Goal: Information Seeking & Learning: Learn about a topic

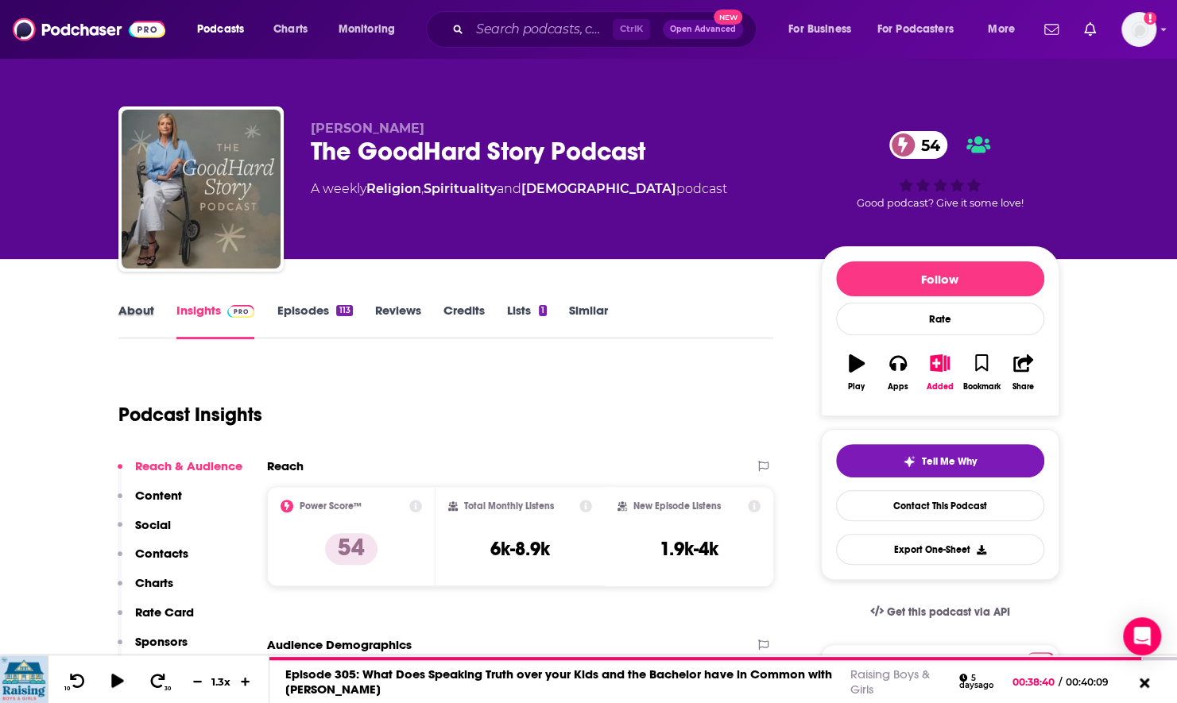
click at [153, 316] on div "About" at bounding box center [147, 321] width 58 height 37
click at [144, 308] on link "About" at bounding box center [136, 321] width 36 height 37
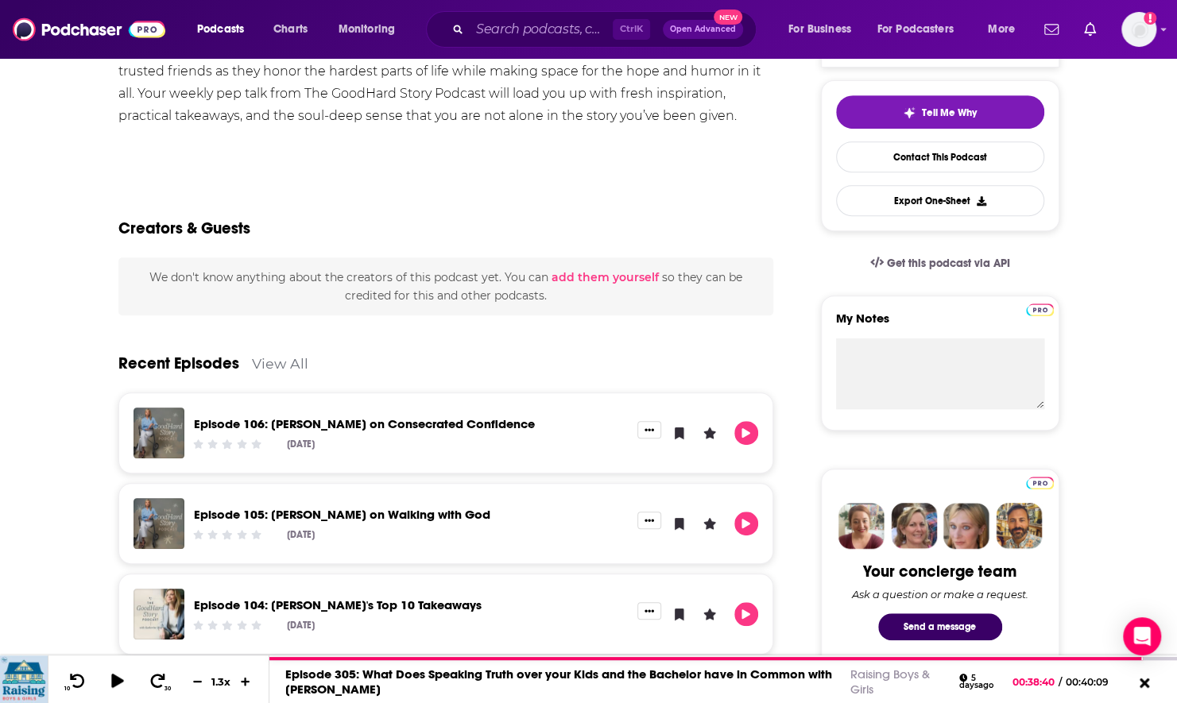
scroll to position [397, 0]
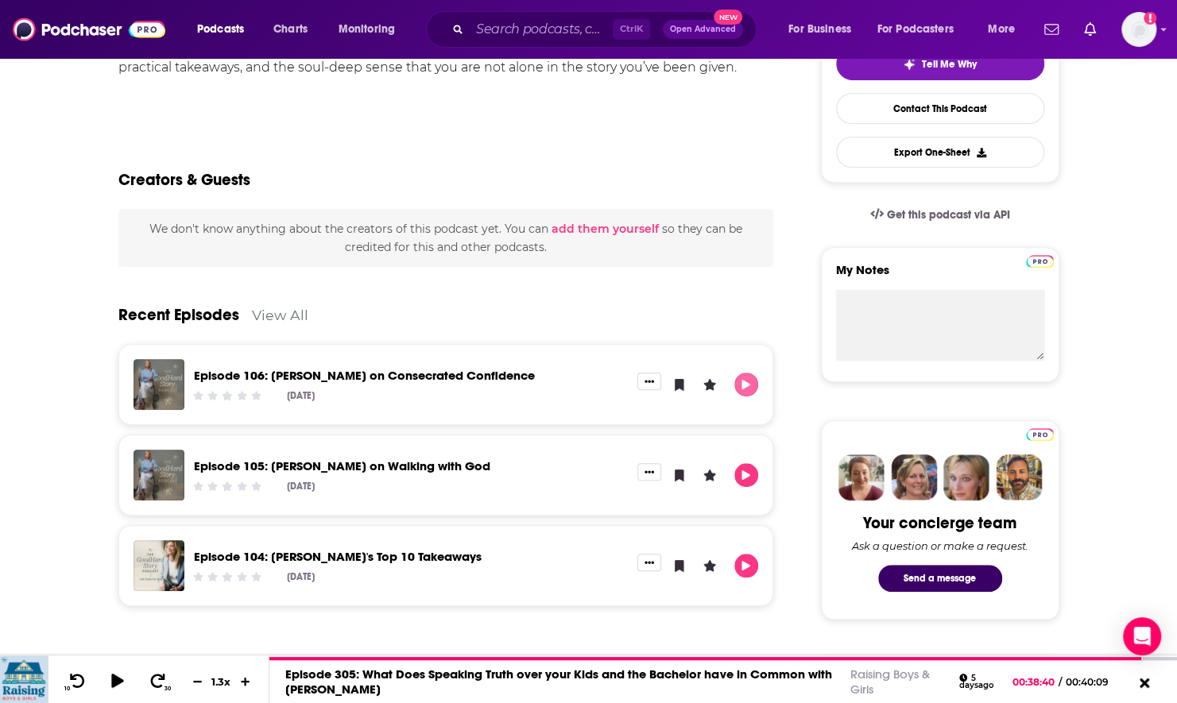
click at [742, 380] on icon "Play" at bounding box center [746, 385] width 9 height 10
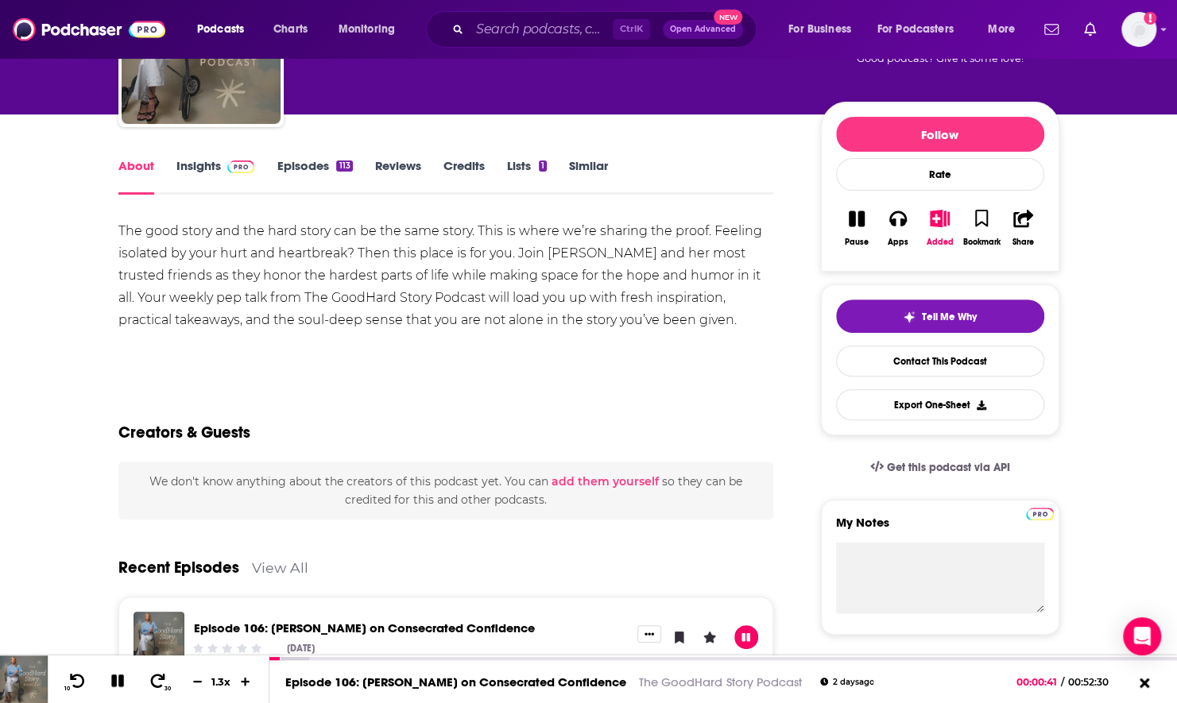
scroll to position [159, 0]
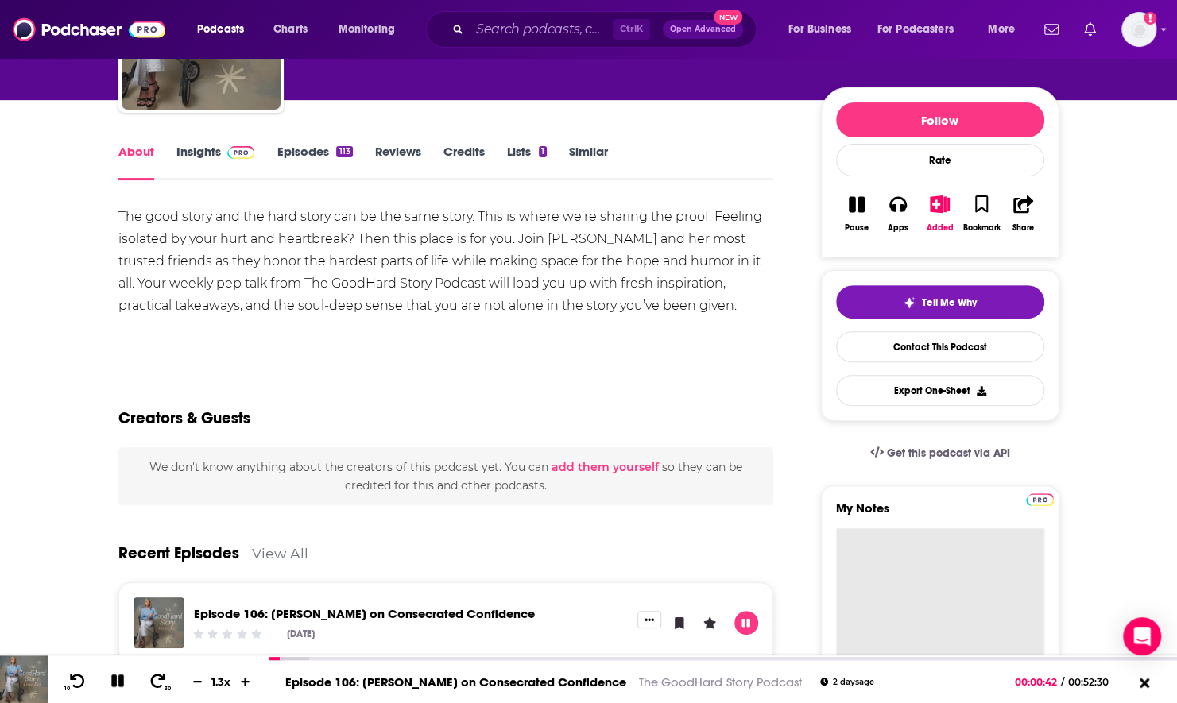
click at [883, 556] on textarea "My Notes" at bounding box center [940, 623] width 208 height 191
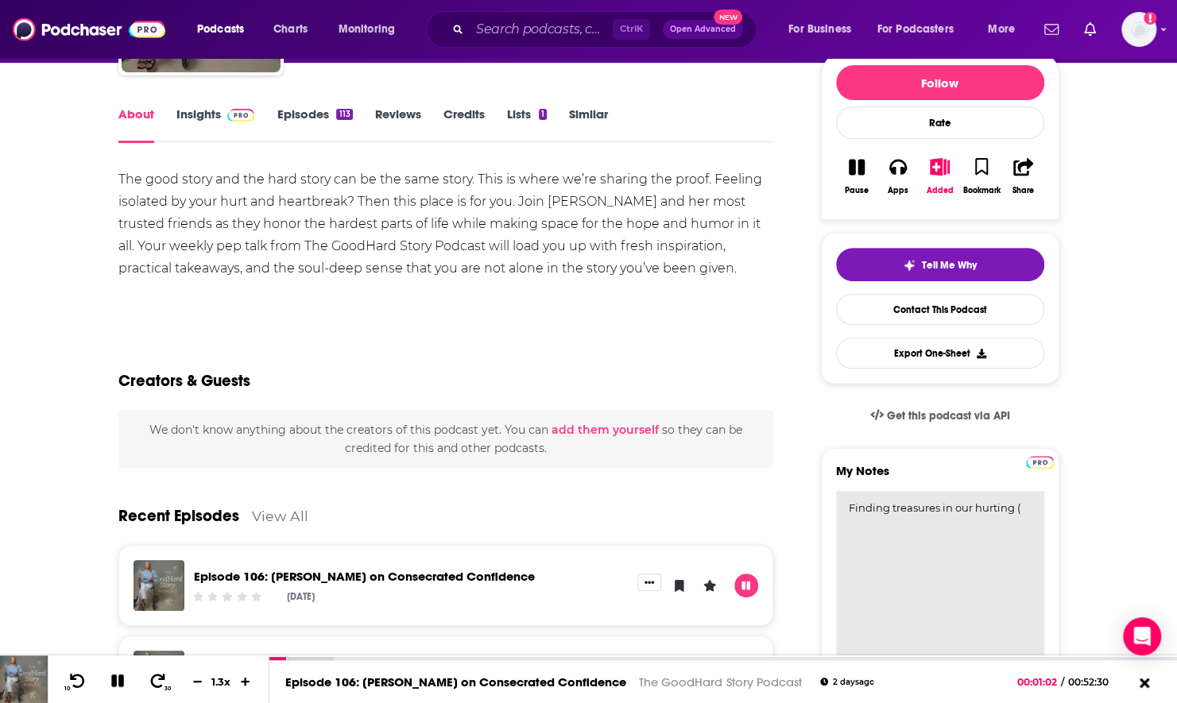
scroll to position [197, 0]
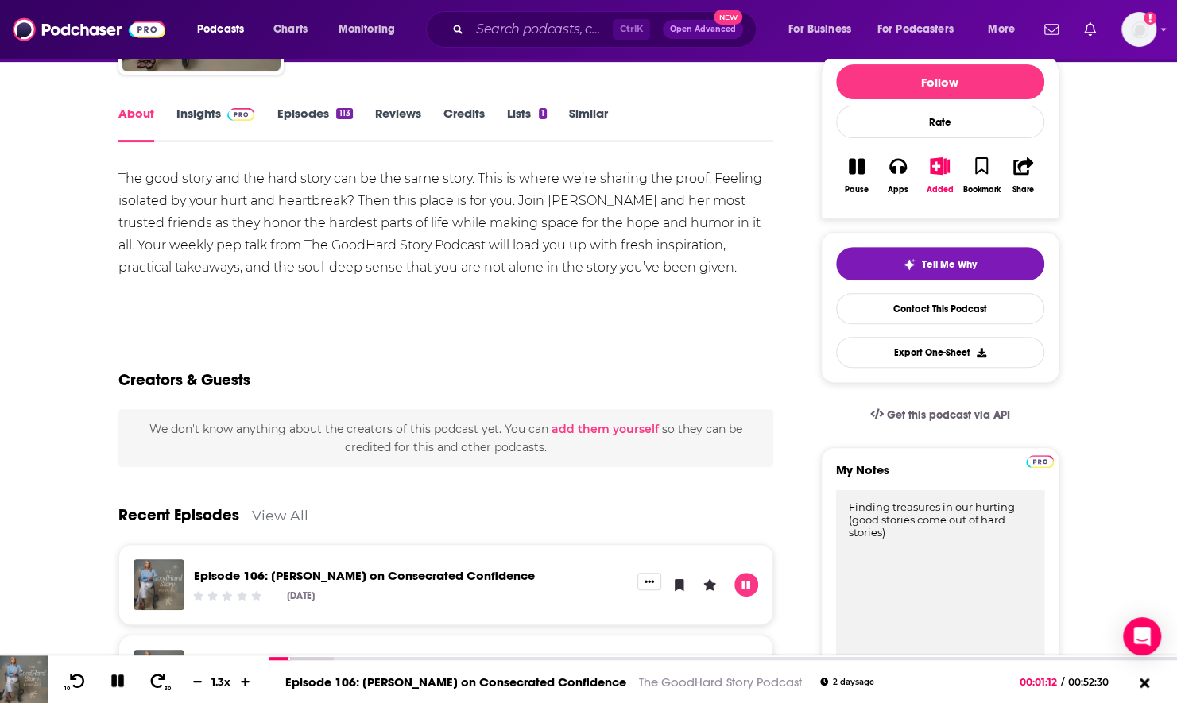
type textarea "Finding treasures in our hurting (good stories come out of hard stories)"
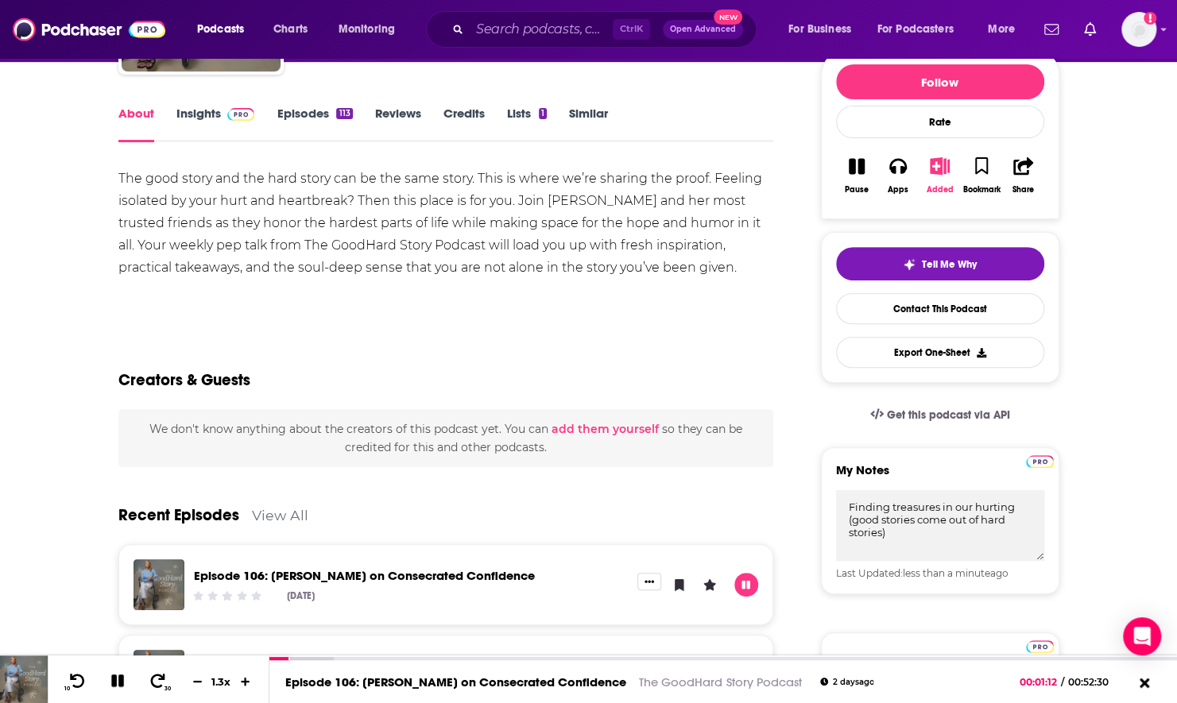
click at [937, 175] on button "Added" at bounding box center [938, 175] width 41 height 57
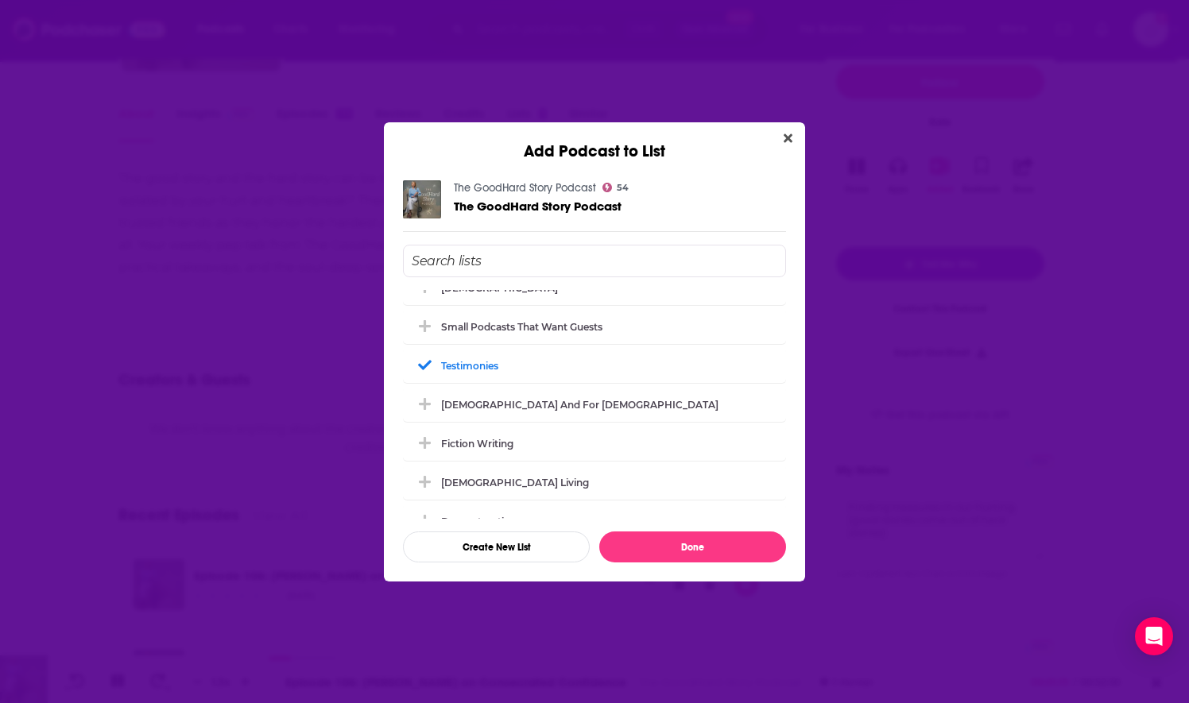
scroll to position [318, 0]
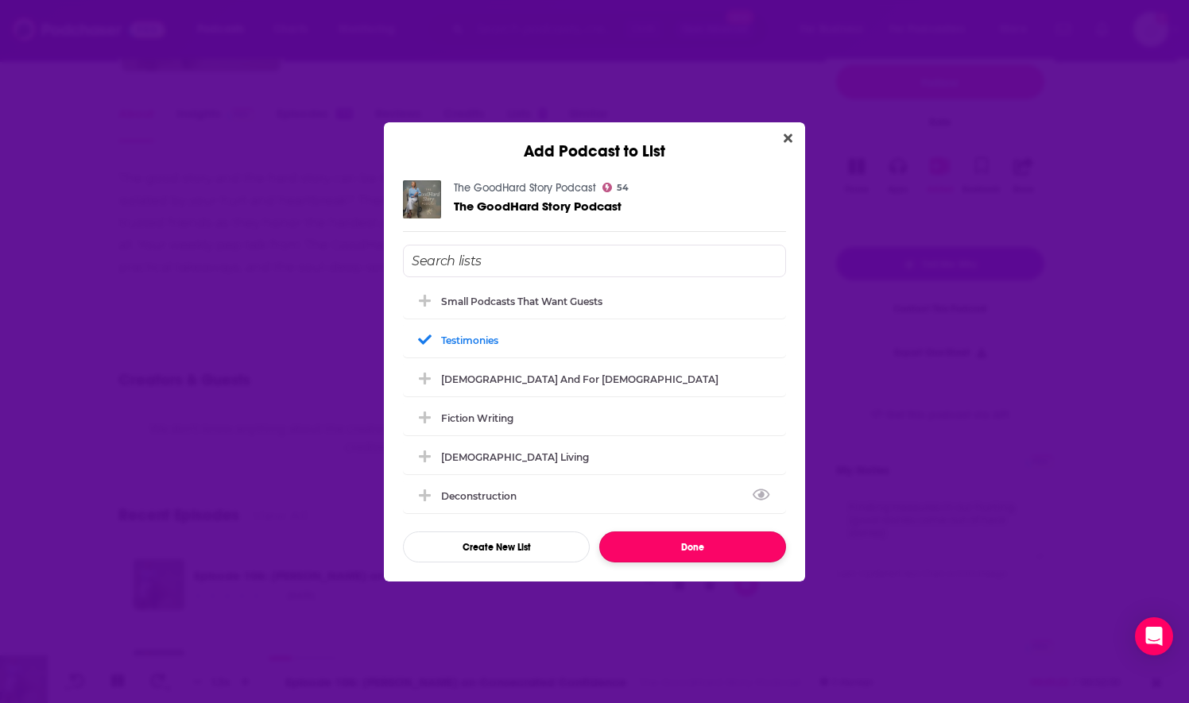
click at [686, 543] on button "Done" at bounding box center [692, 546] width 187 height 31
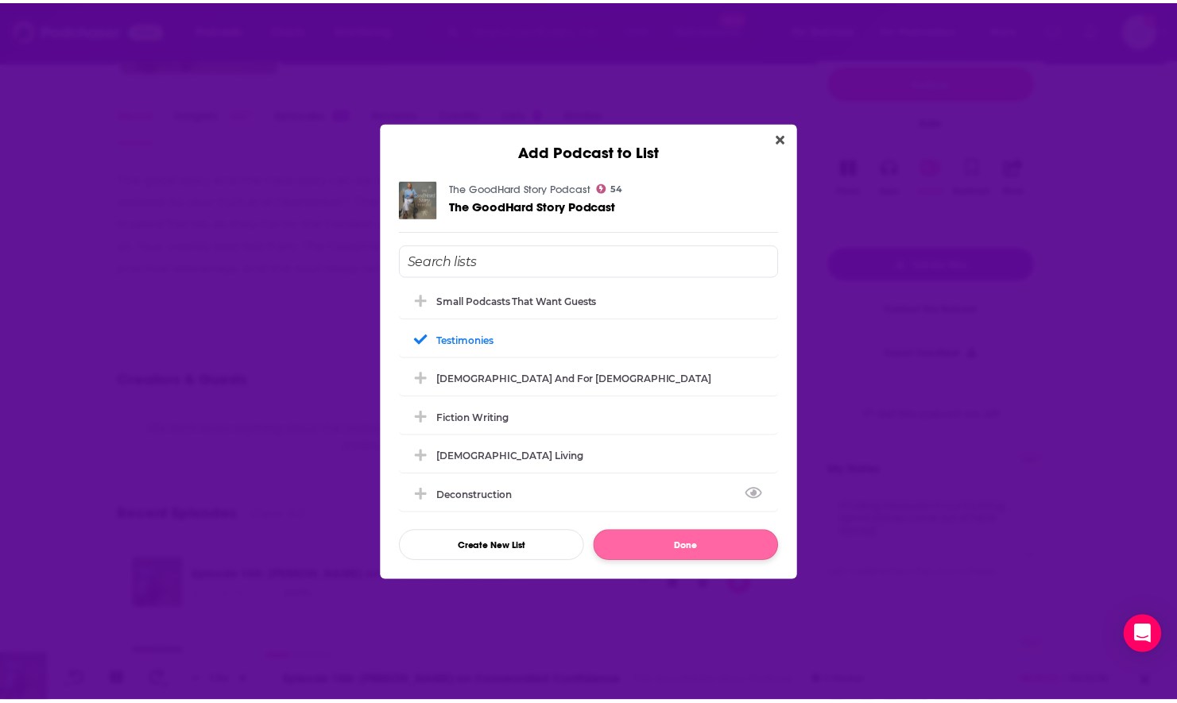
scroll to position [197, 0]
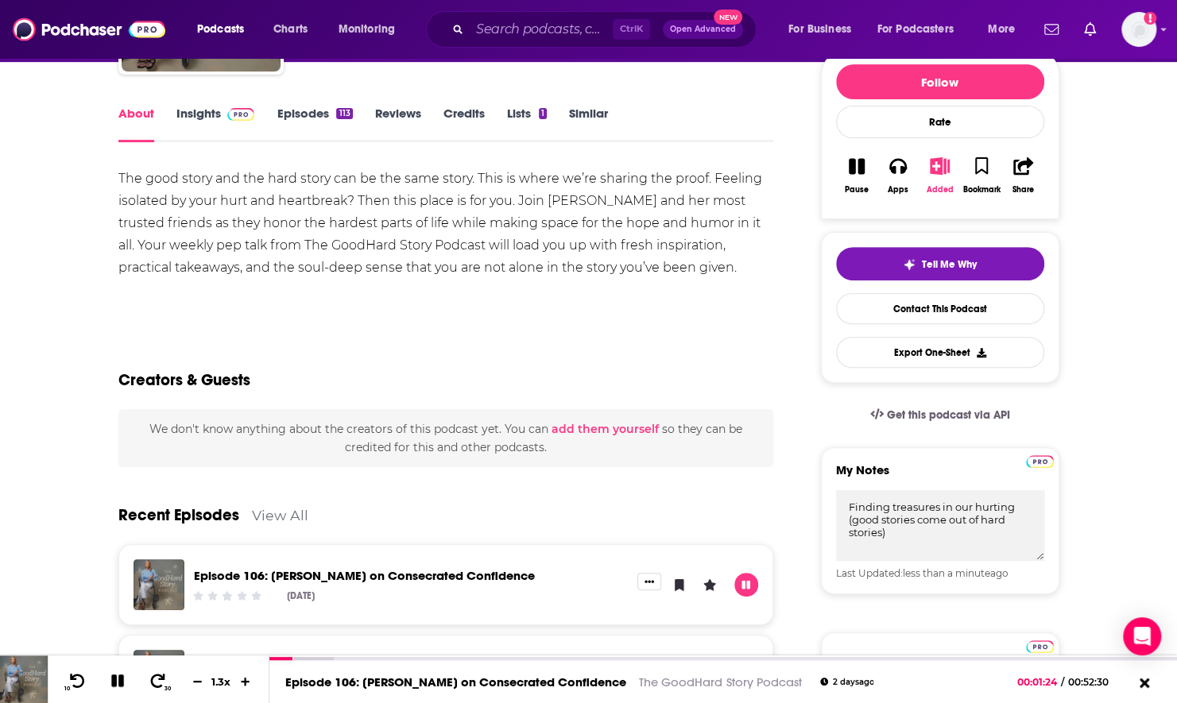
click at [941, 166] on icon "button" at bounding box center [940, 165] width 20 height 17
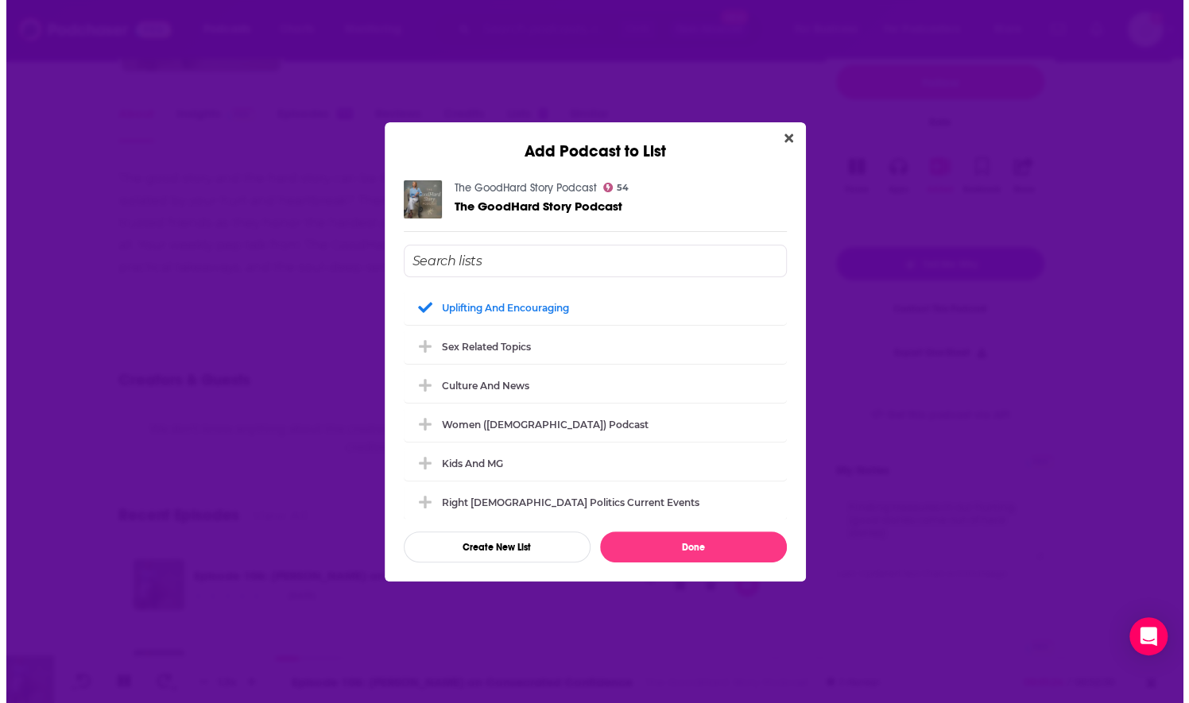
scroll to position [0, 0]
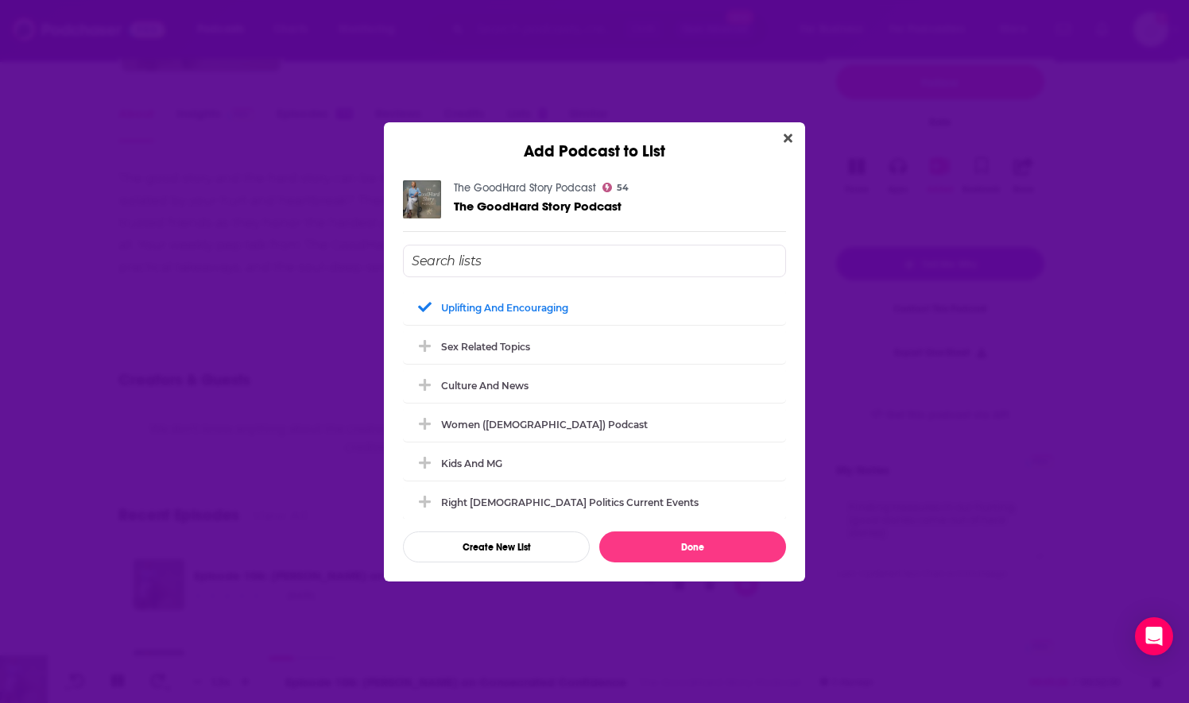
click at [534, 261] on input "Add Podcast To List" at bounding box center [594, 261] width 383 height 33
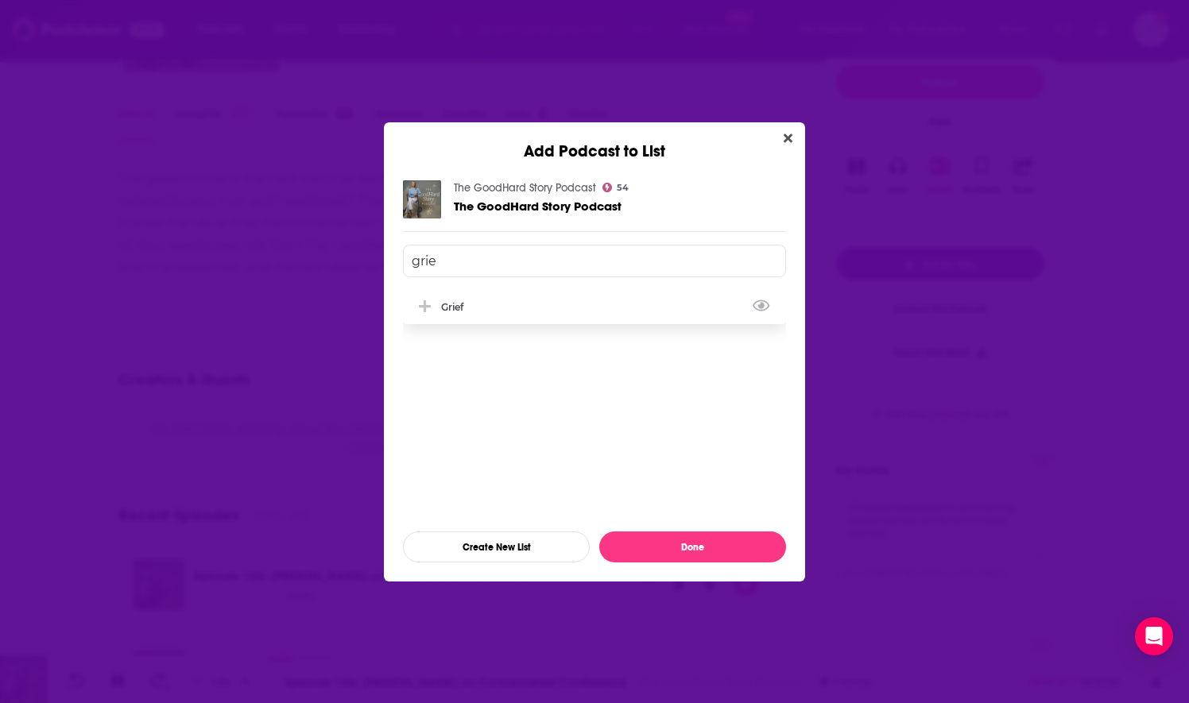
click at [481, 318] on div "Grief" at bounding box center [594, 306] width 383 height 35
type input "grie"
click at [683, 543] on button "Done" at bounding box center [692, 546] width 187 height 31
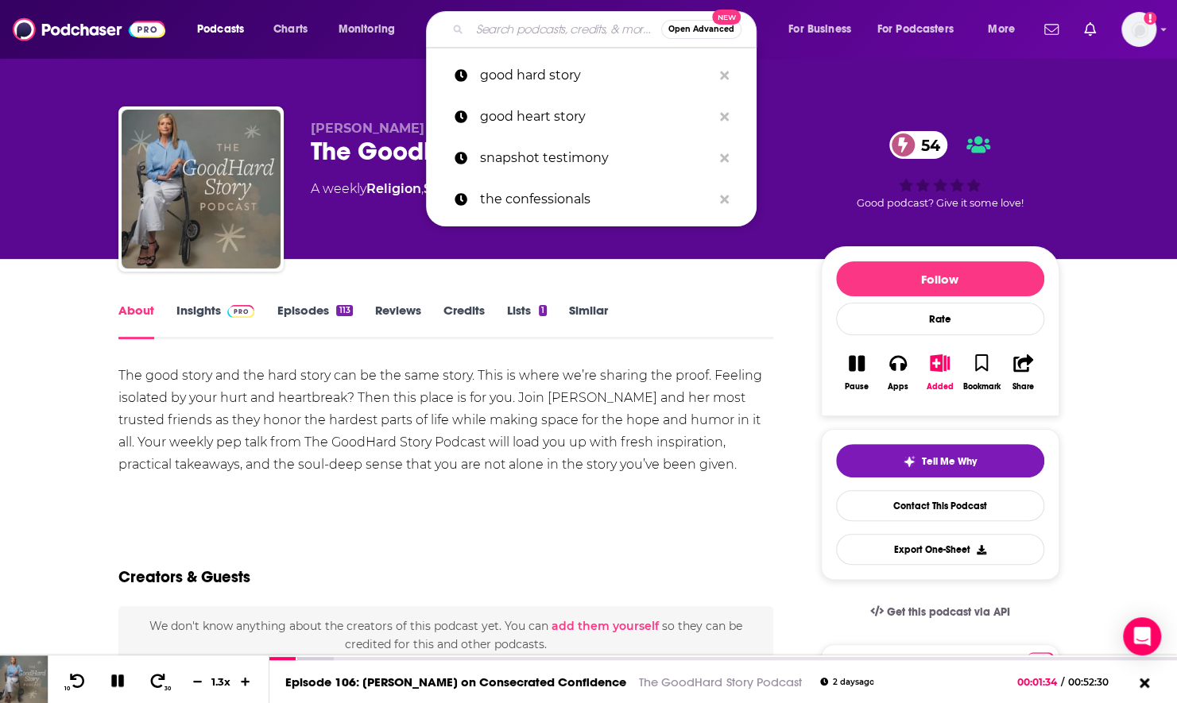
click at [497, 24] on input "Search podcasts, credits, & more..." at bounding box center [565, 29] width 191 height 25
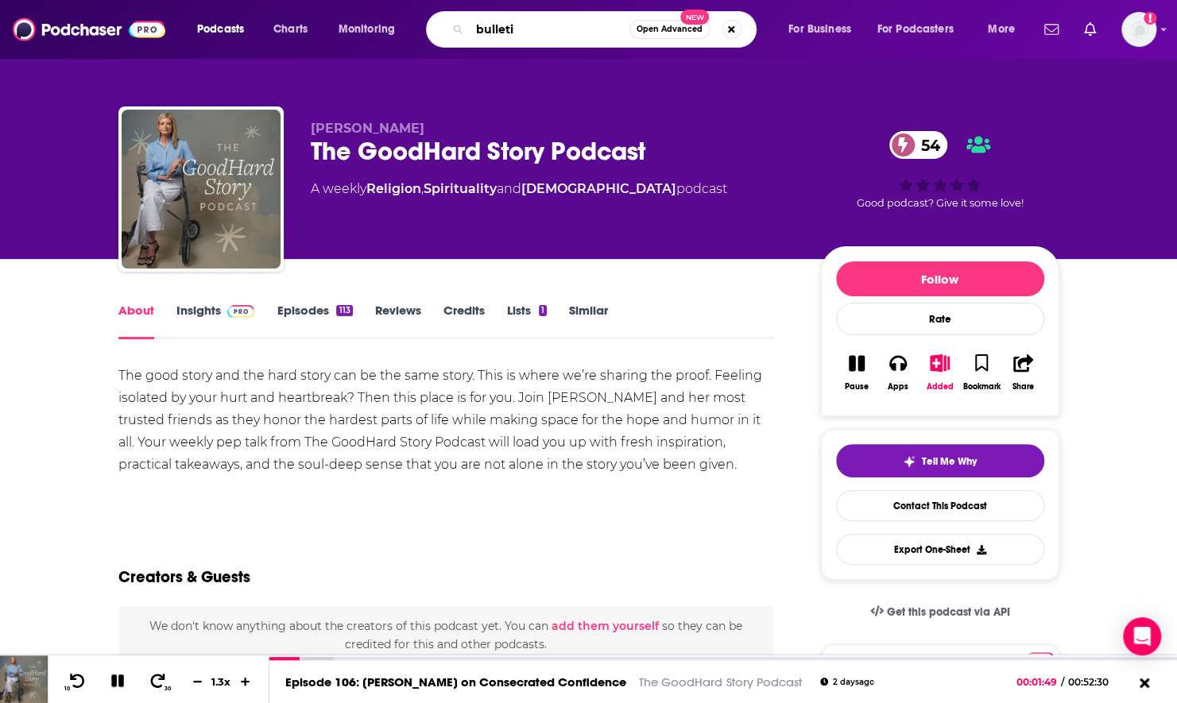
type input "bulletin"
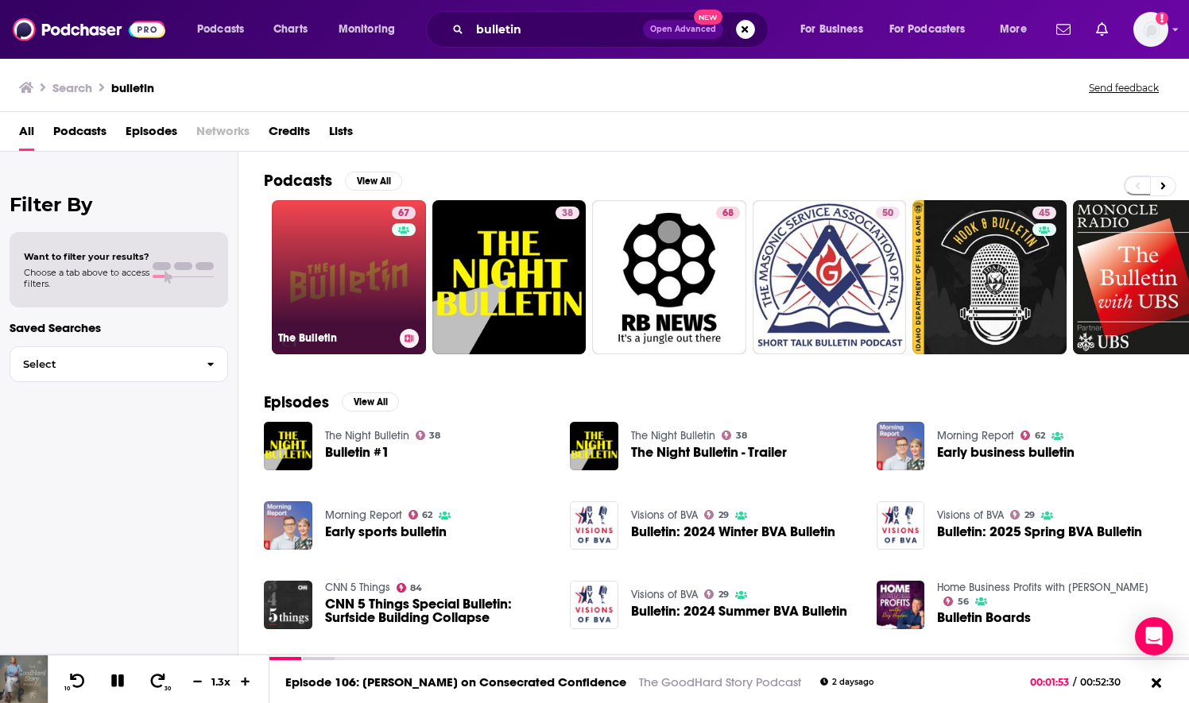
click at [359, 318] on link "67 The Bulletin" at bounding box center [349, 277] width 154 height 154
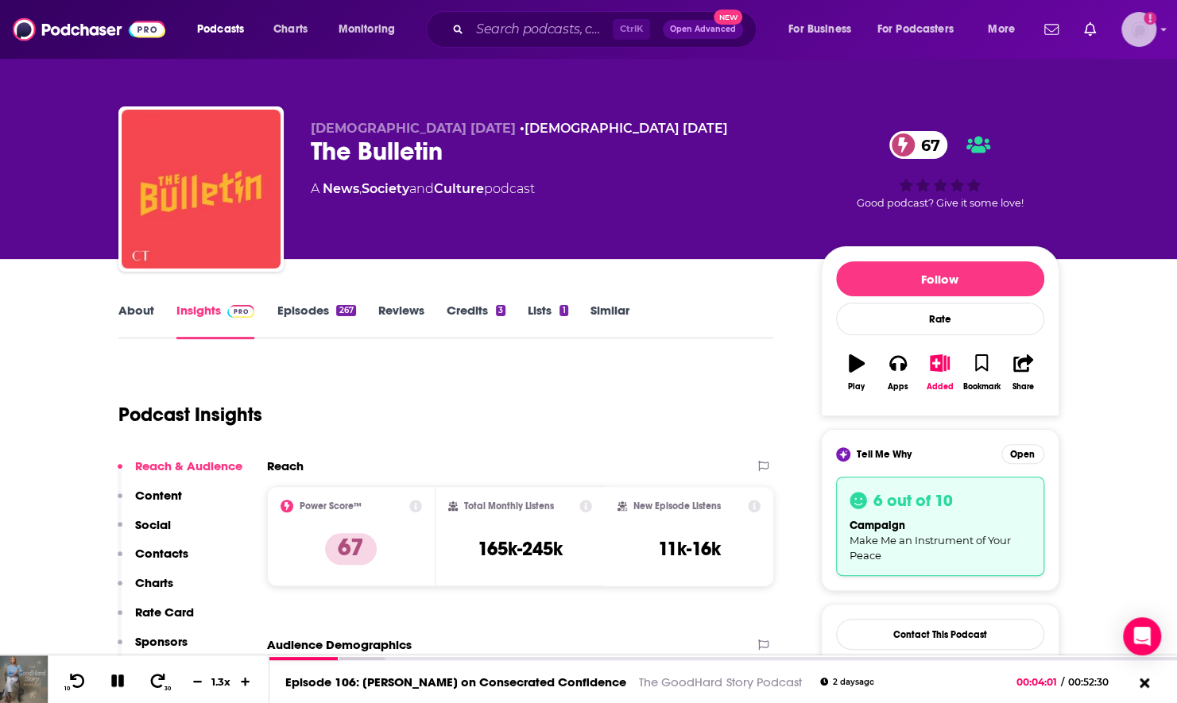
click at [1134, 44] on img "Logged in as nwierenga" at bounding box center [1138, 29] width 35 height 35
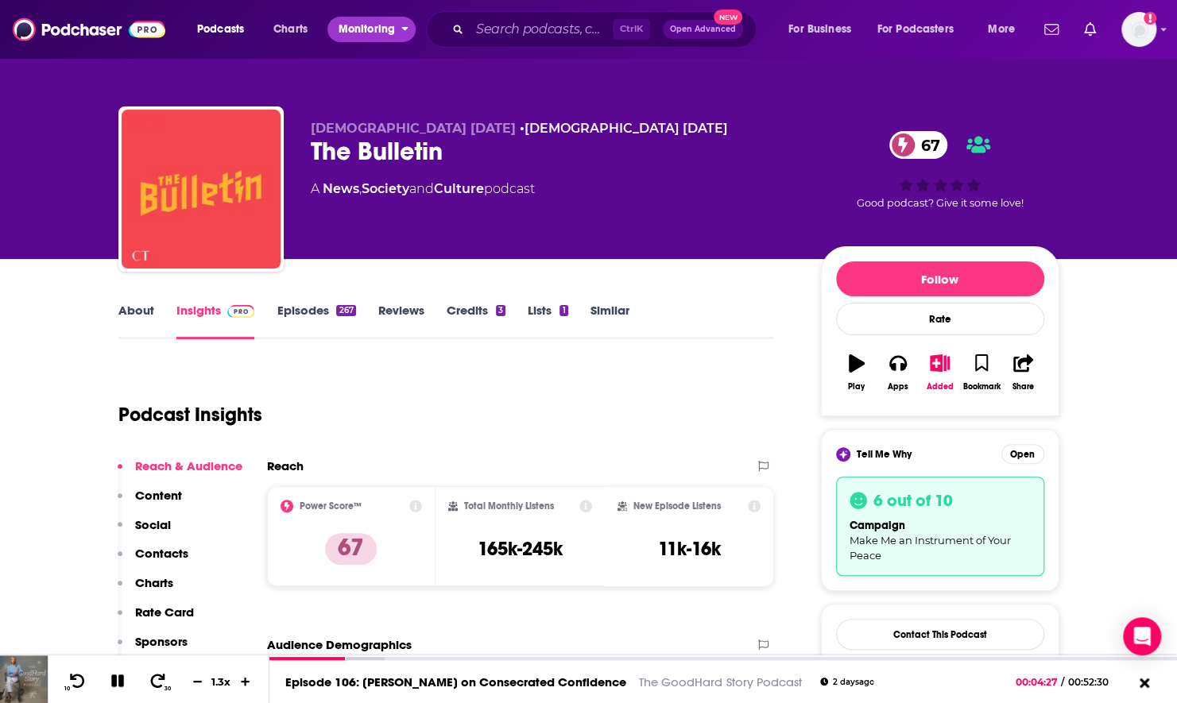
click at [338, 37] on button "Monitoring" at bounding box center [371, 29] width 88 height 25
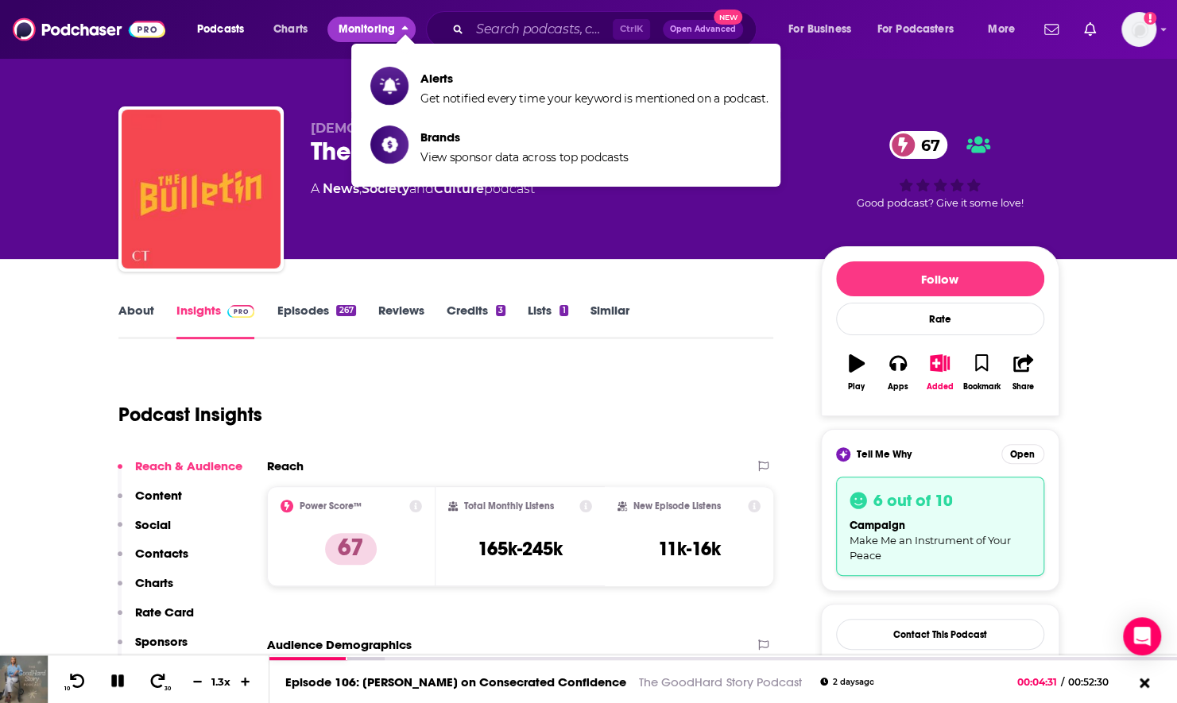
click at [338, 37] on button "Monitoring" at bounding box center [371, 29] width 88 height 25
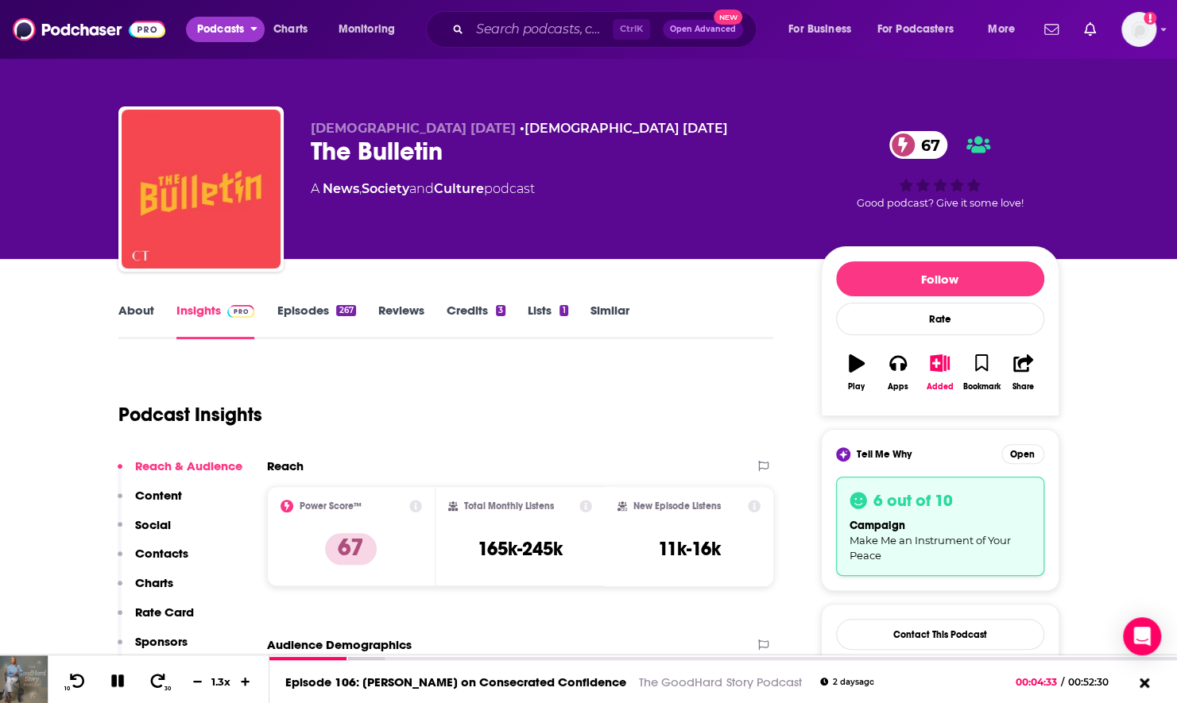
click at [242, 33] on span "Podcasts" at bounding box center [220, 29] width 47 height 22
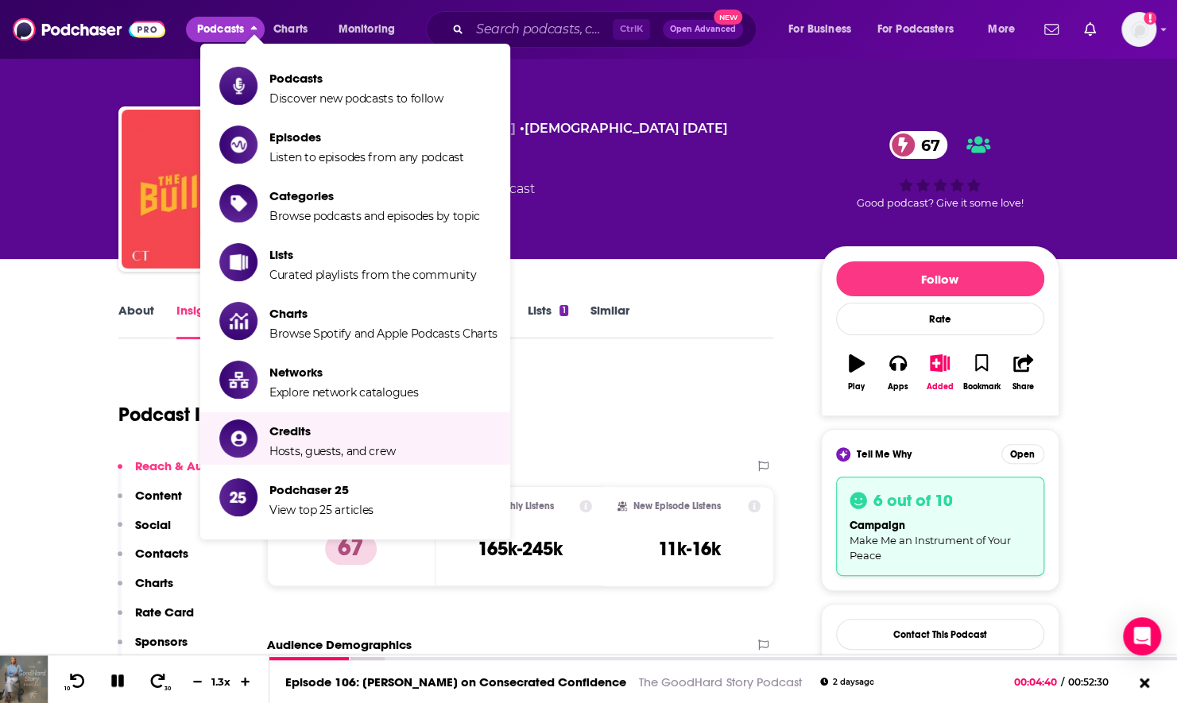
click at [566, 418] on div "Podcast Insights" at bounding box center [439, 405] width 643 height 81
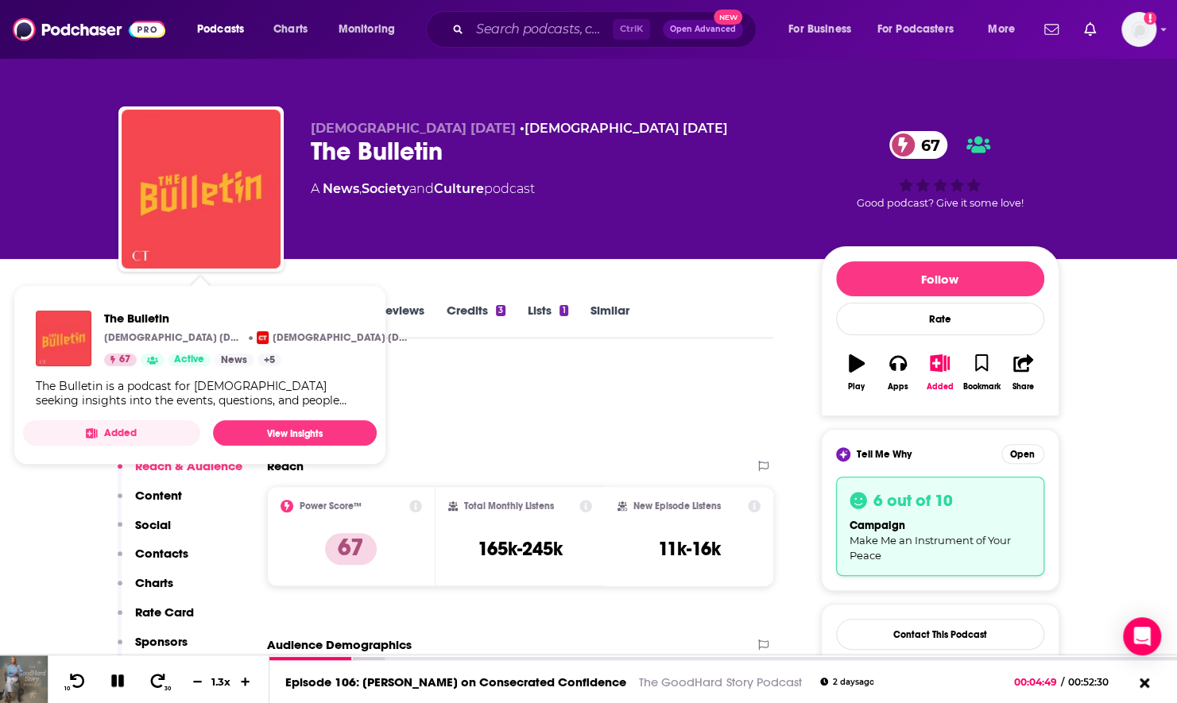
click at [572, 392] on div "Podcast Insights" at bounding box center [439, 405] width 643 height 81
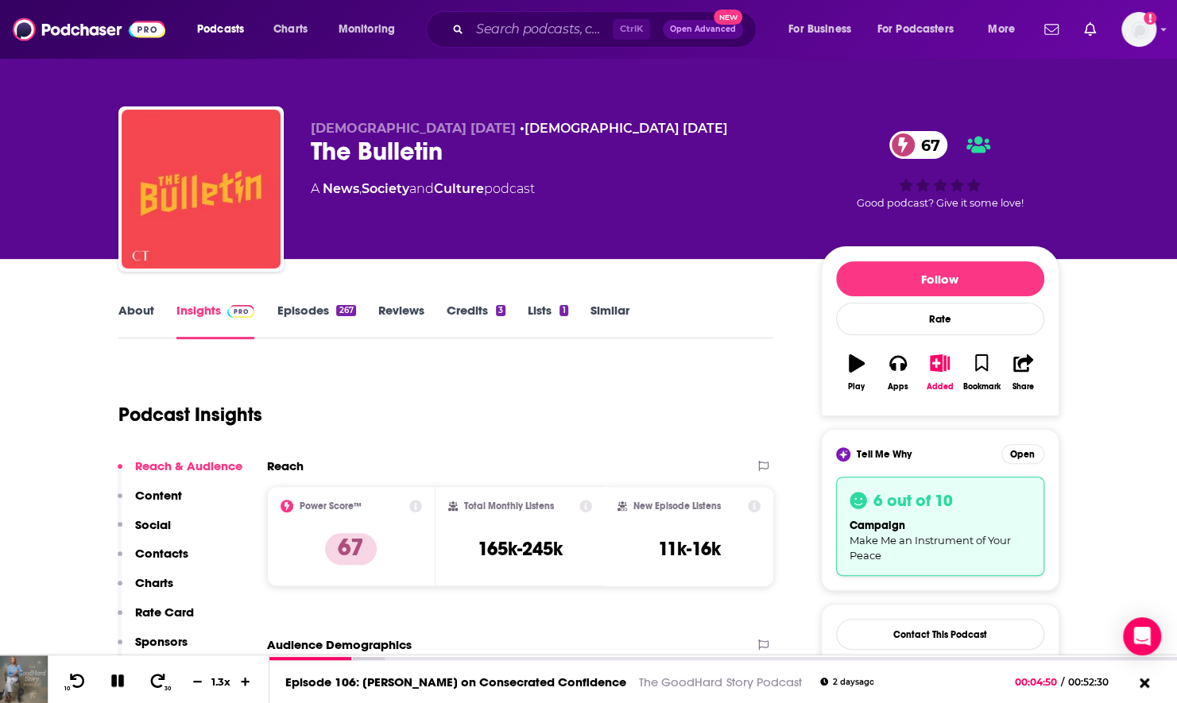
click at [122, 311] on link "About" at bounding box center [136, 321] width 36 height 37
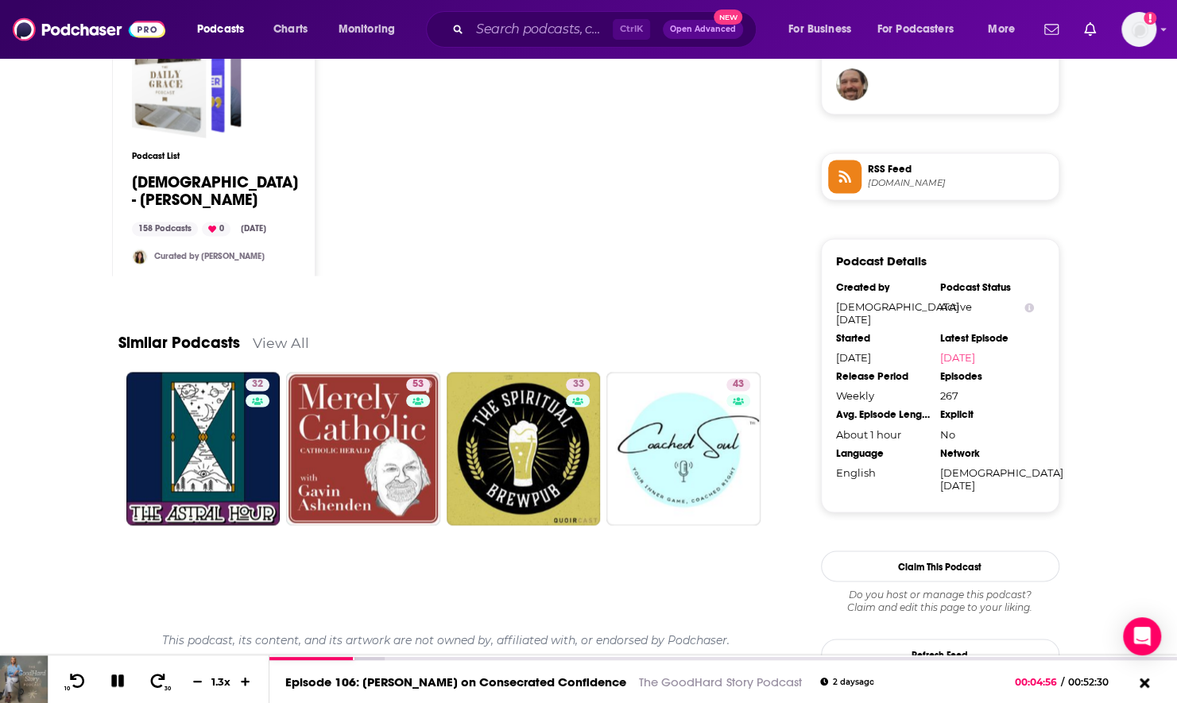
scroll to position [1351, 0]
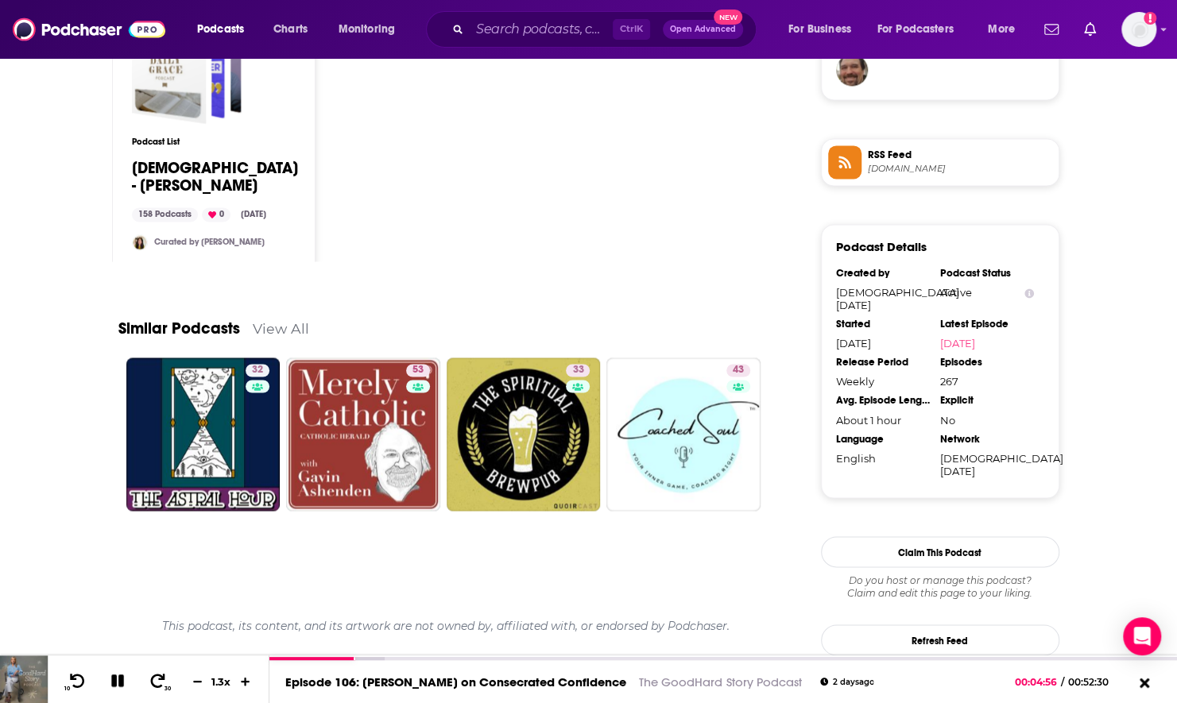
click at [293, 324] on link "View All" at bounding box center [281, 328] width 56 height 17
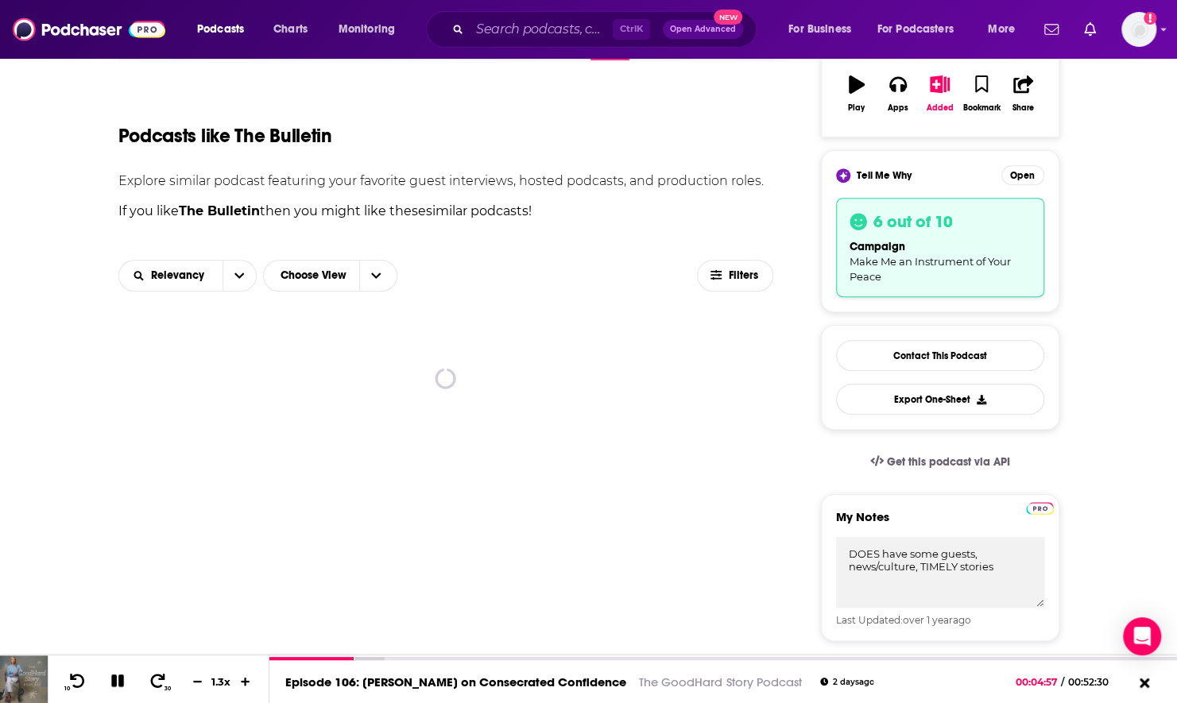
scroll to position [300, 0]
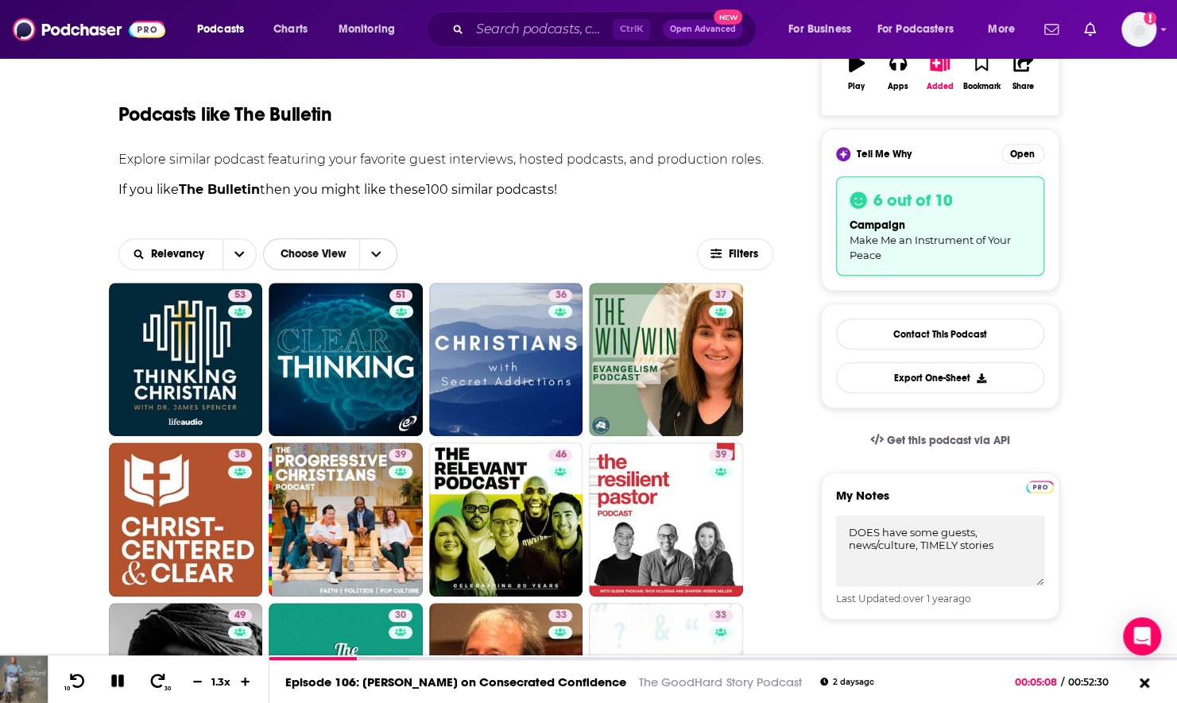
click at [380, 254] on icon "Choose View" at bounding box center [376, 254] width 10 height 11
click at [741, 249] on span "Filters" at bounding box center [744, 254] width 32 height 11
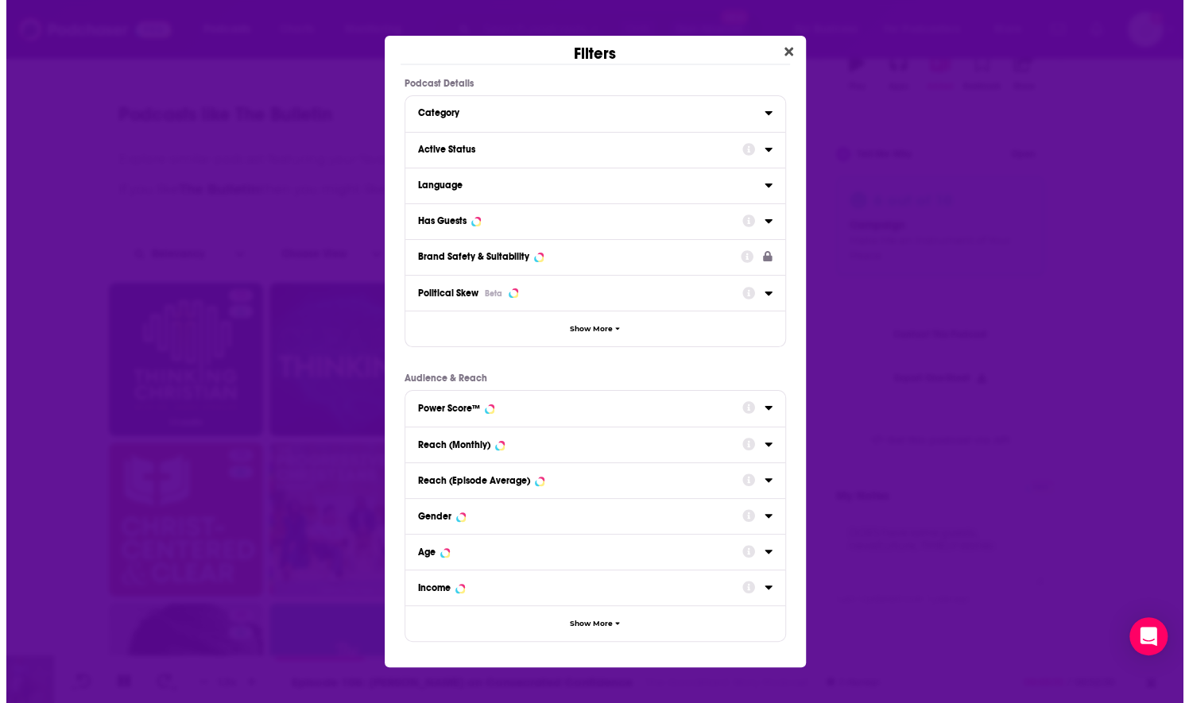
scroll to position [0, 0]
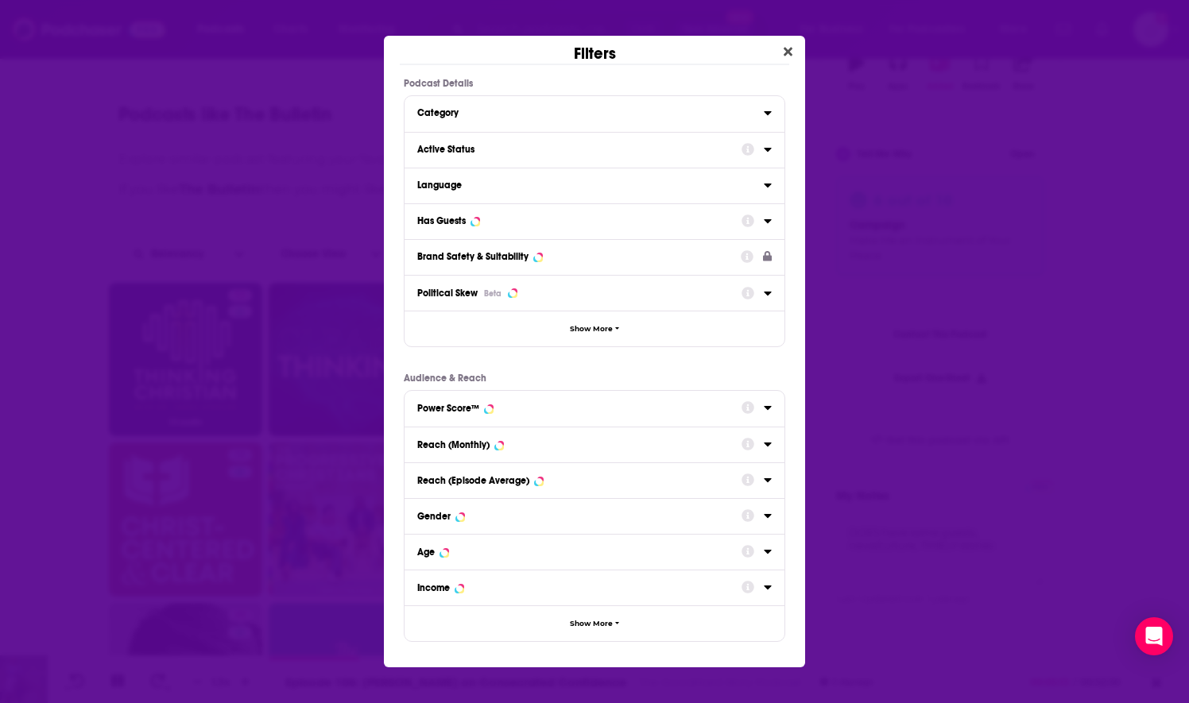
click at [762, 114] on button "Category" at bounding box center [590, 112] width 346 height 20
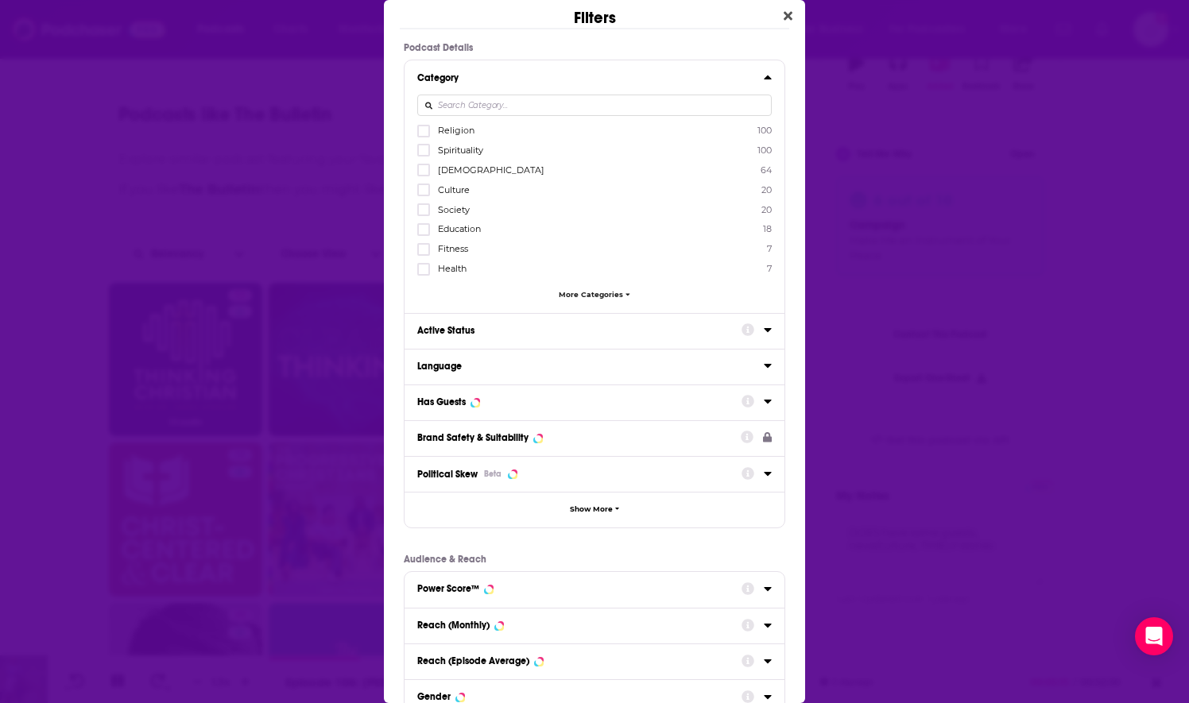
click at [458, 132] on span "Religion" at bounding box center [456, 130] width 37 height 11
click at [423, 136] on input "multiSelectOption-religion-0" at bounding box center [423, 136] width 0 height 0
click at [443, 150] on span "Spirituality" at bounding box center [460, 150] width 45 height 11
click at [423, 155] on input "multiSelectOption-spirituality-1" at bounding box center [423, 155] width 0 height 0
click at [507, 325] on div "Active Status" at bounding box center [574, 330] width 314 height 11
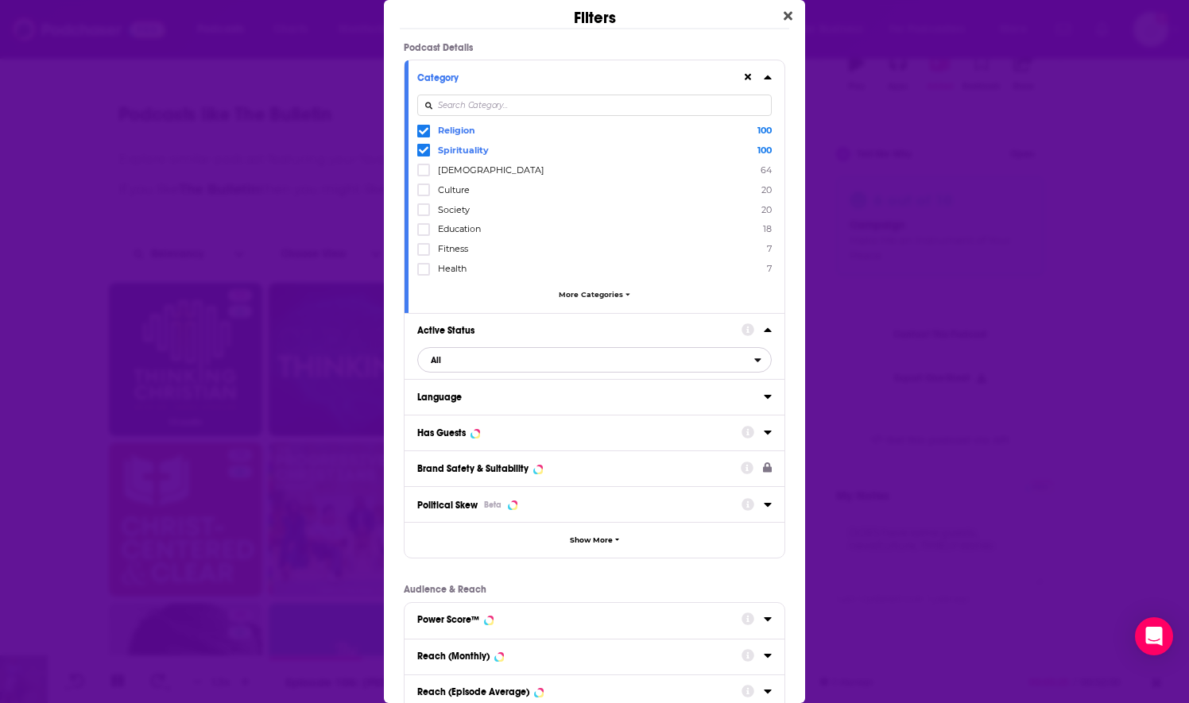
click at [488, 356] on span "All" at bounding box center [586, 360] width 336 height 21
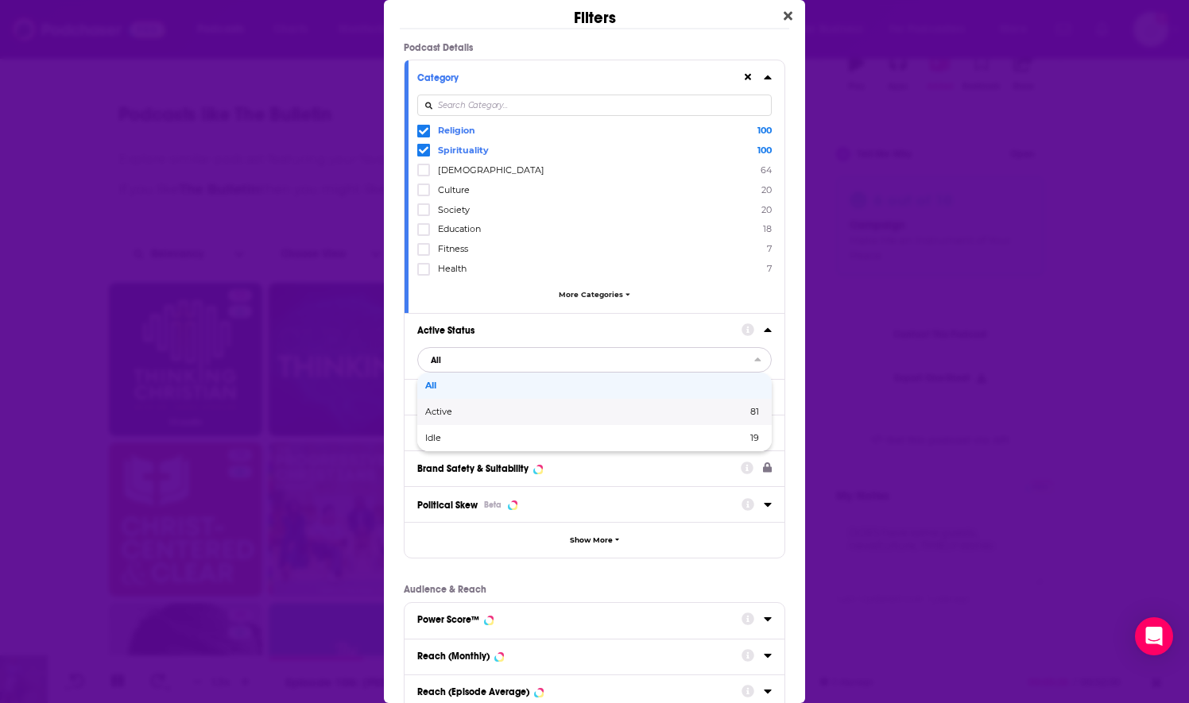
click at [491, 408] on span "Active" at bounding box center [512, 412] width 174 height 9
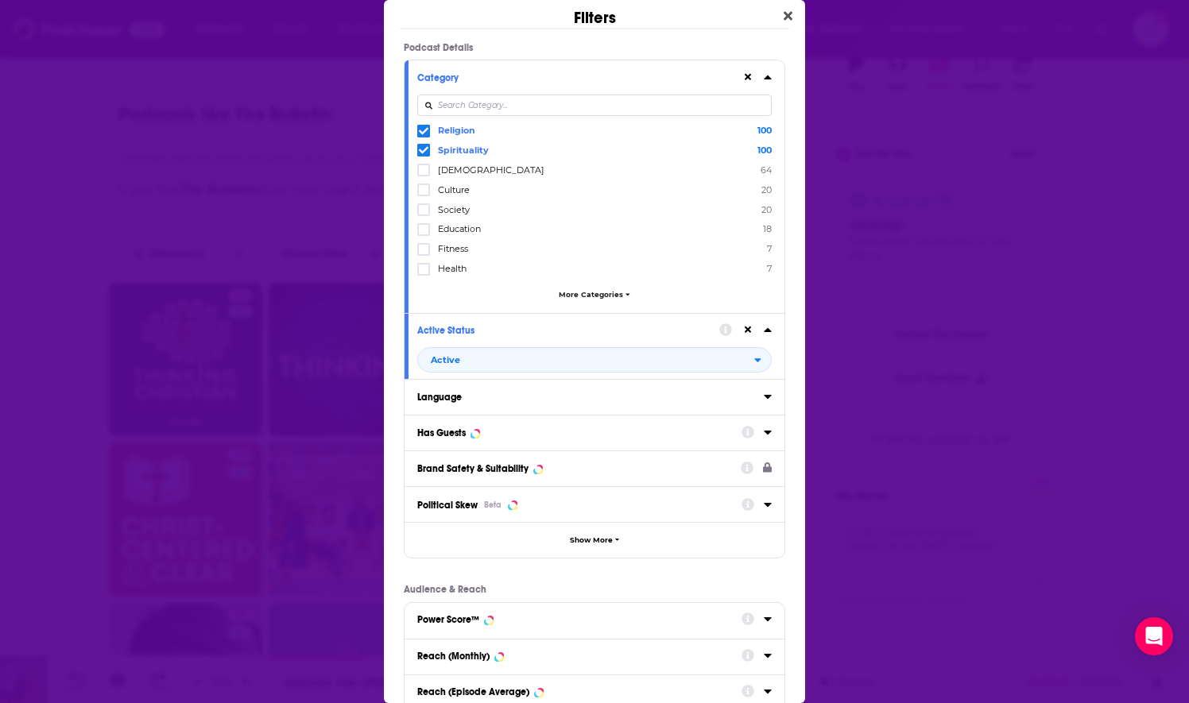
click at [489, 396] on div "Language" at bounding box center [585, 397] width 336 height 11
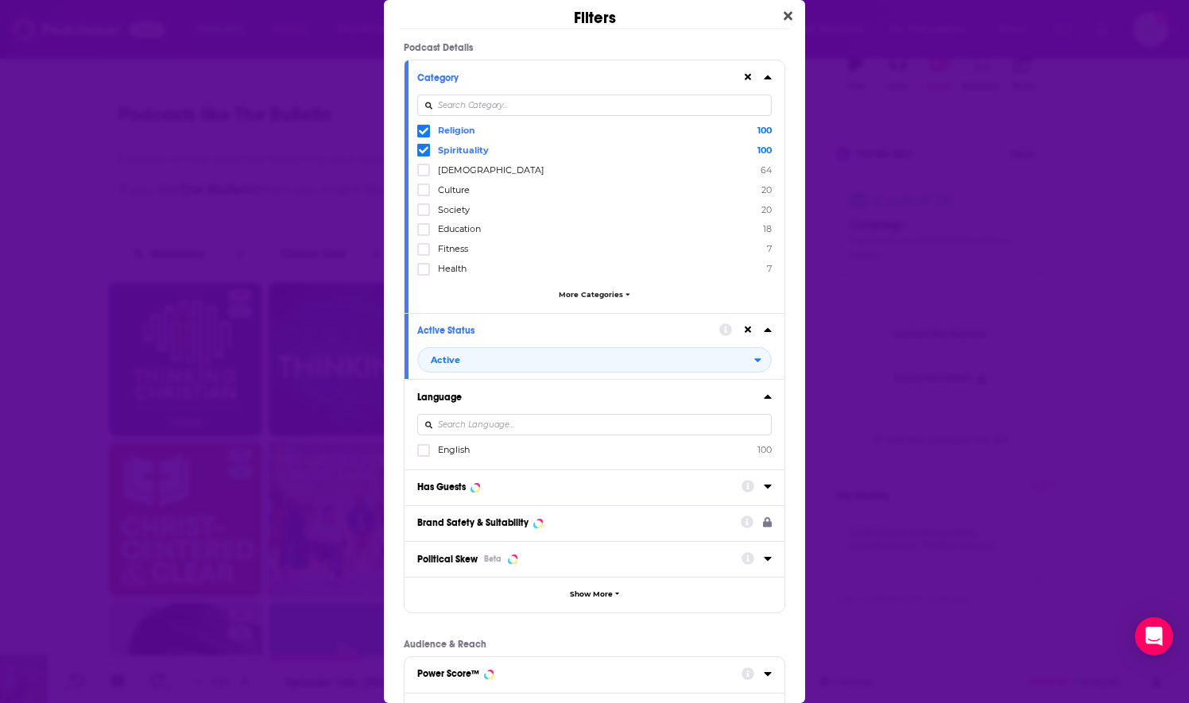
click at [446, 445] on span "English" at bounding box center [454, 449] width 32 height 11
click at [423, 455] on input "multiSelectOption-en-0" at bounding box center [423, 455] width 0 height 0
click at [454, 481] on div "Has Guests" at bounding box center [441, 486] width 48 height 11
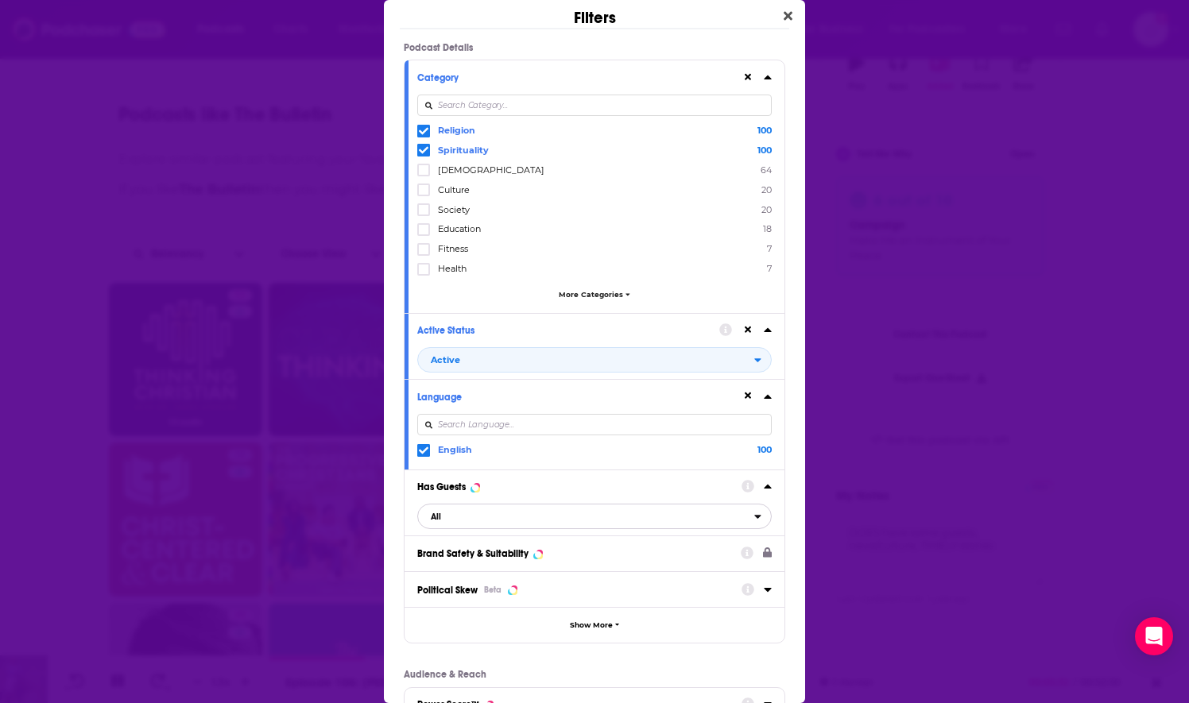
click at [452, 512] on span "All" at bounding box center [586, 516] width 336 height 21
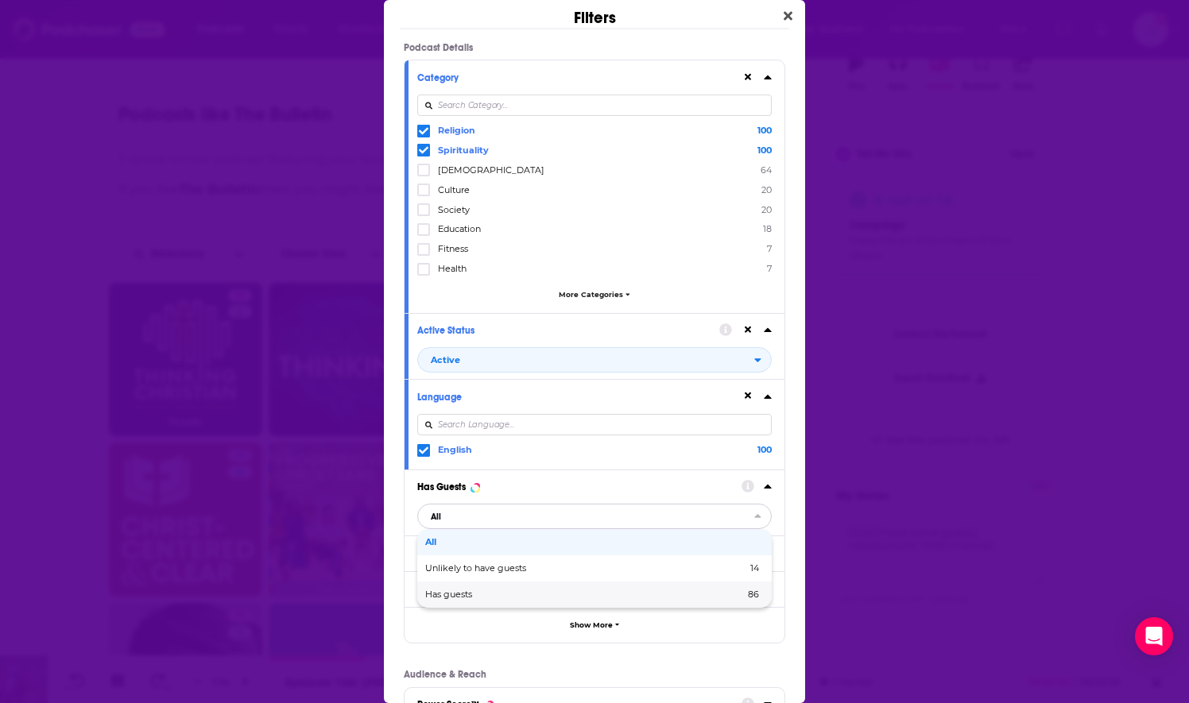
click at [454, 590] on span "Has guests" at bounding box center [516, 594] width 183 height 9
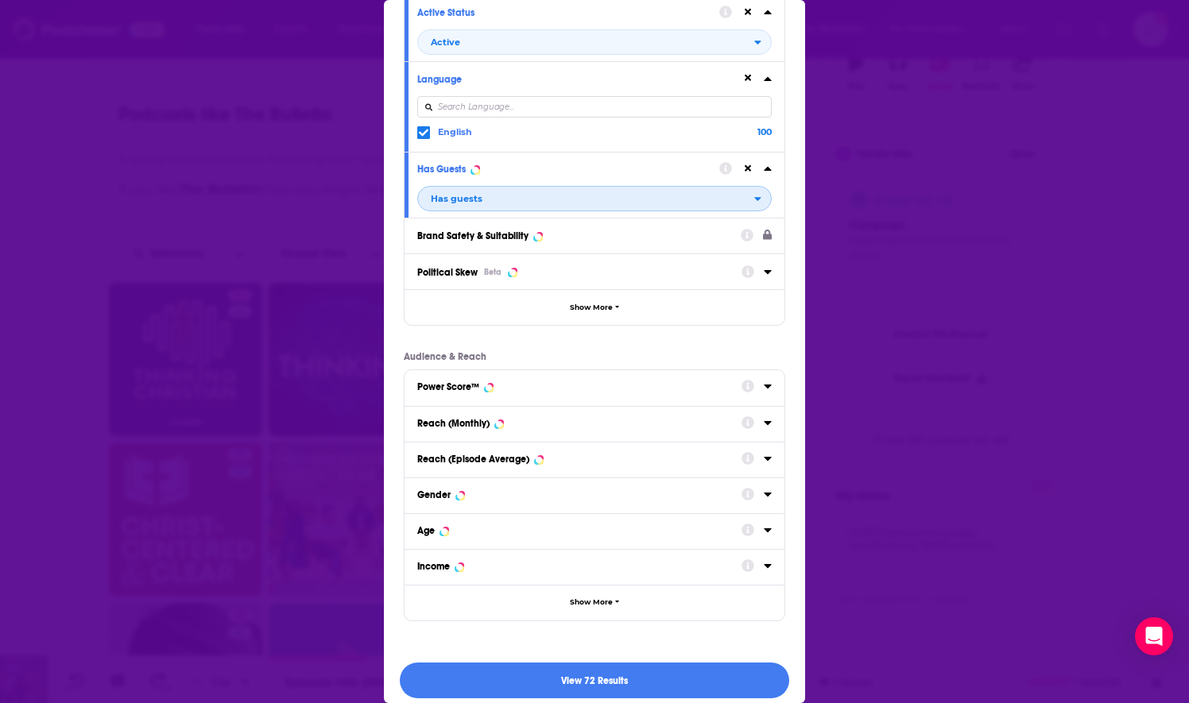
scroll to position [323, 0]
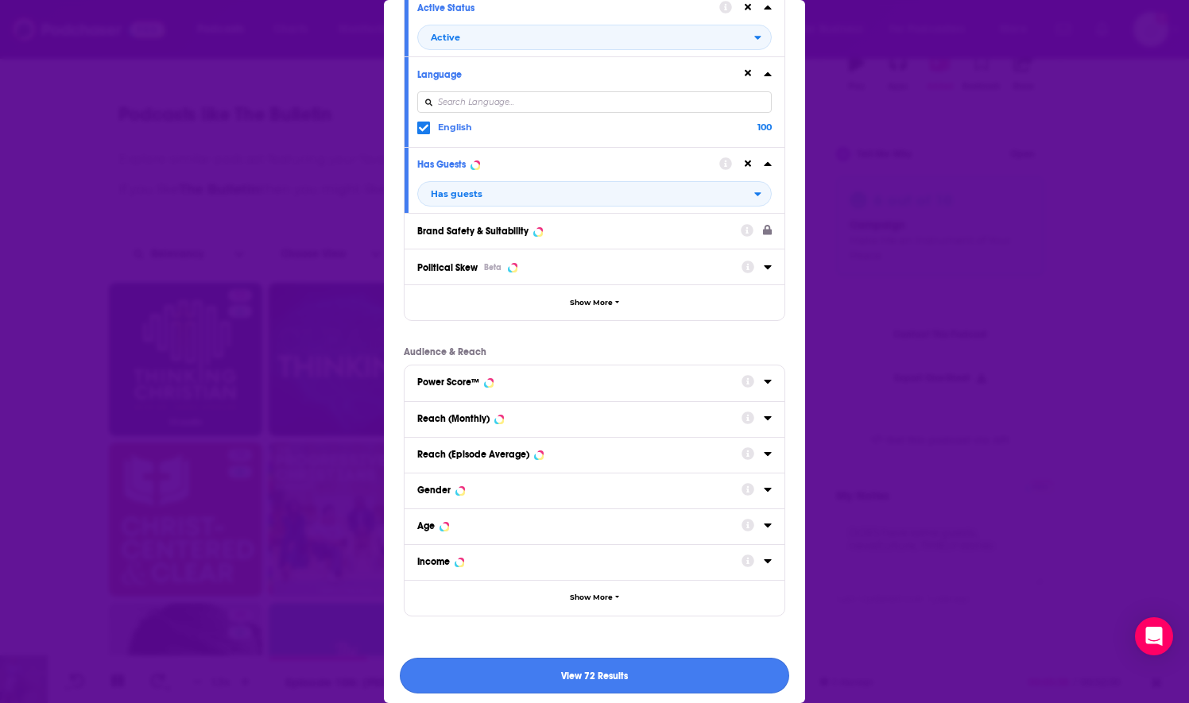
click at [499, 667] on button "View 72 Results" at bounding box center [594, 676] width 389 height 36
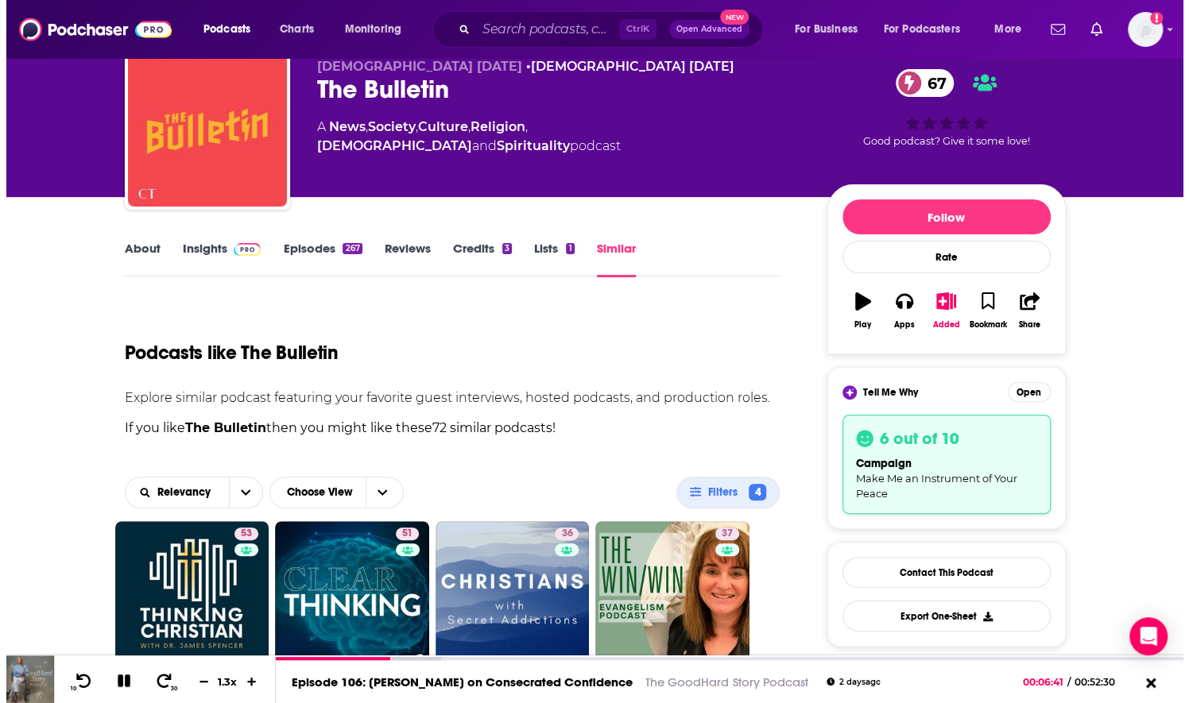
scroll to position [0, 0]
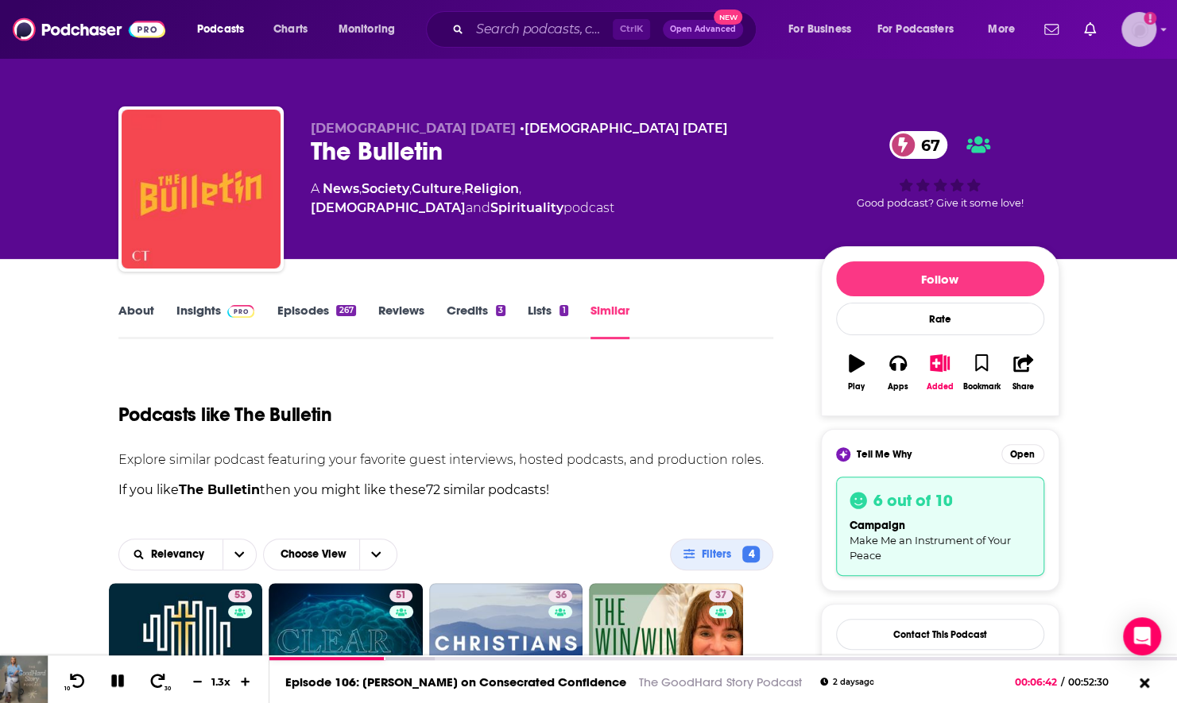
click at [1133, 29] on img "Logged in as nwierenga" at bounding box center [1138, 29] width 35 height 35
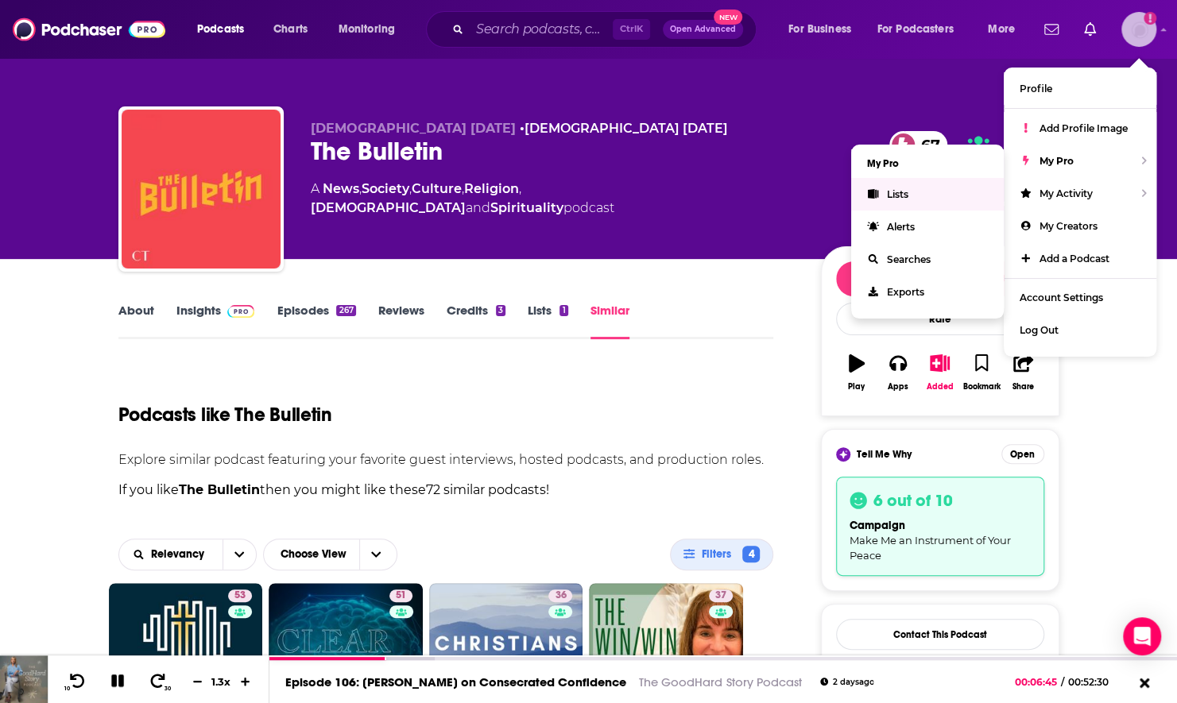
click at [941, 187] on link "Lists" at bounding box center [927, 194] width 153 height 33
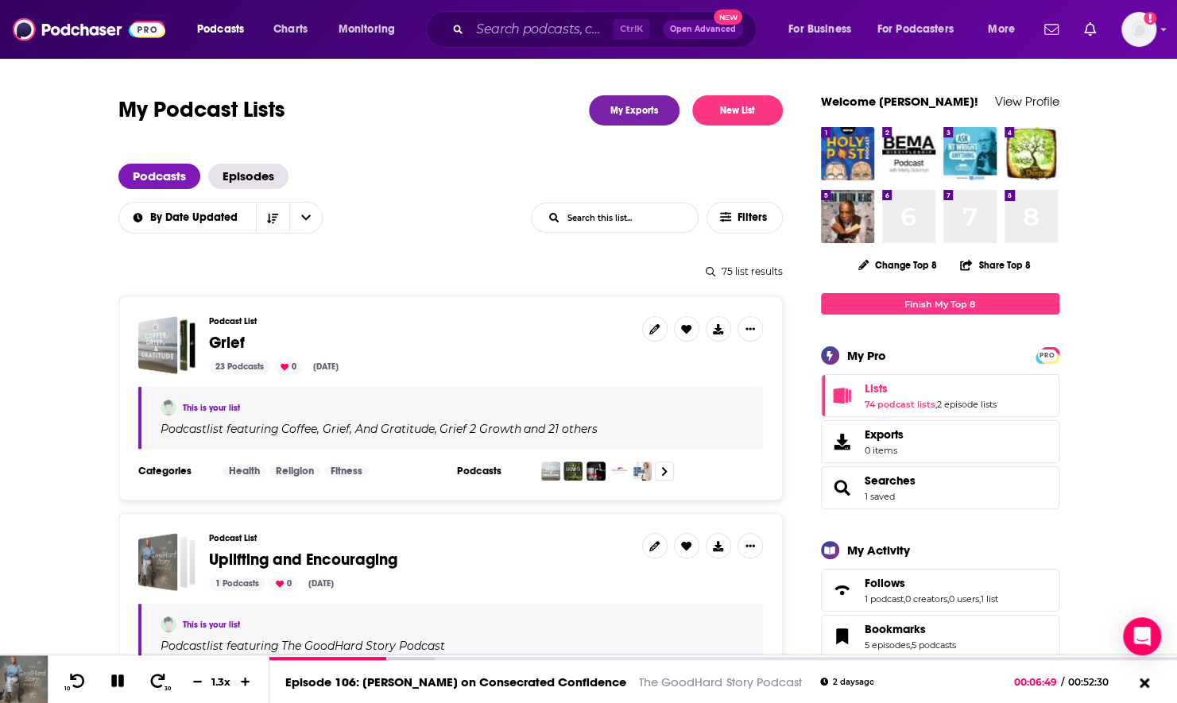
click at [637, 219] on input "List Search Input" at bounding box center [614, 217] width 166 height 29
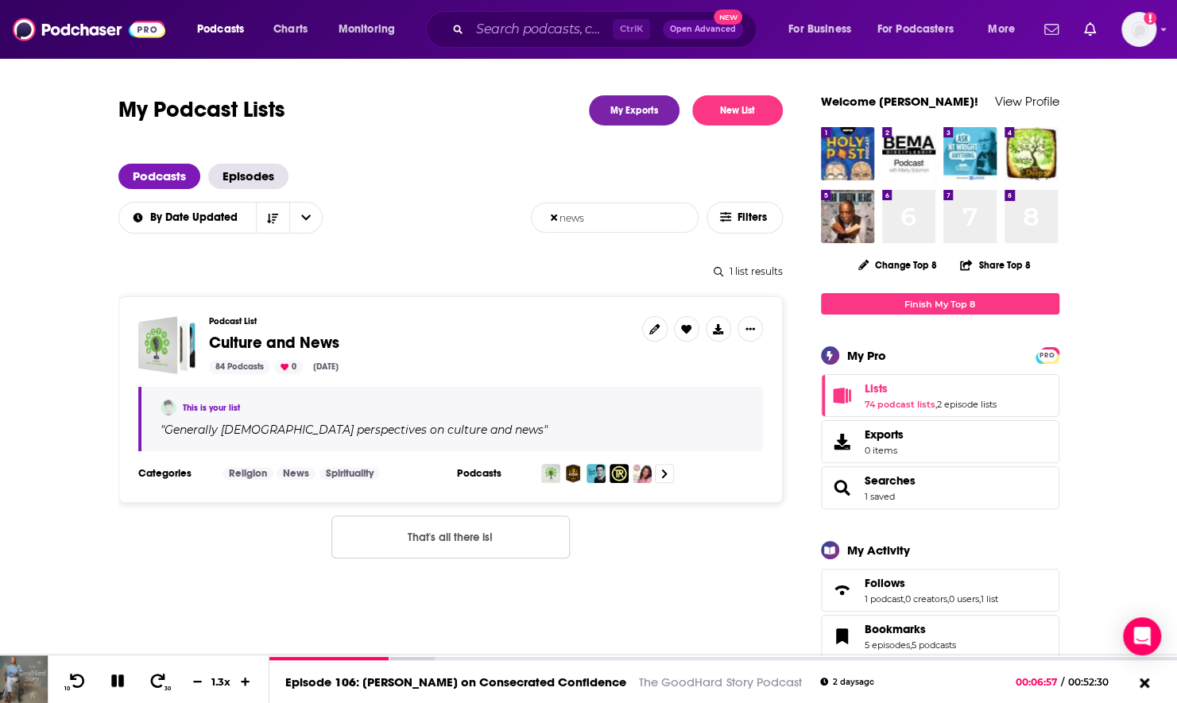
type input "news"
click at [303, 343] on span "Culture and News" at bounding box center [274, 343] width 130 height 20
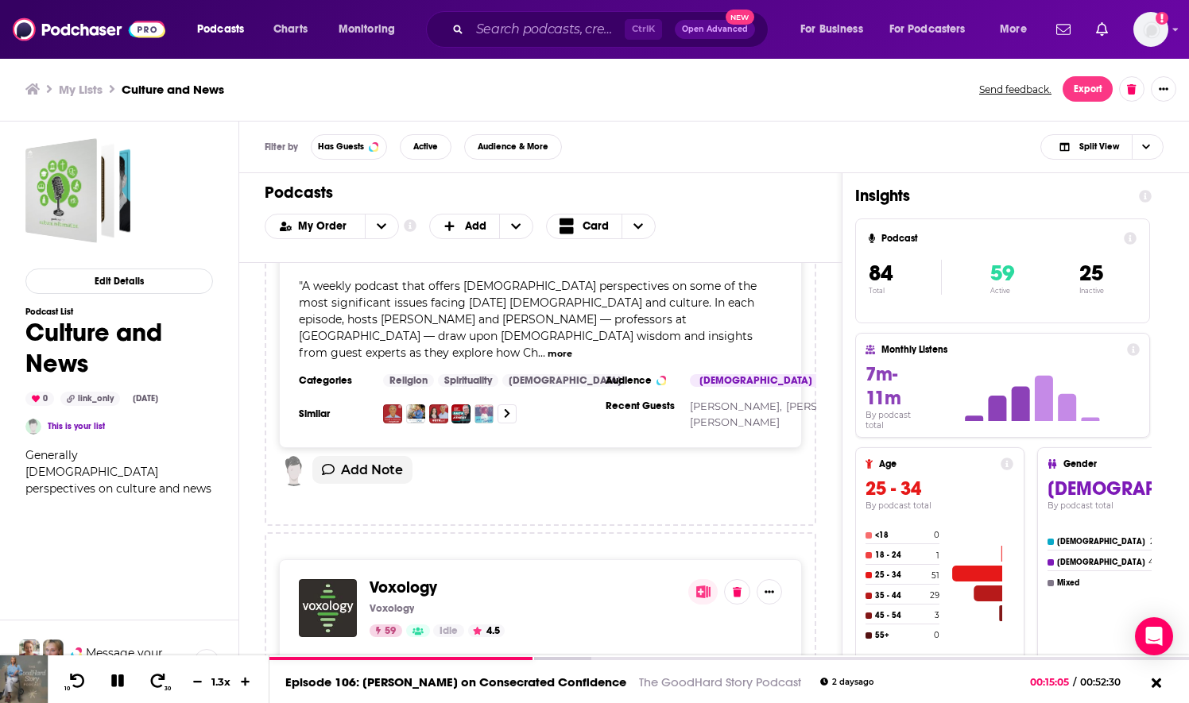
scroll to position [1748, 0]
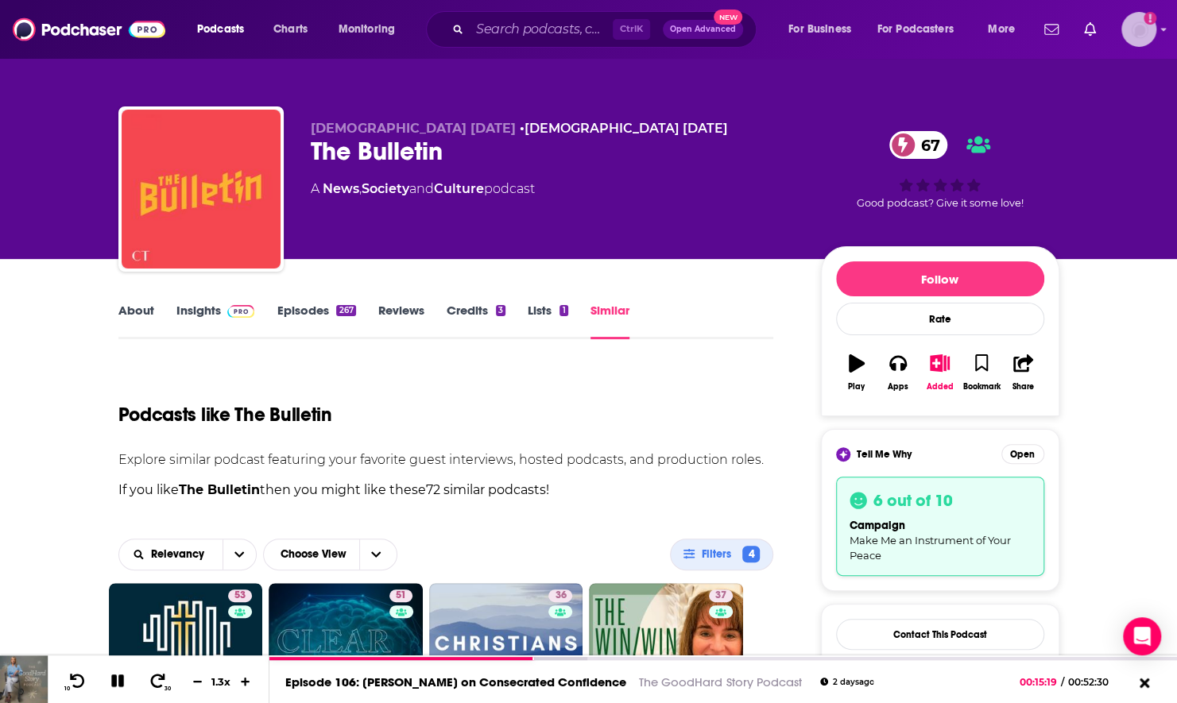
click at [1146, 26] on img "Logged in as nwierenga" at bounding box center [1138, 29] width 35 height 35
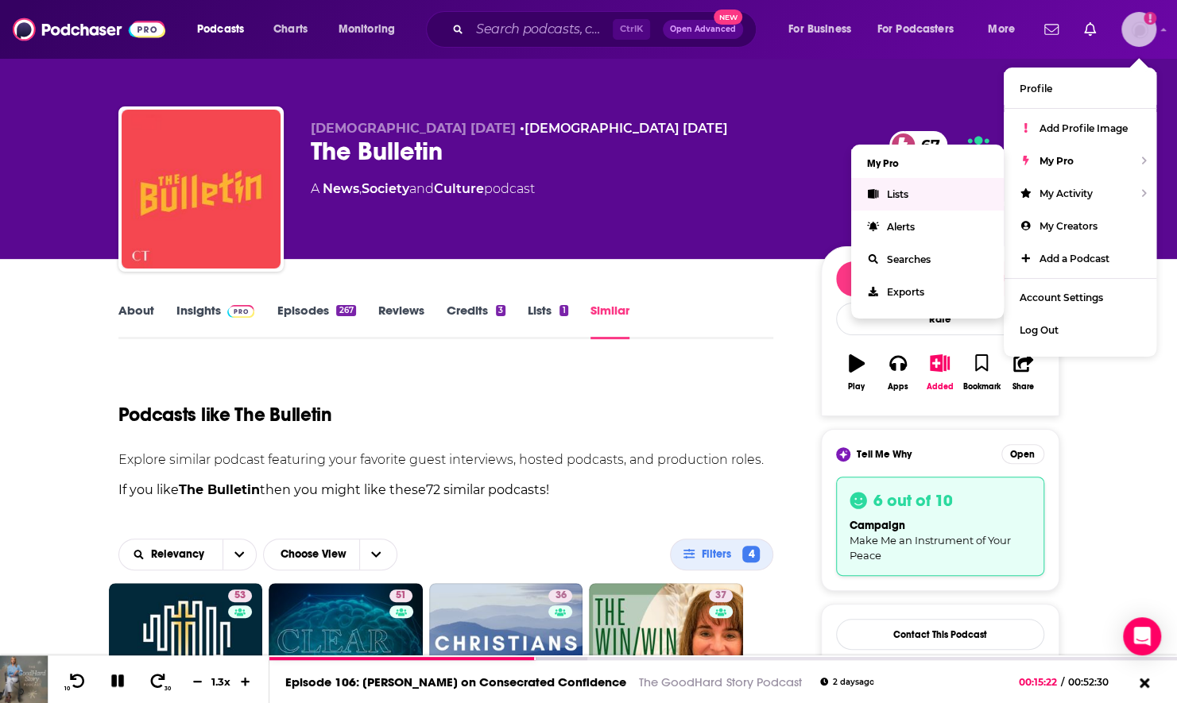
click at [891, 192] on span "Lists" at bounding box center [897, 194] width 21 height 12
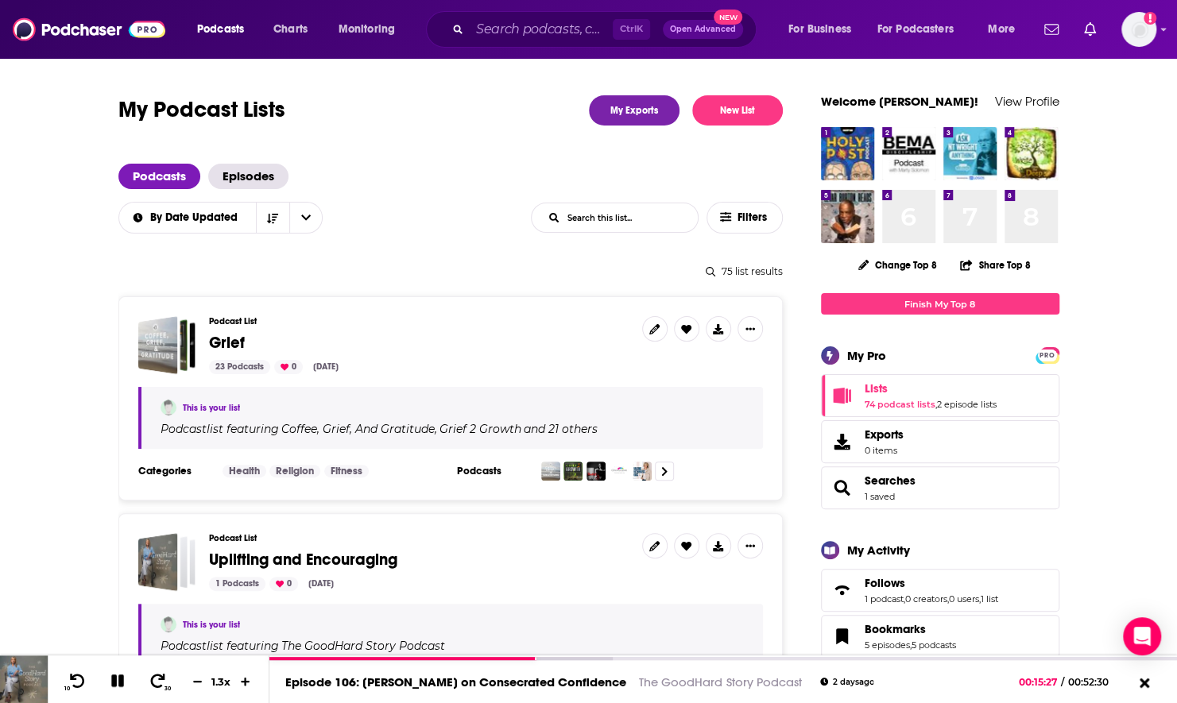
click at [599, 217] on input "List Search Input" at bounding box center [614, 217] width 166 height 29
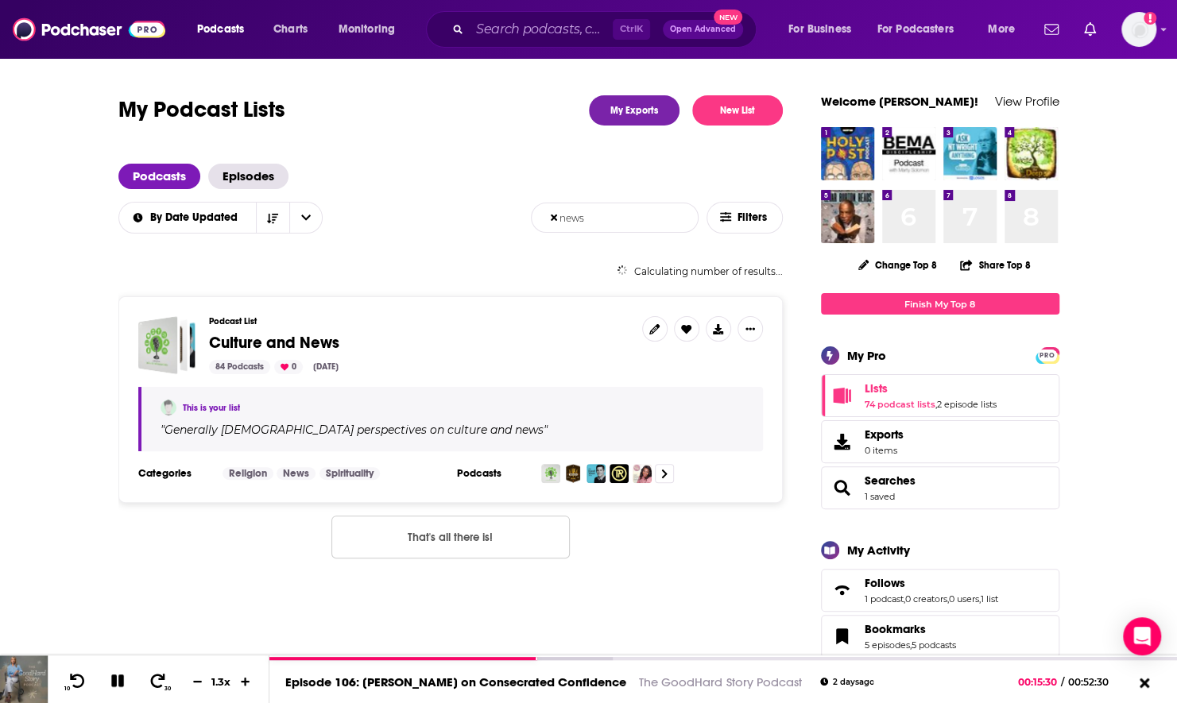
type input "news"
click at [276, 360] on div "84 Podcasts 0 Sep 4, 2025" at bounding box center [419, 367] width 420 height 14
click at [276, 343] on span "Culture and News" at bounding box center [274, 343] width 130 height 20
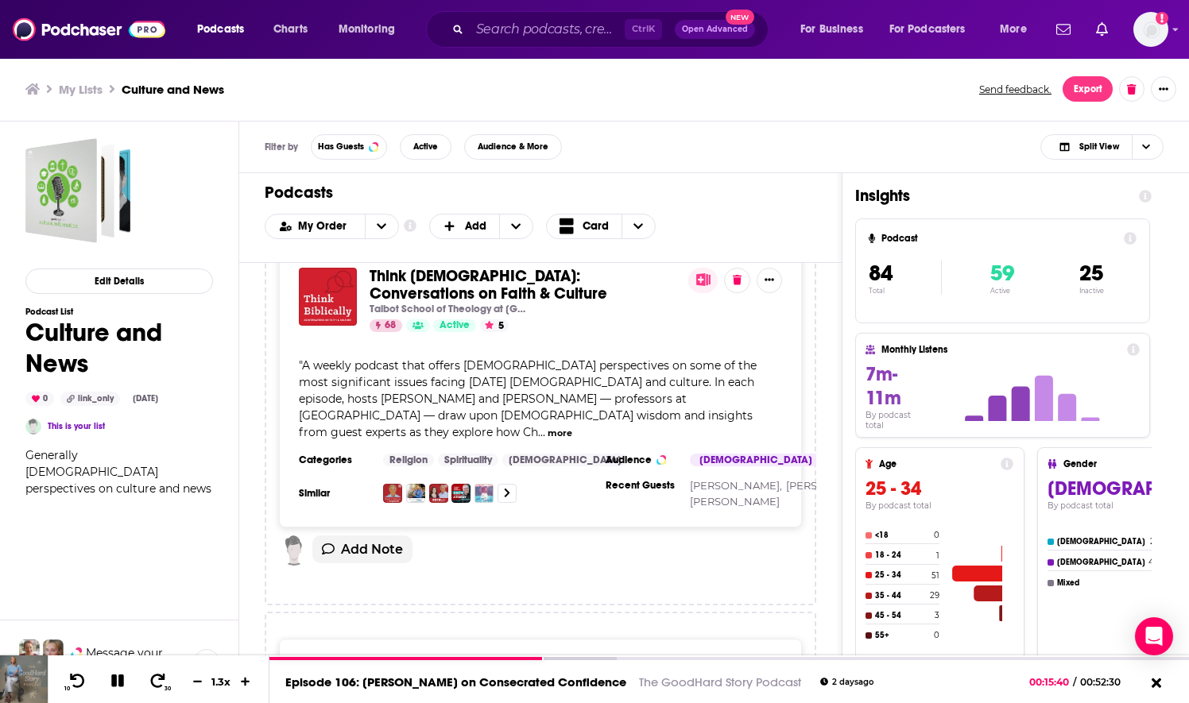
scroll to position [1748, 0]
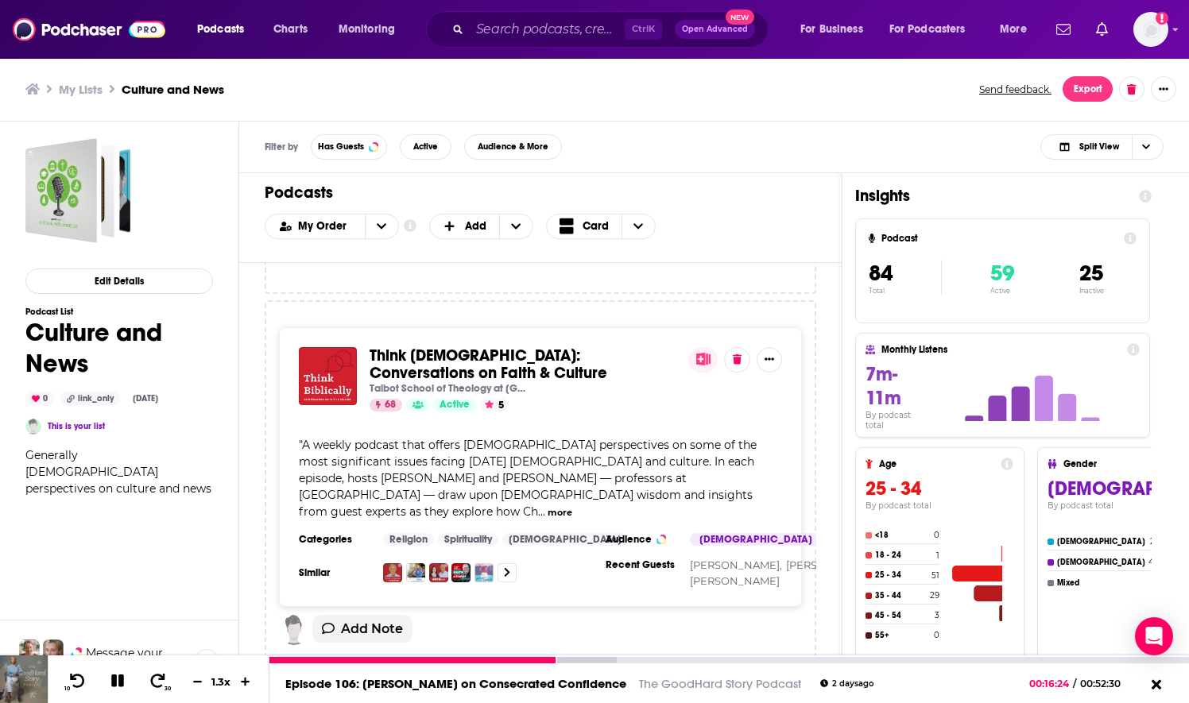
click at [114, 672] on button at bounding box center [118, 682] width 28 height 20
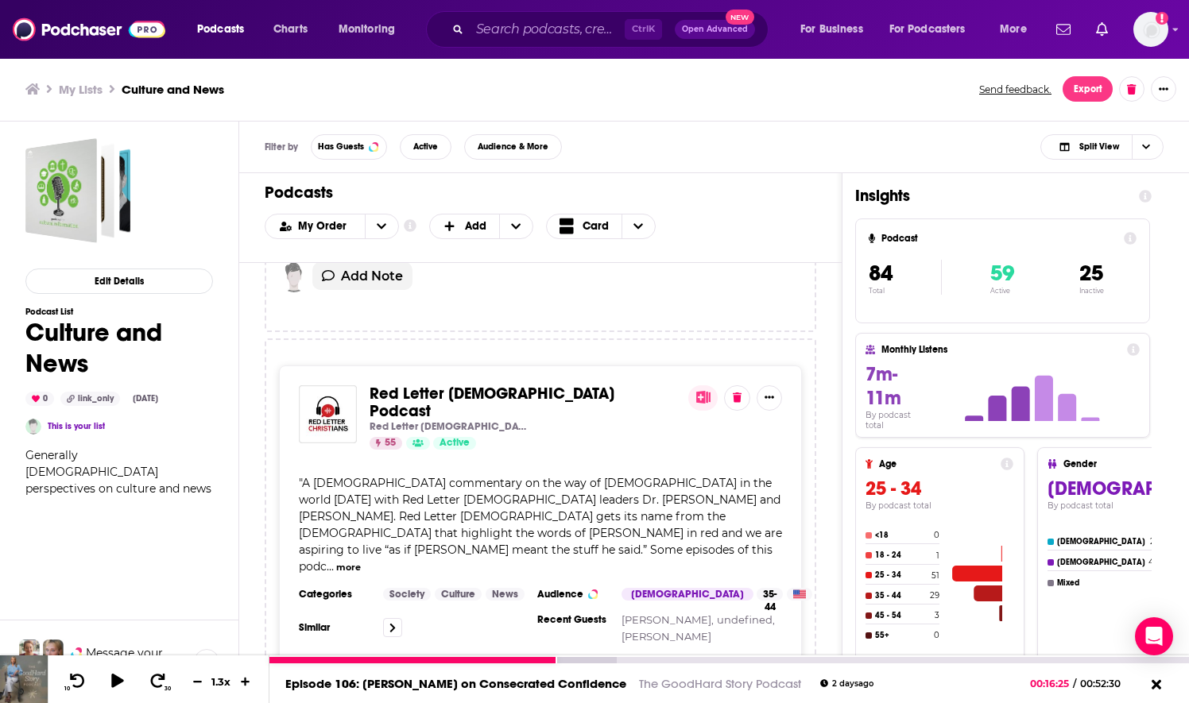
scroll to position [3734, 0]
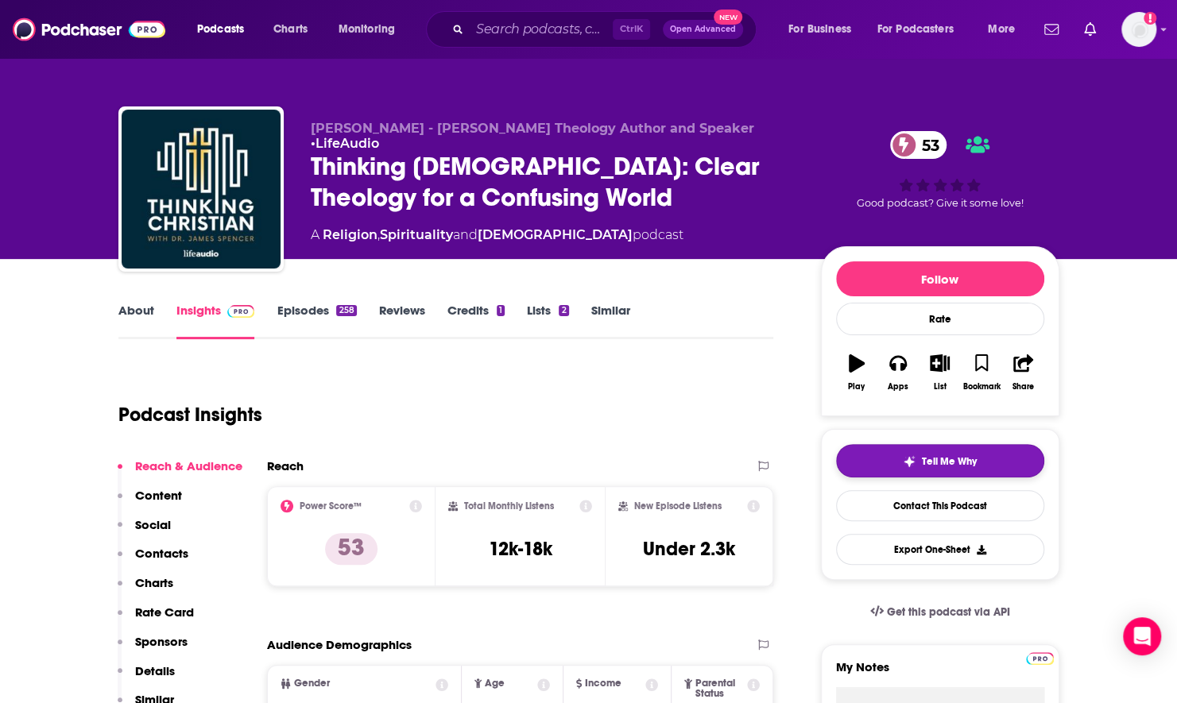
click at [911, 450] on button "Tell Me Why" at bounding box center [940, 460] width 208 height 33
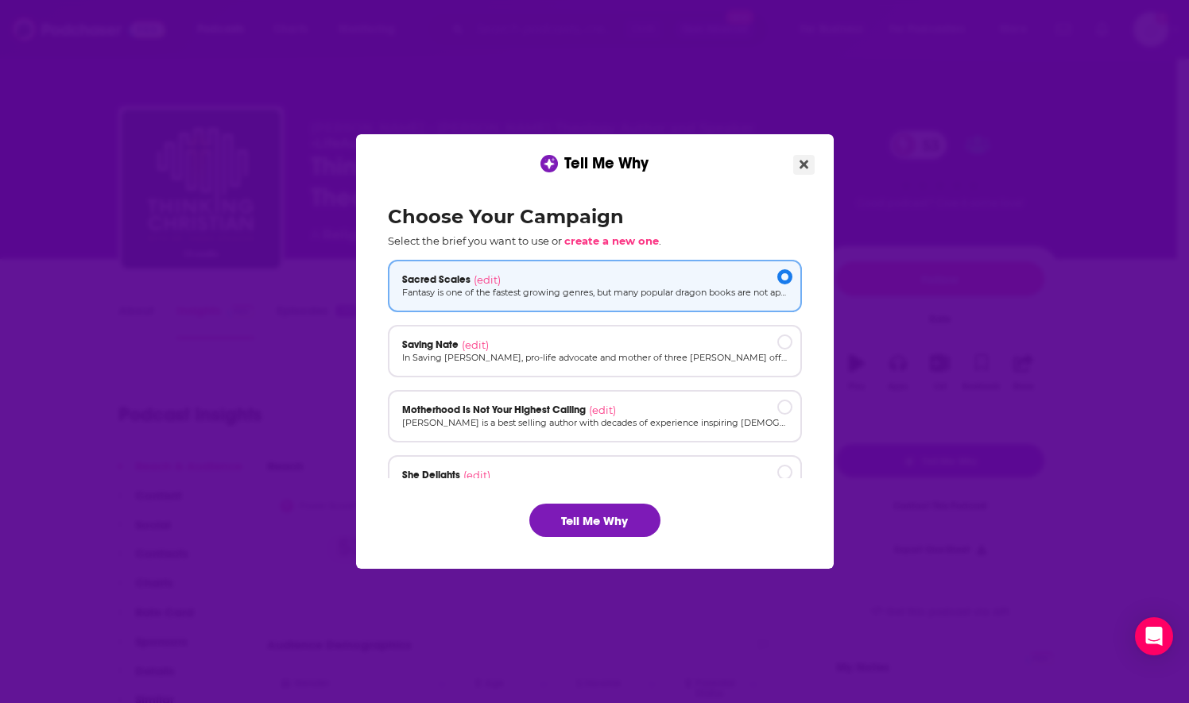
click at [797, 170] on button "Close" at bounding box center [803, 165] width 21 height 20
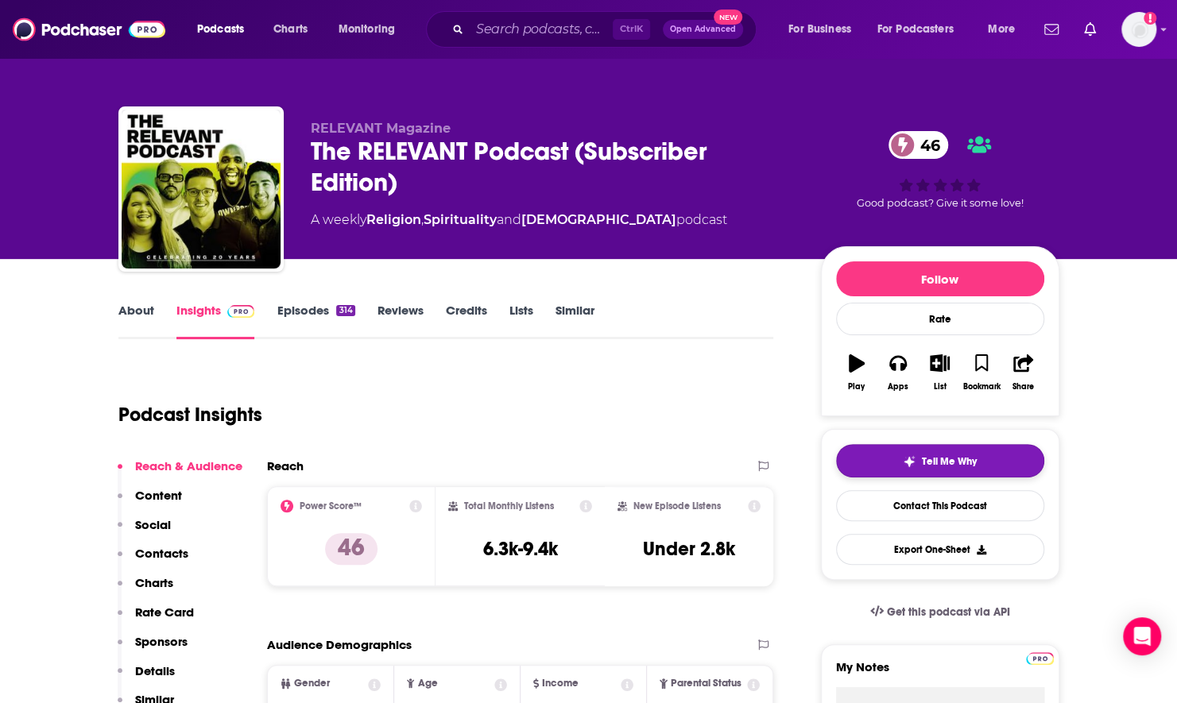
click at [932, 455] on span "Tell Me Why" at bounding box center [949, 461] width 55 height 13
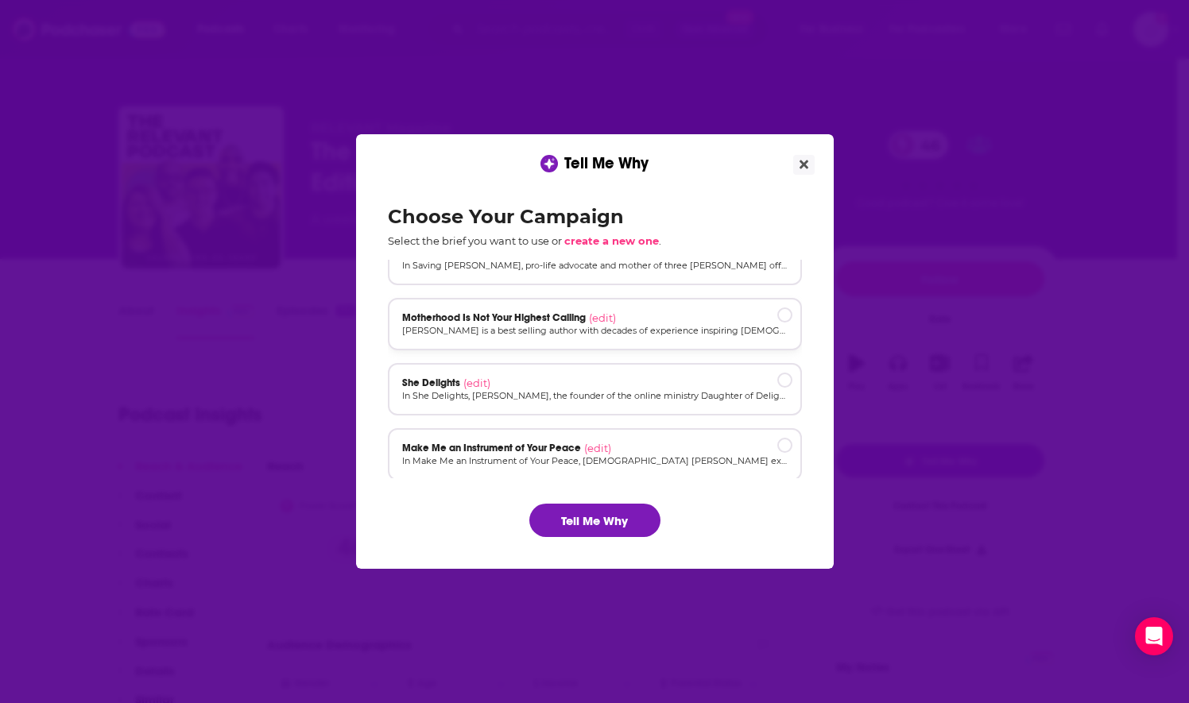
scroll to position [106, 0]
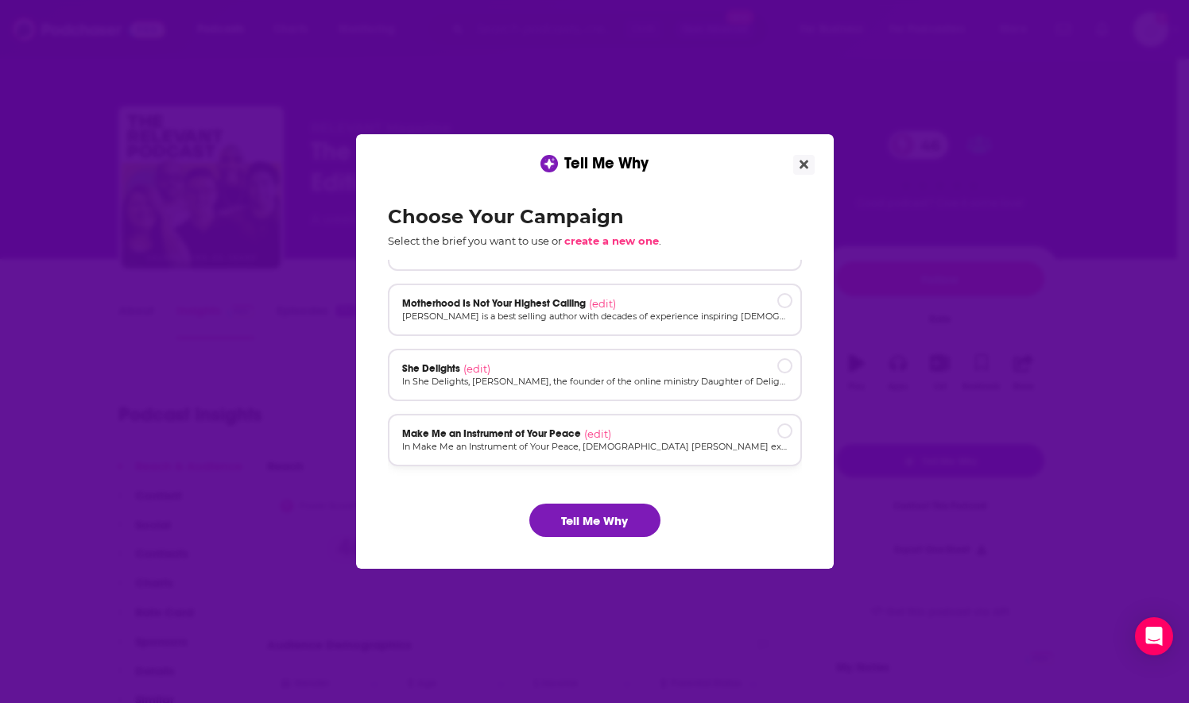
click at [555, 426] on div "Make Me an Instrument of Your Peace (edit) In Make Me an Instrument of Your Pea…" at bounding box center [595, 440] width 414 height 52
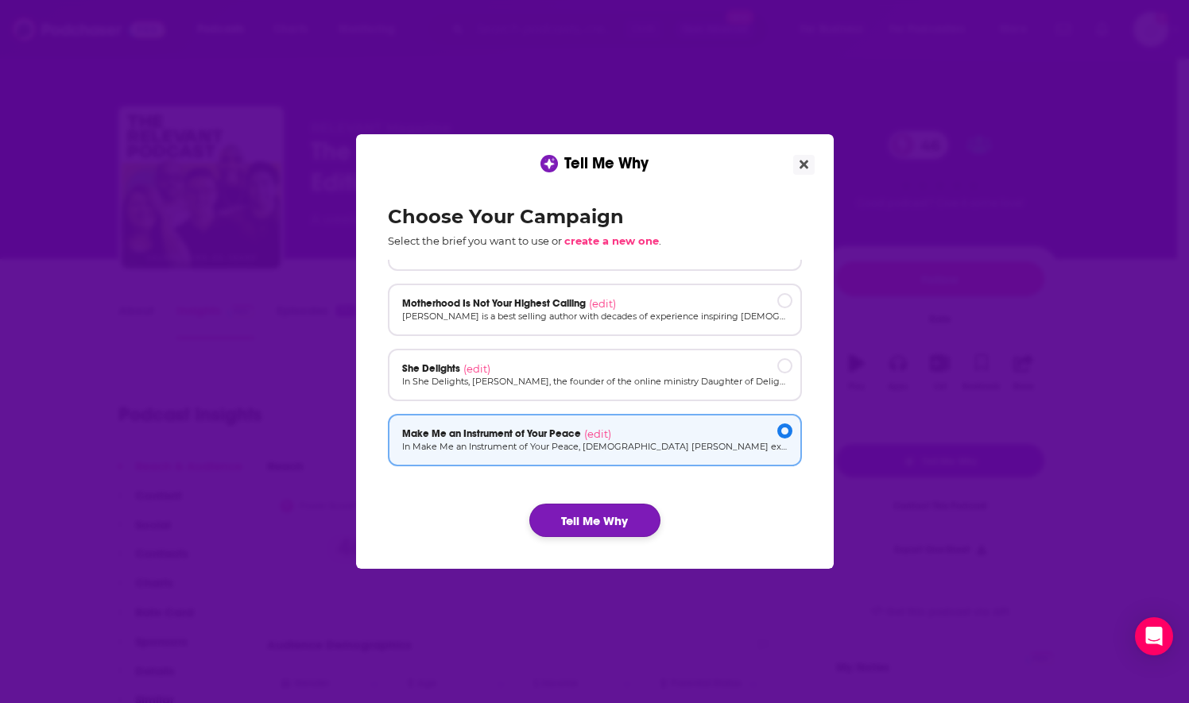
click at [570, 515] on button "Tell Me Why" at bounding box center [594, 520] width 131 height 33
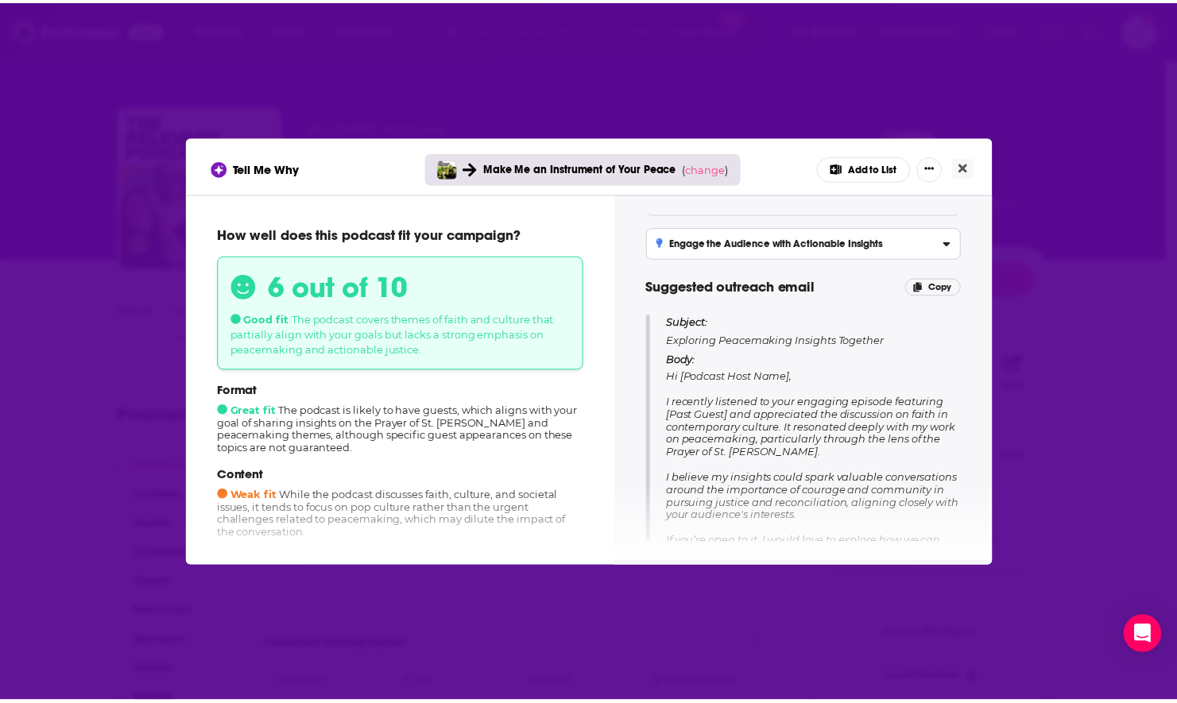
scroll to position [79, 0]
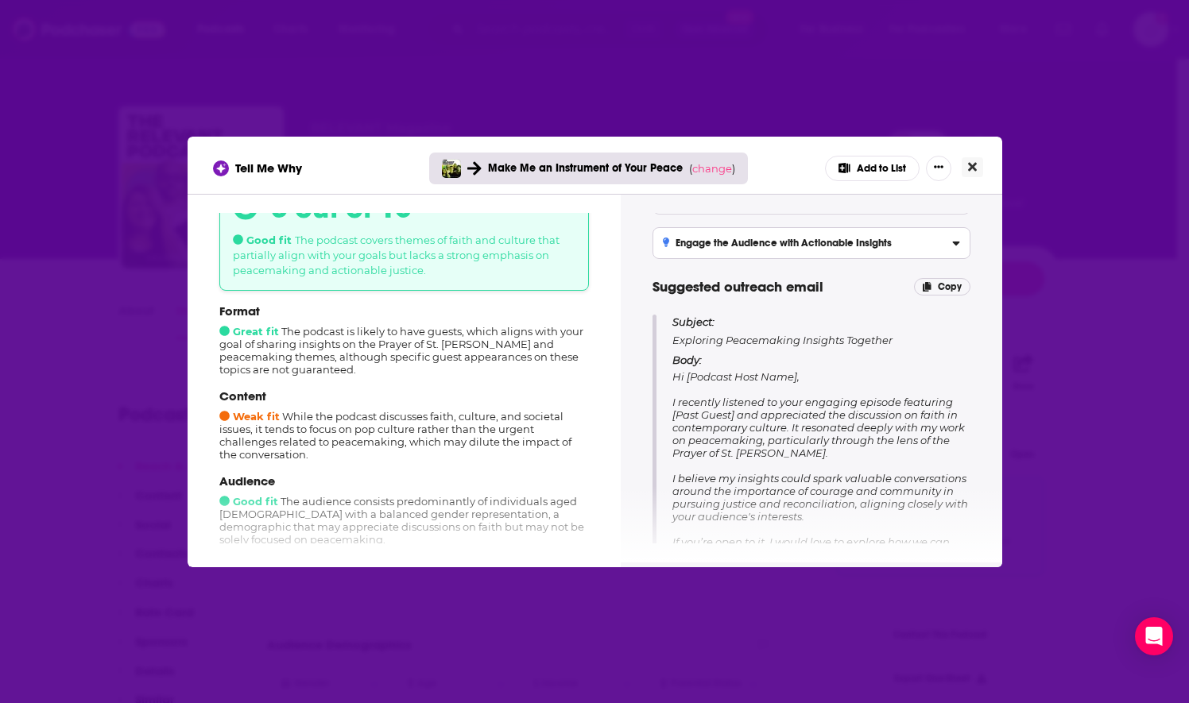
click at [971, 167] on icon "Close" at bounding box center [972, 166] width 9 height 9
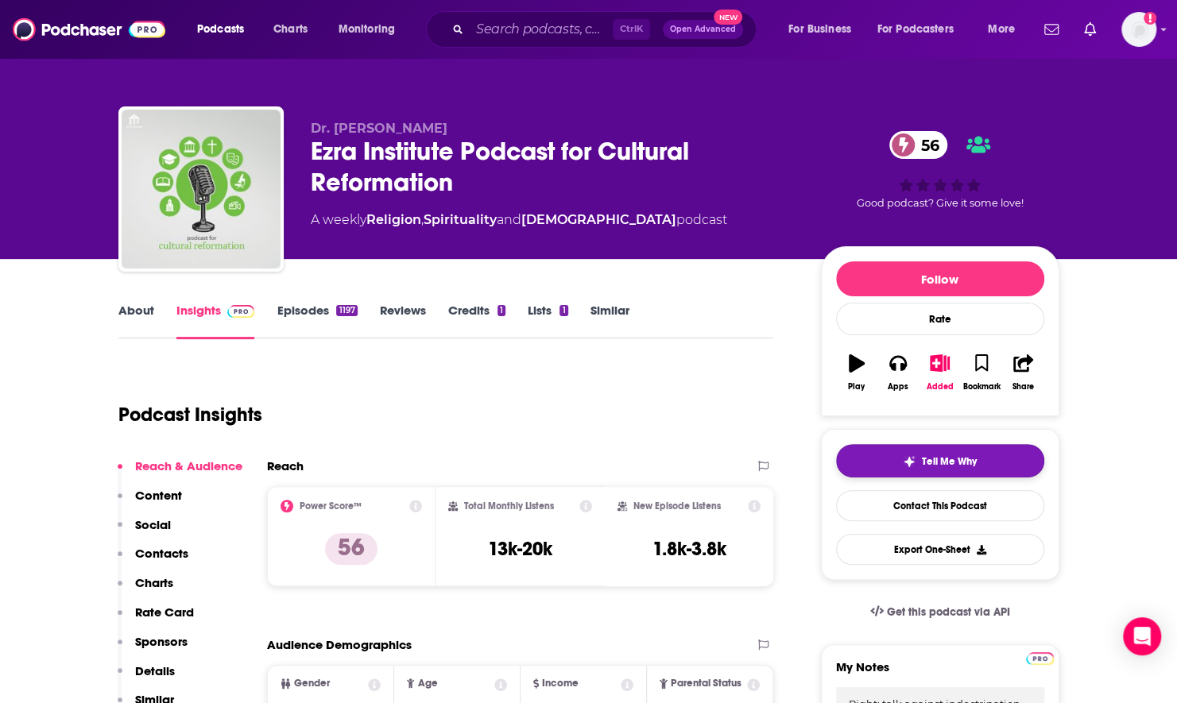
click at [956, 450] on button "Tell Me Why" at bounding box center [940, 460] width 208 height 33
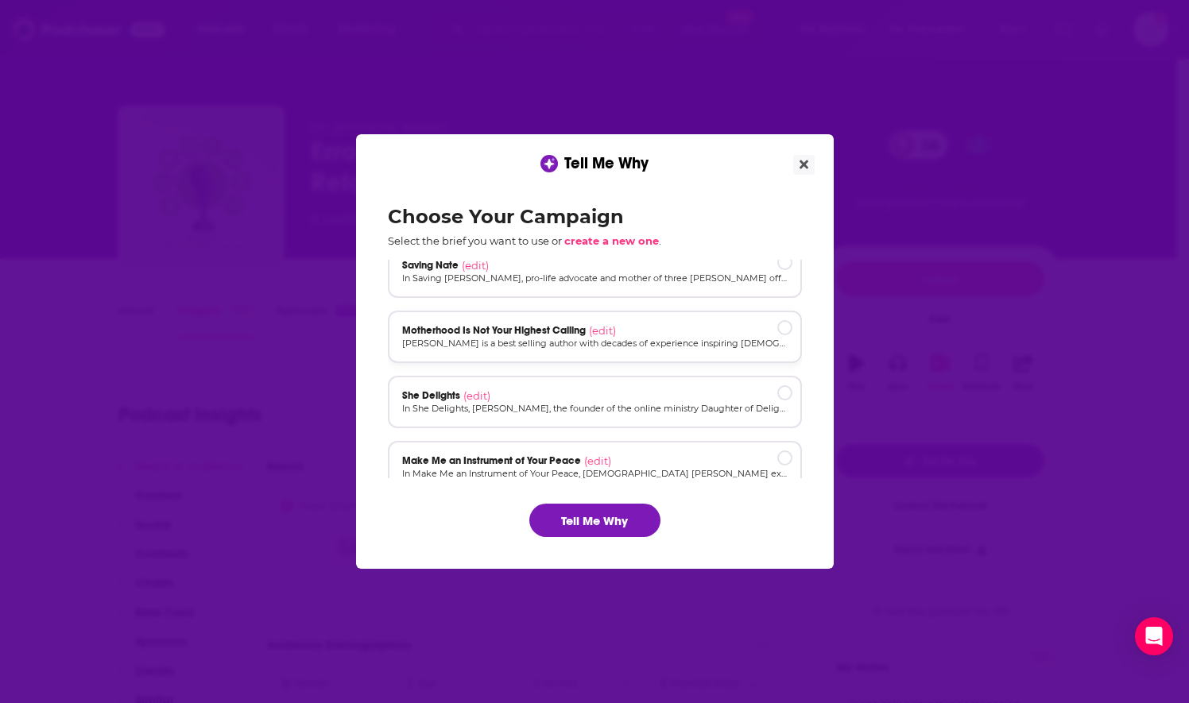
scroll to position [106, 0]
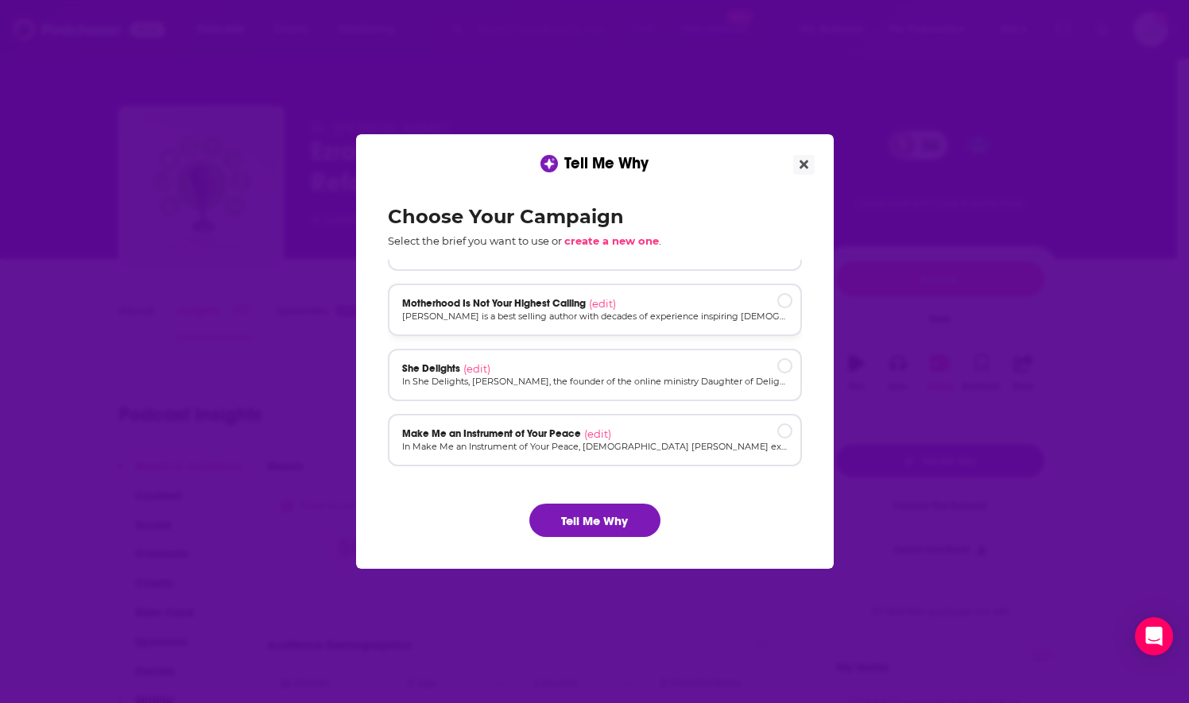
click at [548, 439] on span "Make Me an Instrument of Your Peace" at bounding box center [491, 433] width 179 height 13
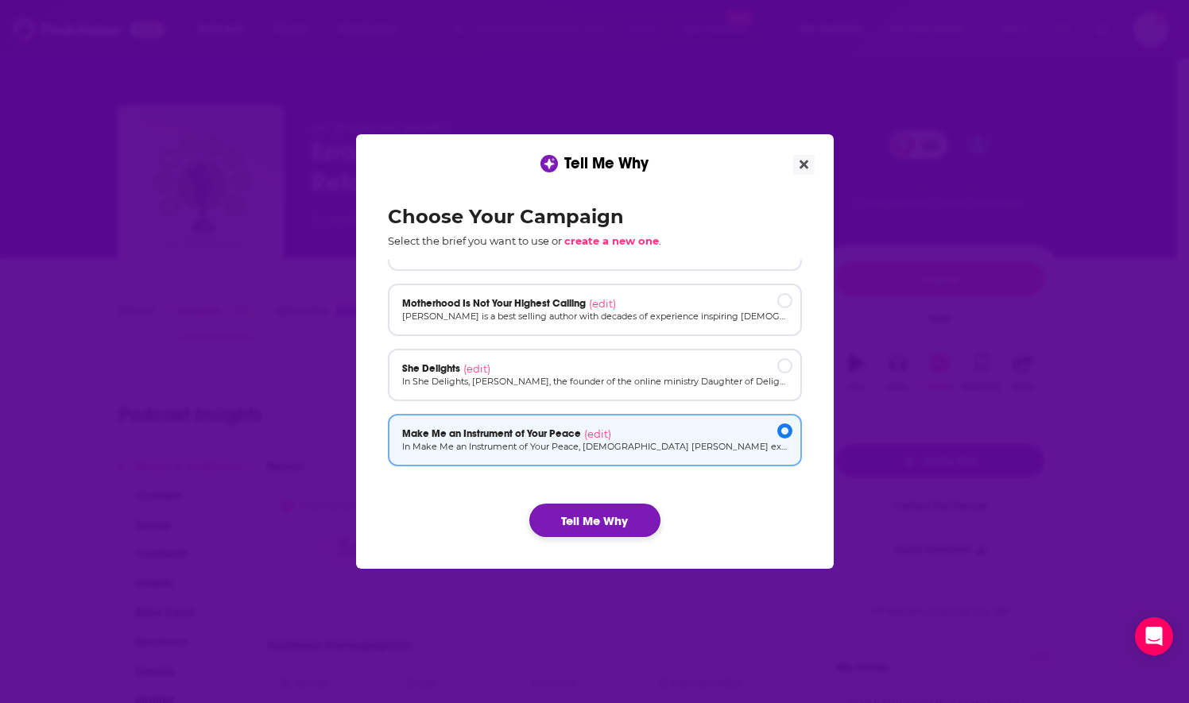
click at [593, 520] on button "Tell Me Why" at bounding box center [594, 520] width 131 height 33
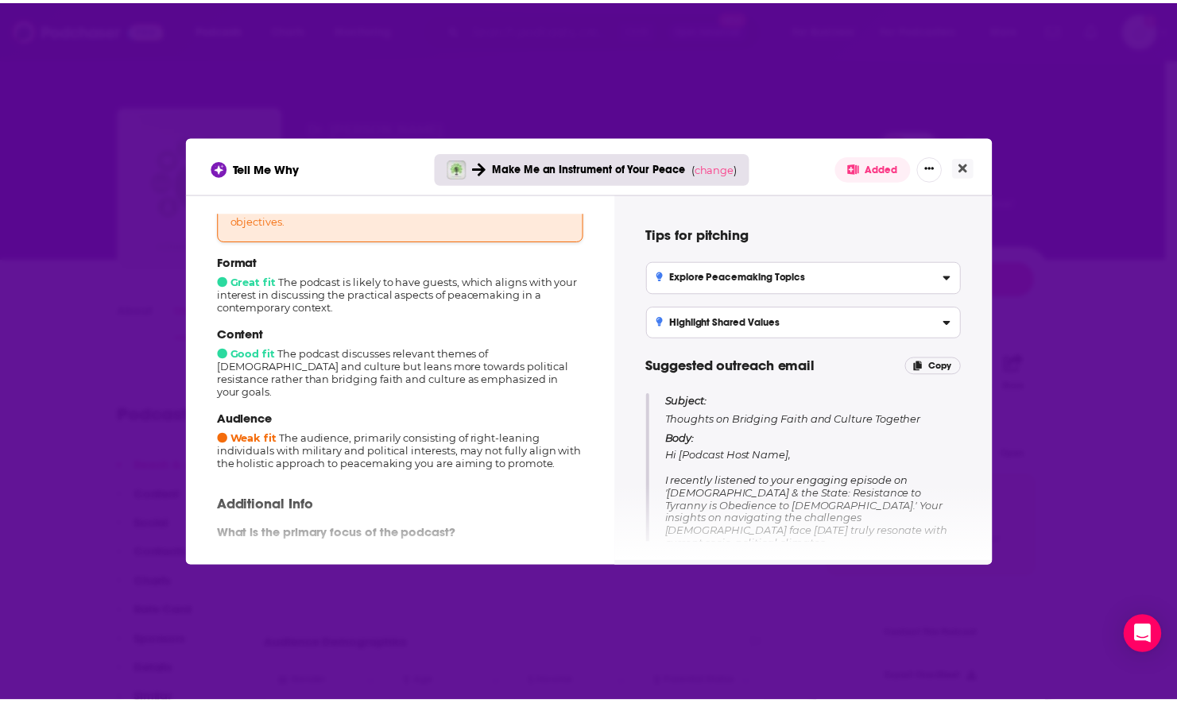
scroll to position [79, 0]
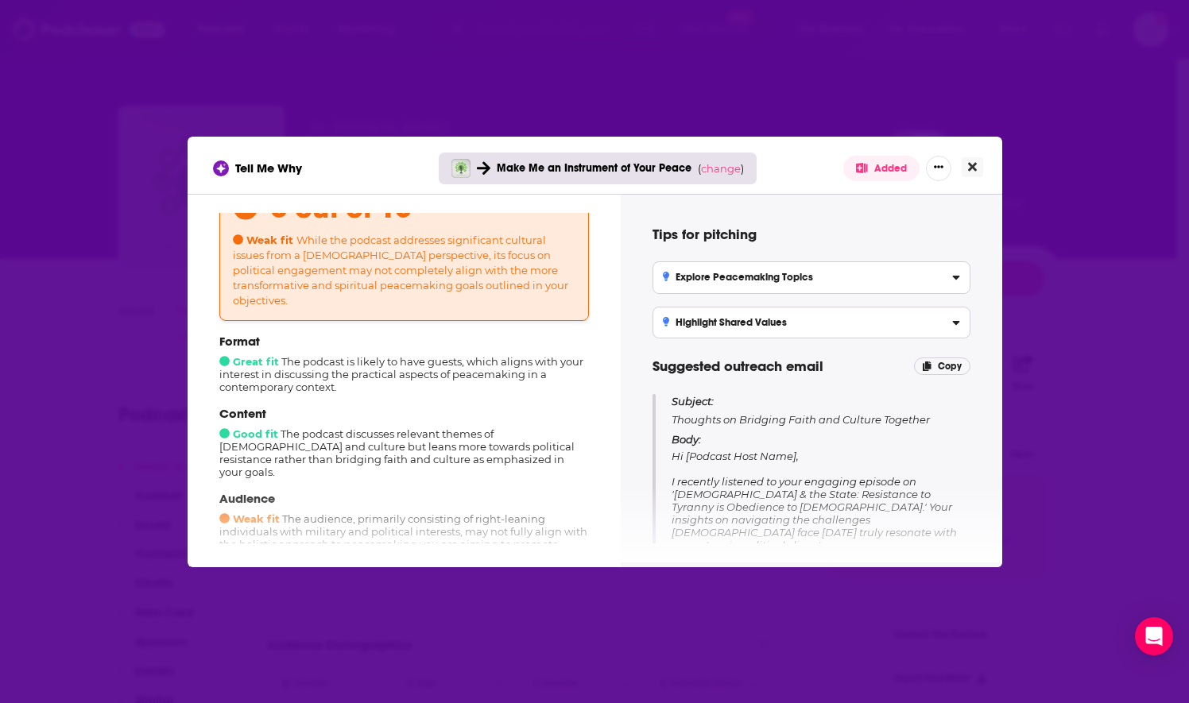
click at [973, 167] on icon "Close" at bounding box center [972, 166] width 9 height 13
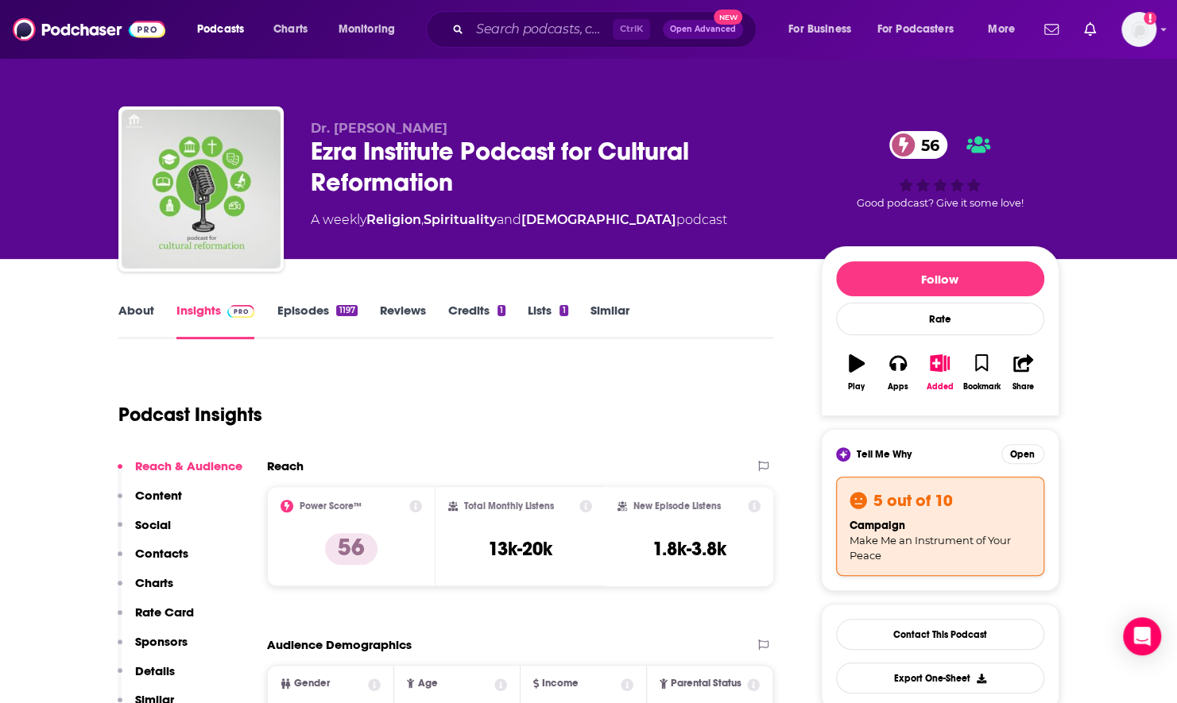
click at [136, 315] on link "About" at bounding box center [136, 321] width 36 height 37
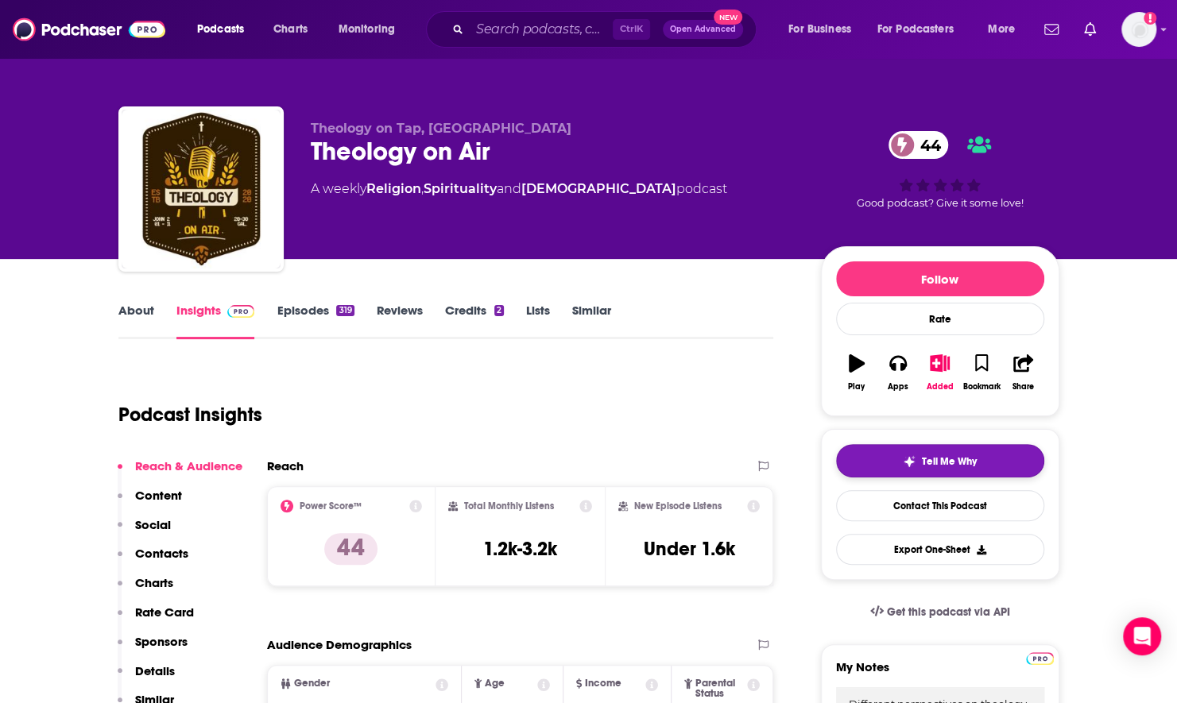
click at [988, 458] on button "Tell Me Why" at bounding box center [940, 460] width 208 height 33
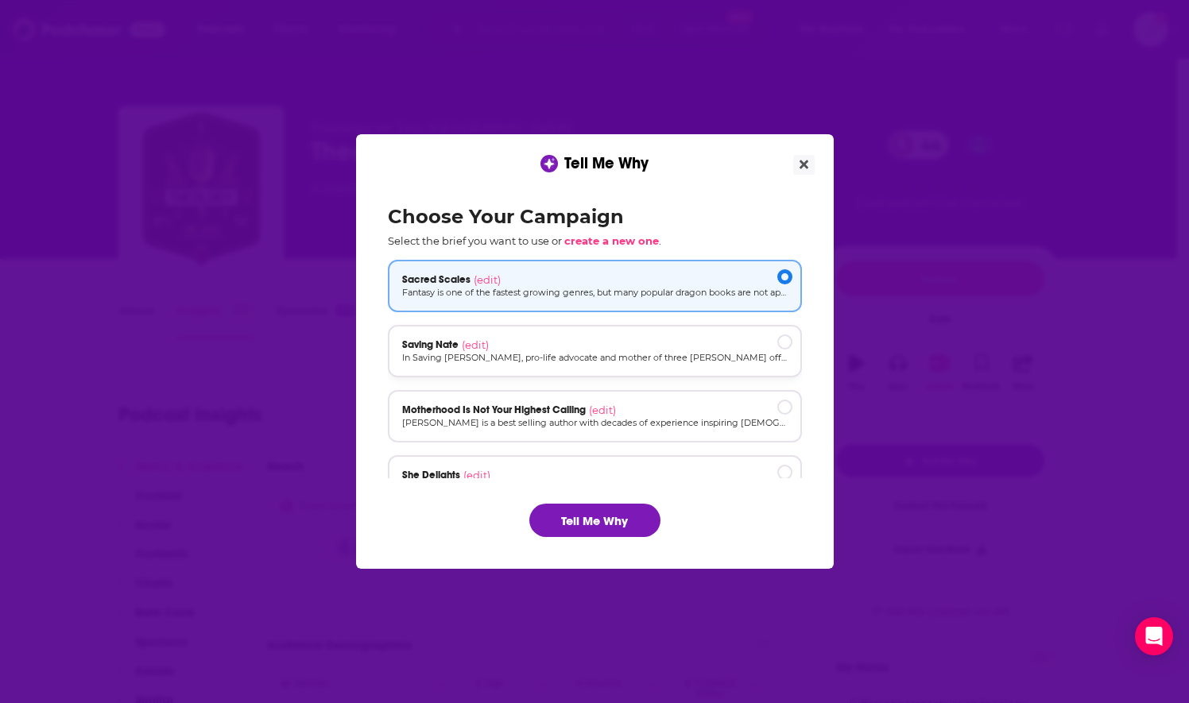
click at [580, 357] on p "In Saving Nate, pro-life advocate and mother of three Christin Rosa offers her …" at bounding box center [594, 358] width 385 height 14
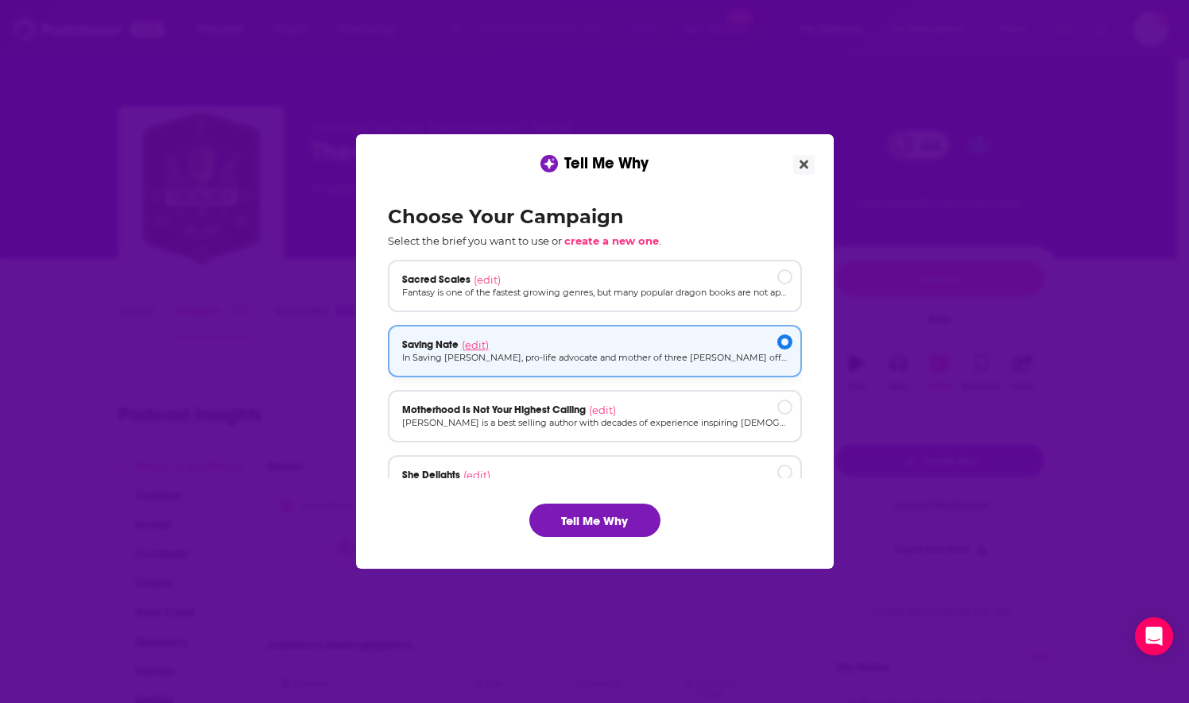
click at [477, 345] on span "(edit)" at bounding box center [475, 344] width 27 height 13
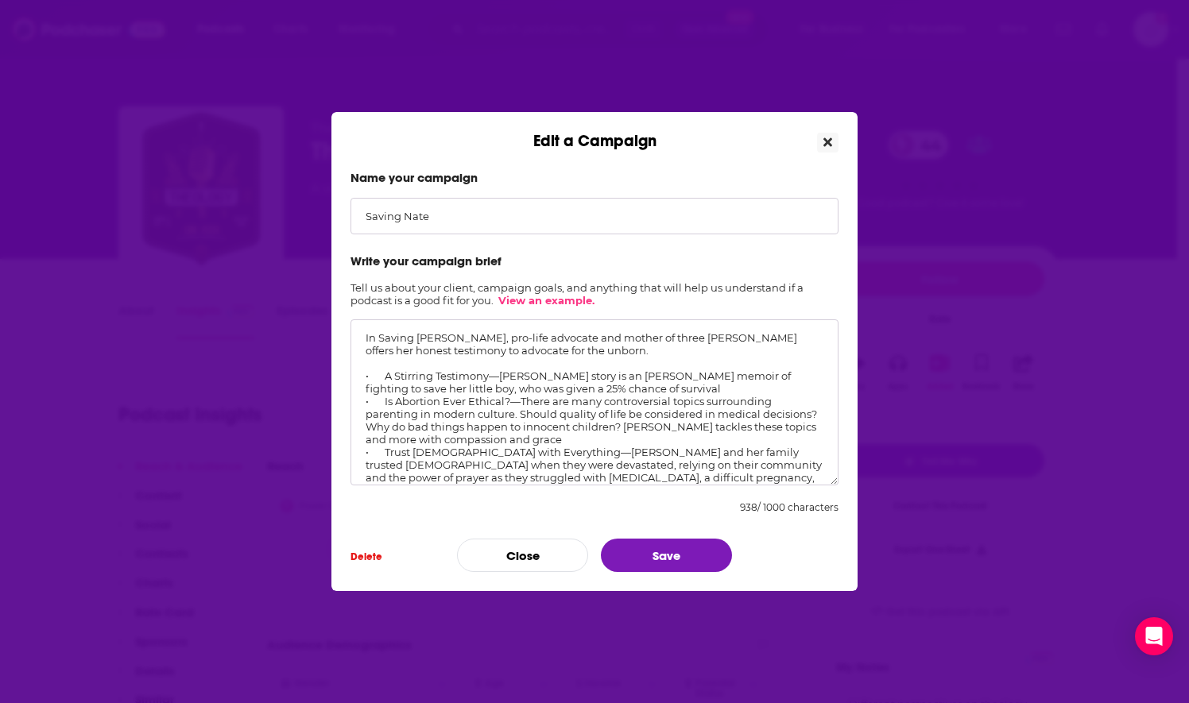
click at [825, 149] on button "Close" at bounding box center [827, 143] width 21 height 20
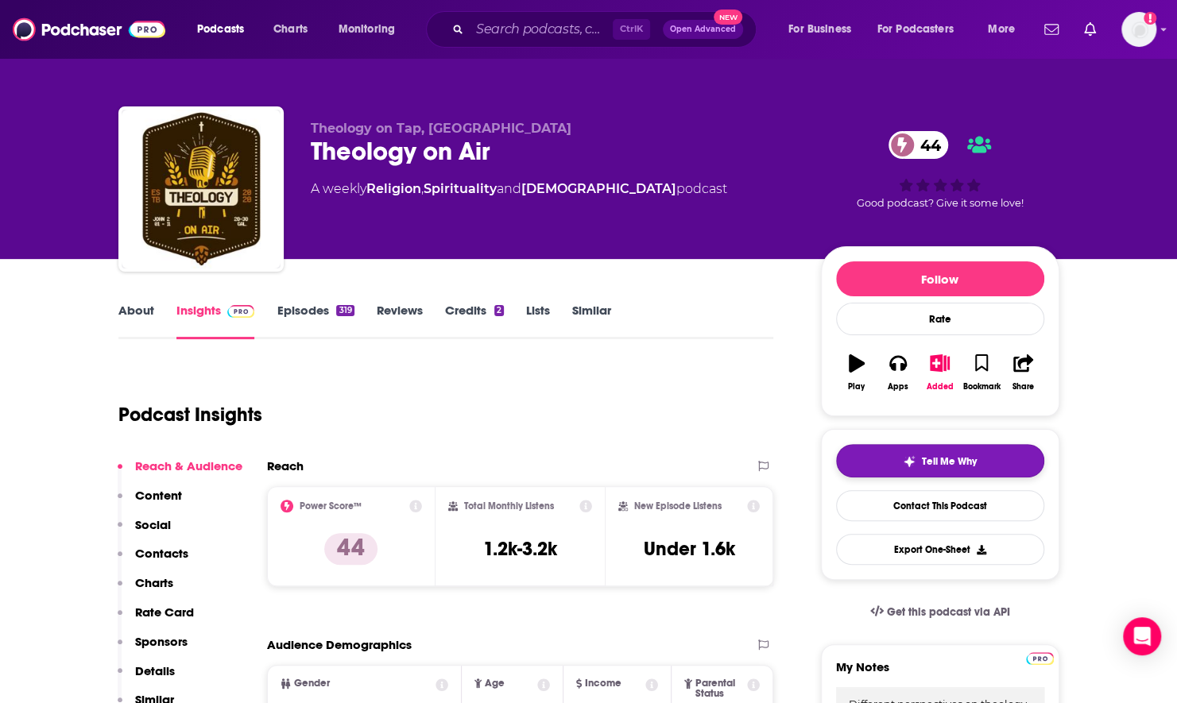
click at [915, 460] on div "Tell Me Why" at bounding box center [940, 461] width 74 height 13
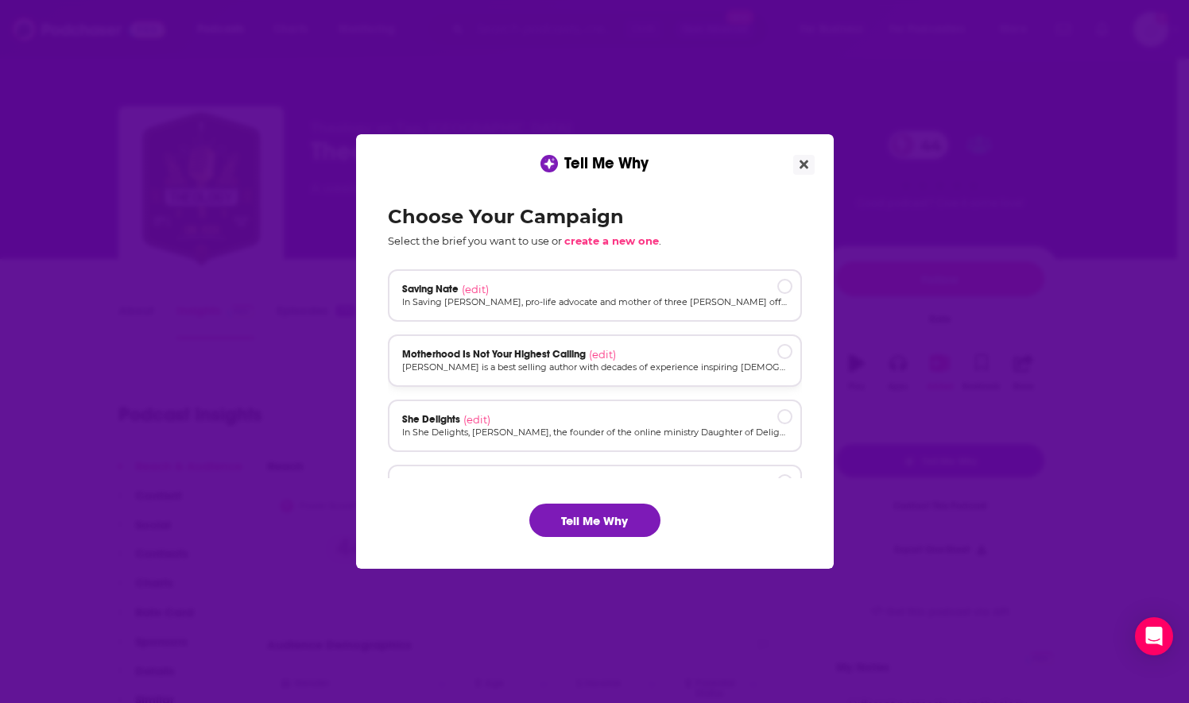
scroll to position [106, 0]
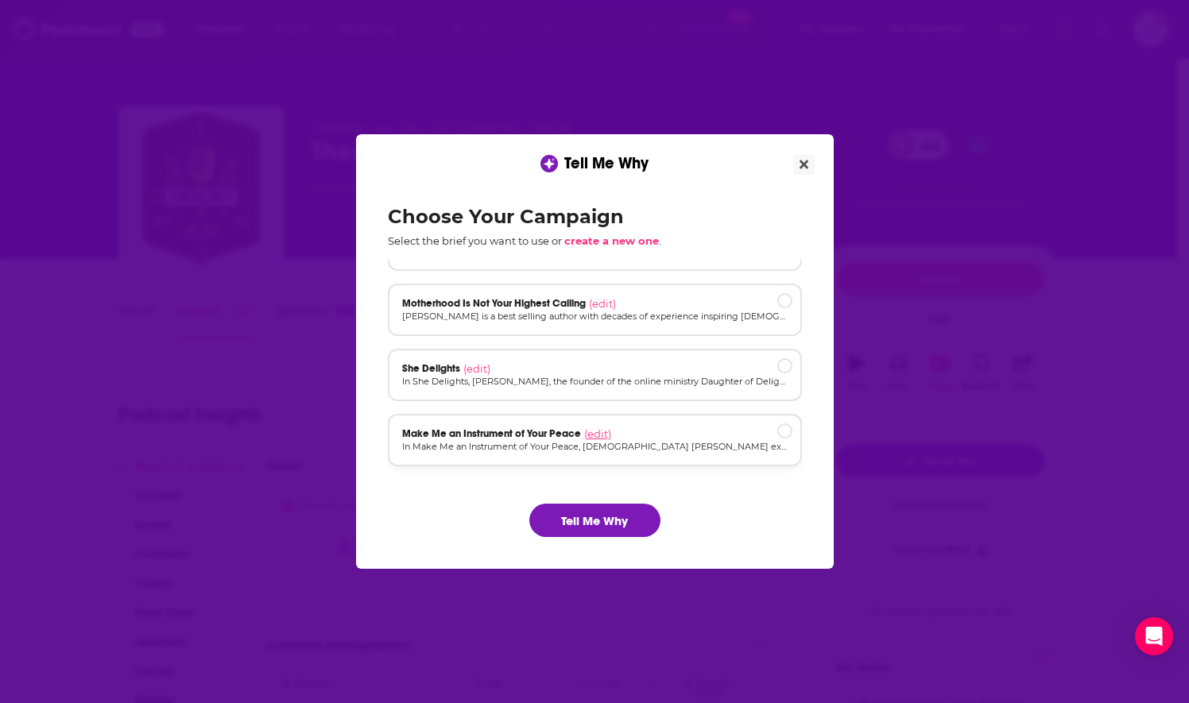
click at [601, 429] on span "(edit)" at bounding box center [597, 433] width 27 height 13
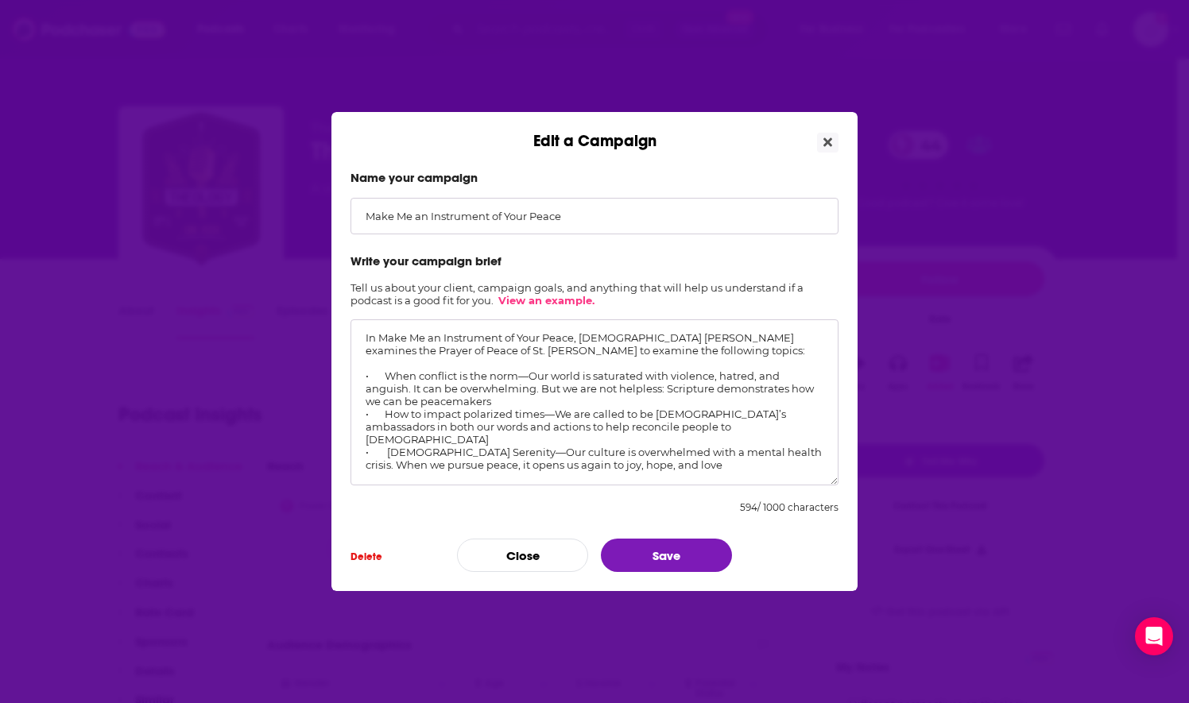
click at [423, 386] on textarea "In Make Me an Instrument of Your Peace, pastor Mark DeYmaz examines the Prayer …" at bounding box center [594, 402] width 488 height 166
drag, startPoint x: 400, startPoint y: 356, endPoint x: 742, endPoint y: 458, distance: 357.2
click at [742, 458] on textarea "In Make Me an Instrument of Your Peace, pastor Mark DeYmaz examines the Prayer …" at bounding box center [594, 402] width 488 height 166
paste textarea "[DEMOGRAPHIC_DATA] [PERSON_NAME] unpacks the Prayer of St. [PERSON_NAME], apply…"
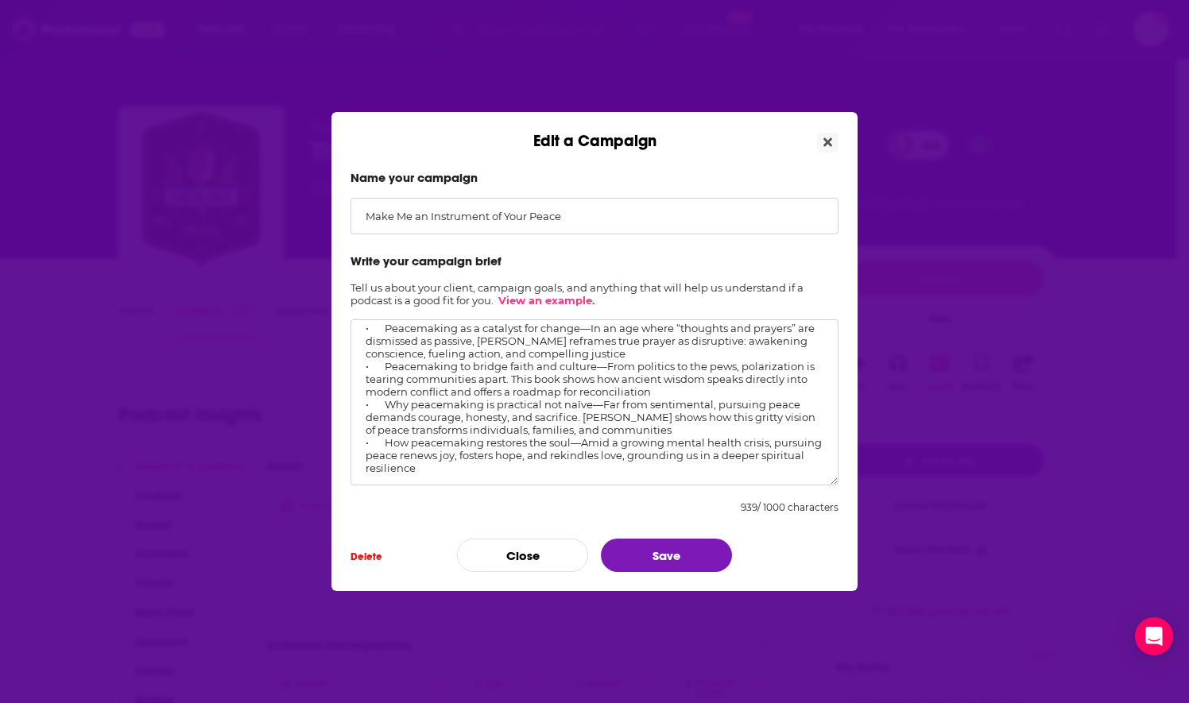
scroll to position [0, 0]
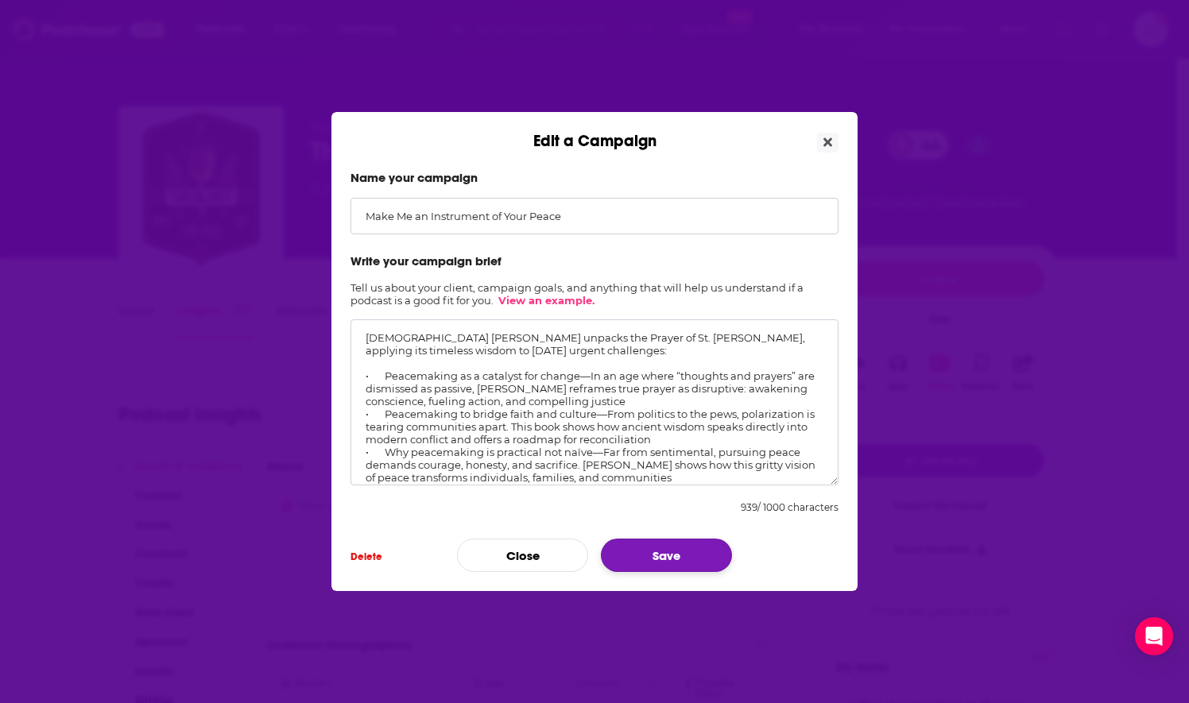
type textarea "[DEMOGRAPHIC_DATA] [PERSON_NAME] unpacks the Prayer of St. [PERSON_NAME], apply…"
click at [645, 556] on button "Save" at bounding box center [666, 555] width 131 height 33
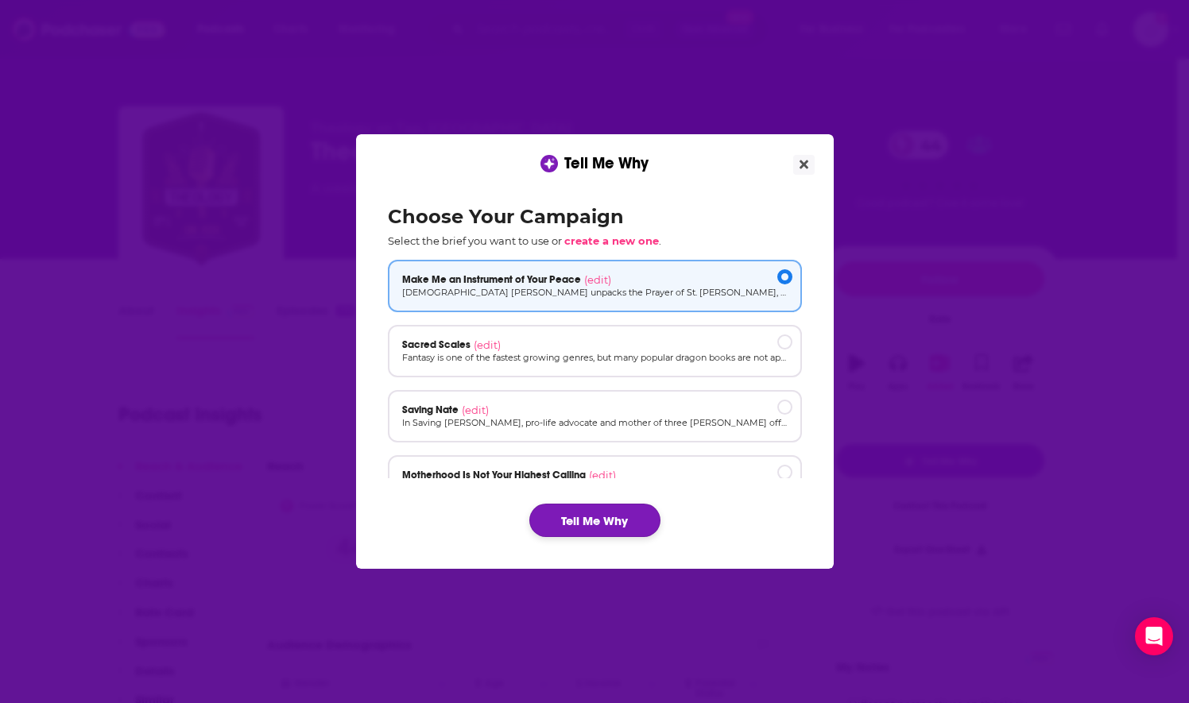
click at [631, 526] on button "Tell Me Why" at bounding box center [594, 520] width 131 height 33
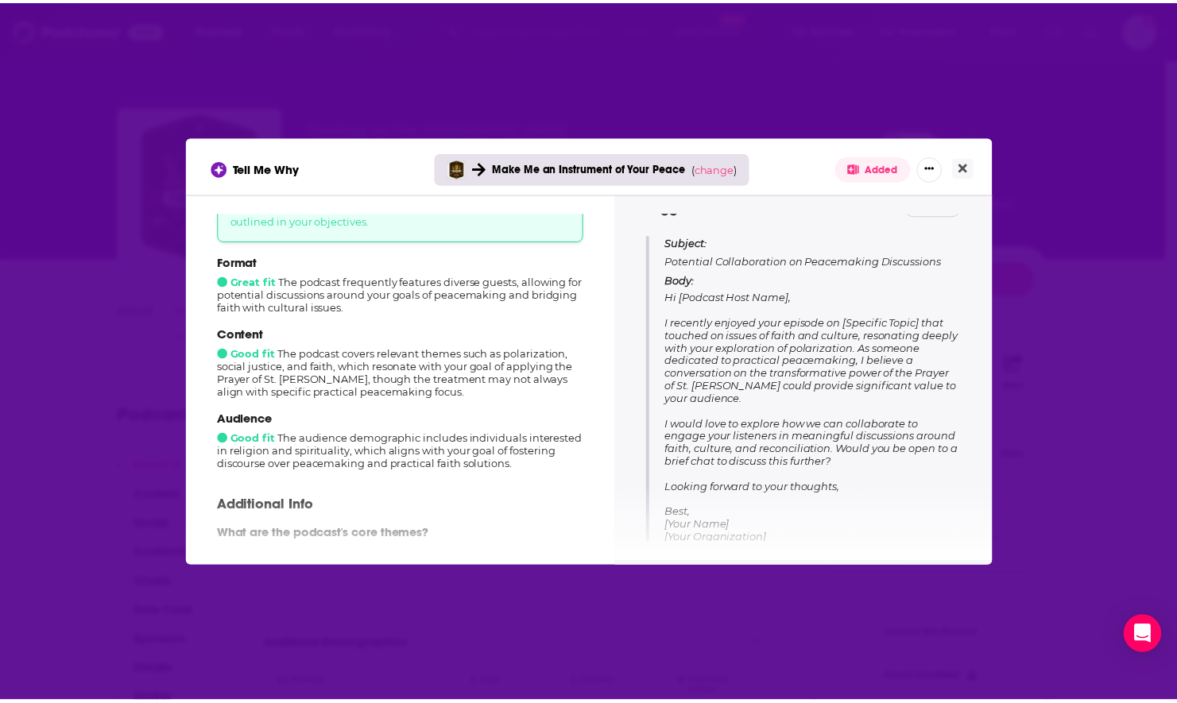
scroll to position [79, 0]
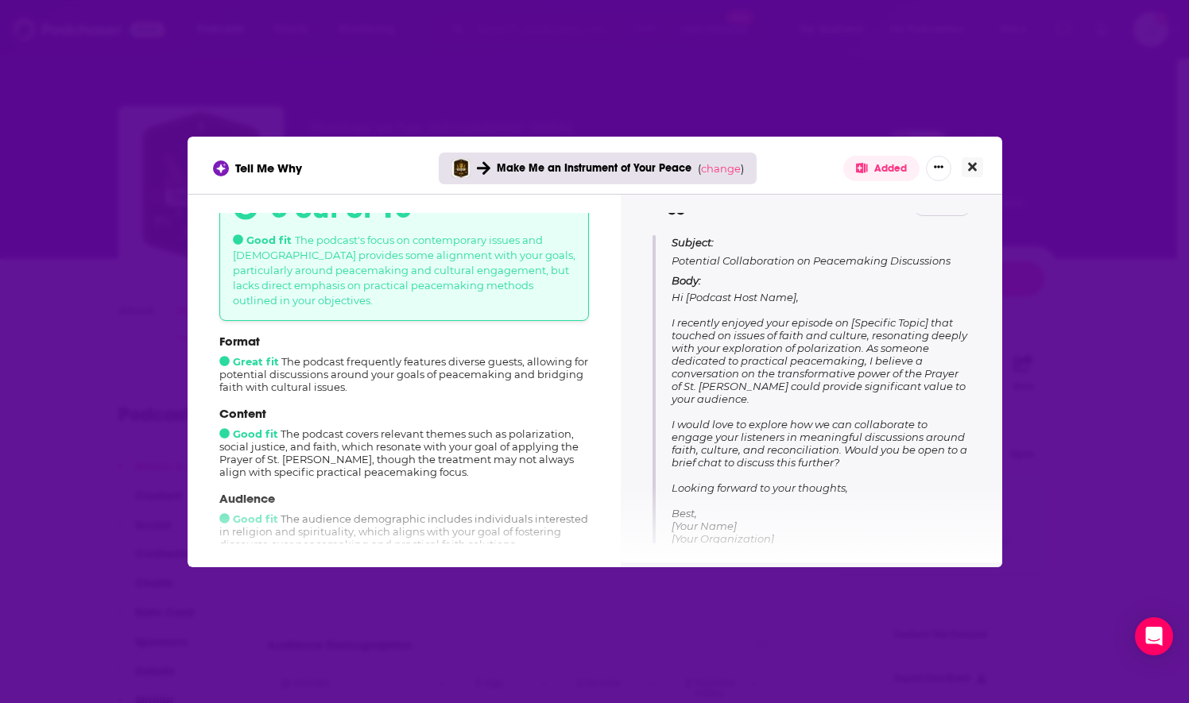
click at [969, 166] on icon "Close" at bounding box center [972, 166] width 9 height 9
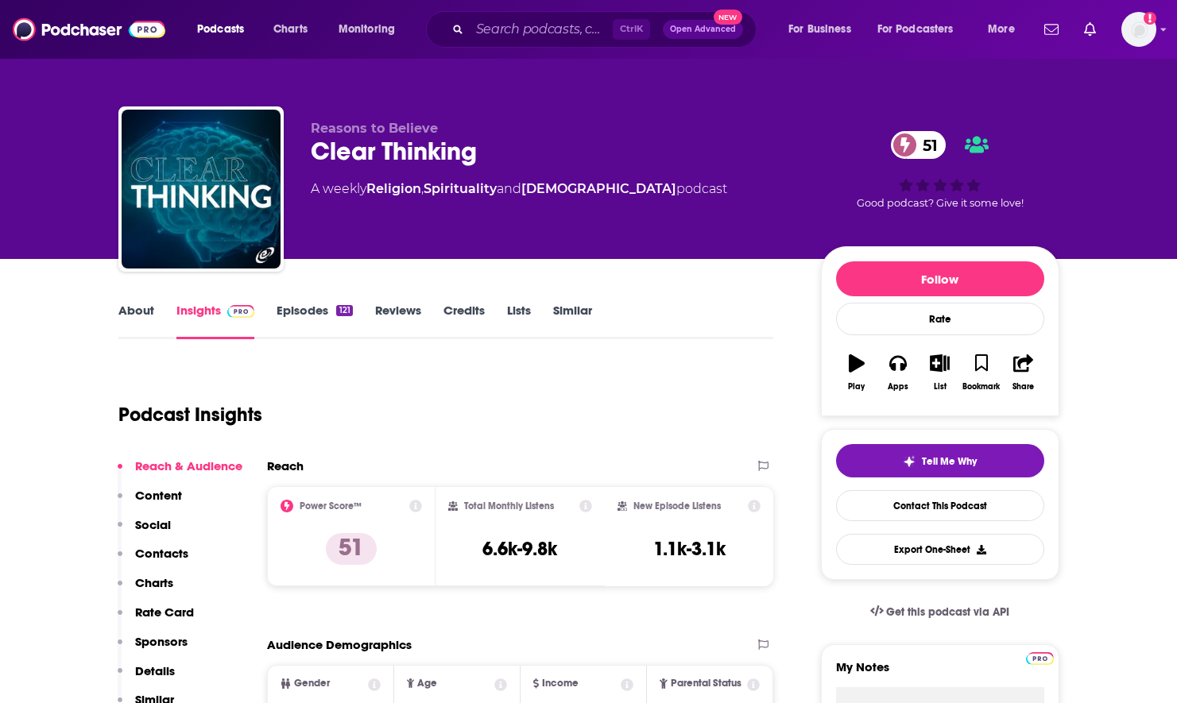
click at [936, 457] on span "Tell Me Why" at bounding box center [949, 461] width 55 height 13
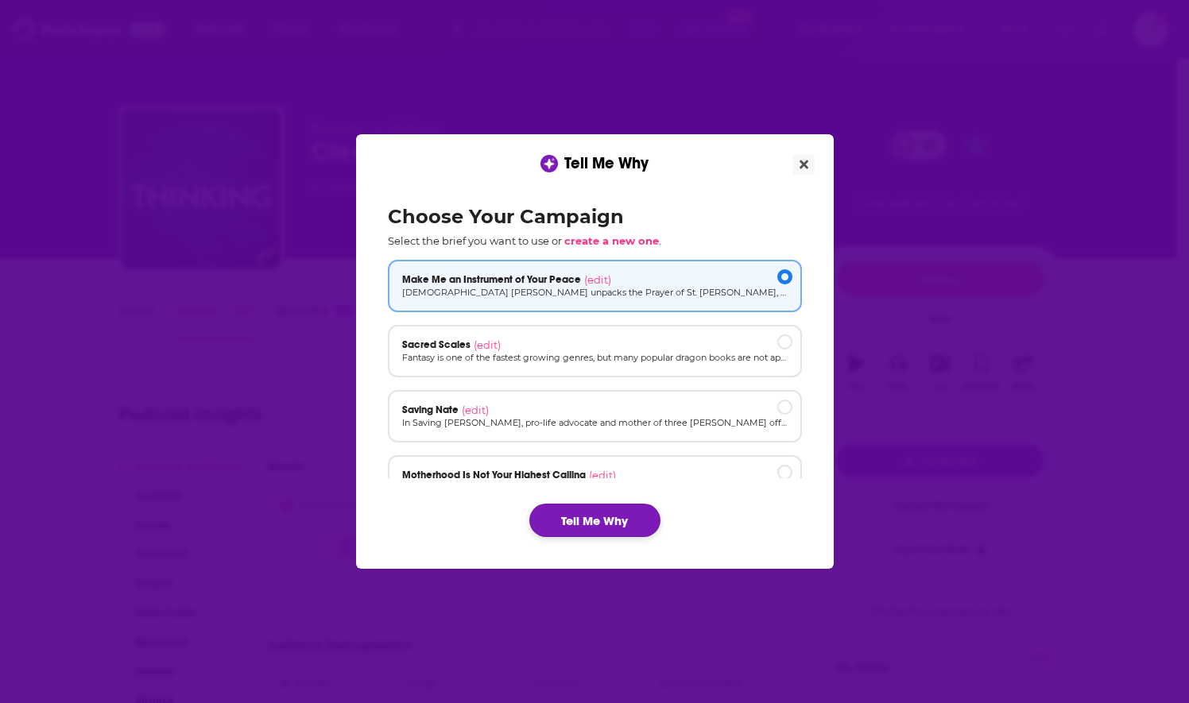
click at [605, 521] on button "Tell Me Why" at bounding box center [594, 520] width 131 height 33
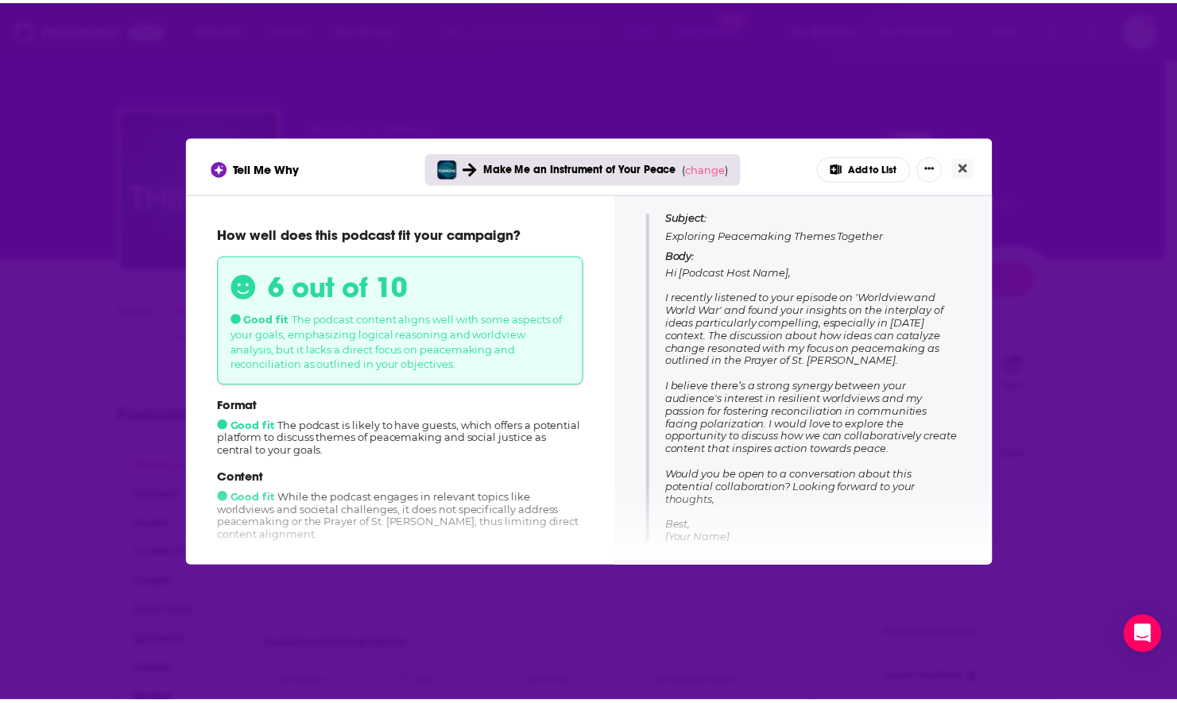
scroll to position [208, 0]
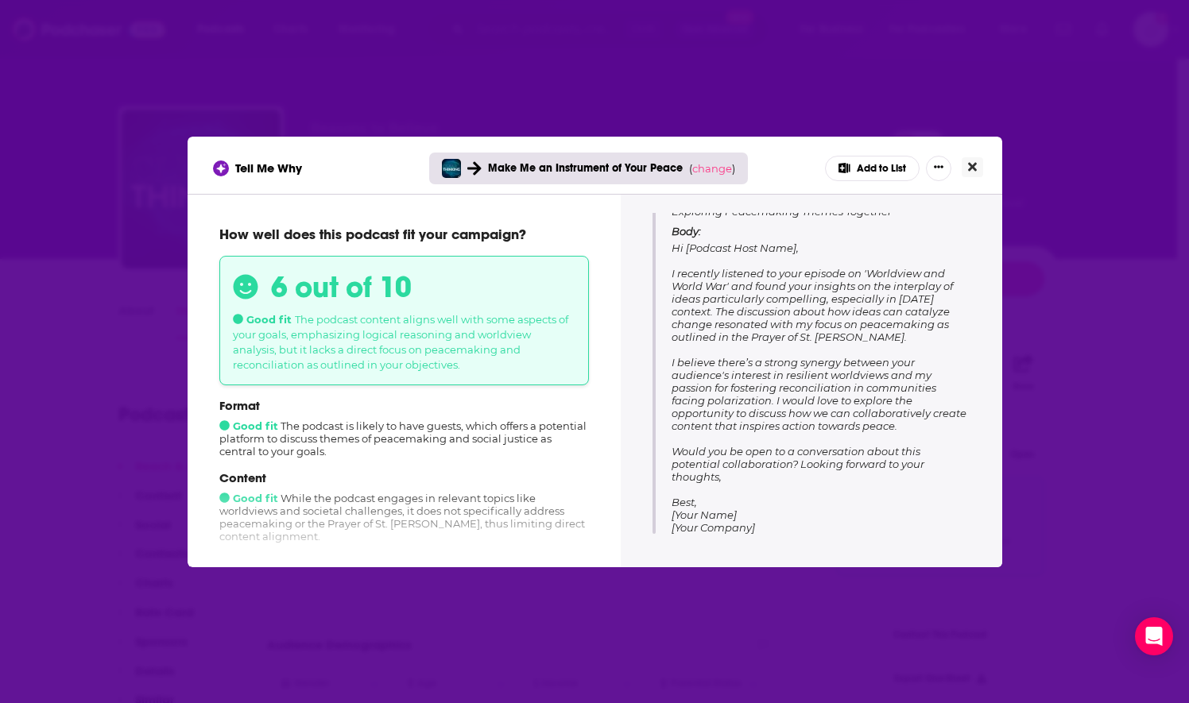
click at [978, 165] on button "Close" at bounding box center [971, 167] width 21 height 20
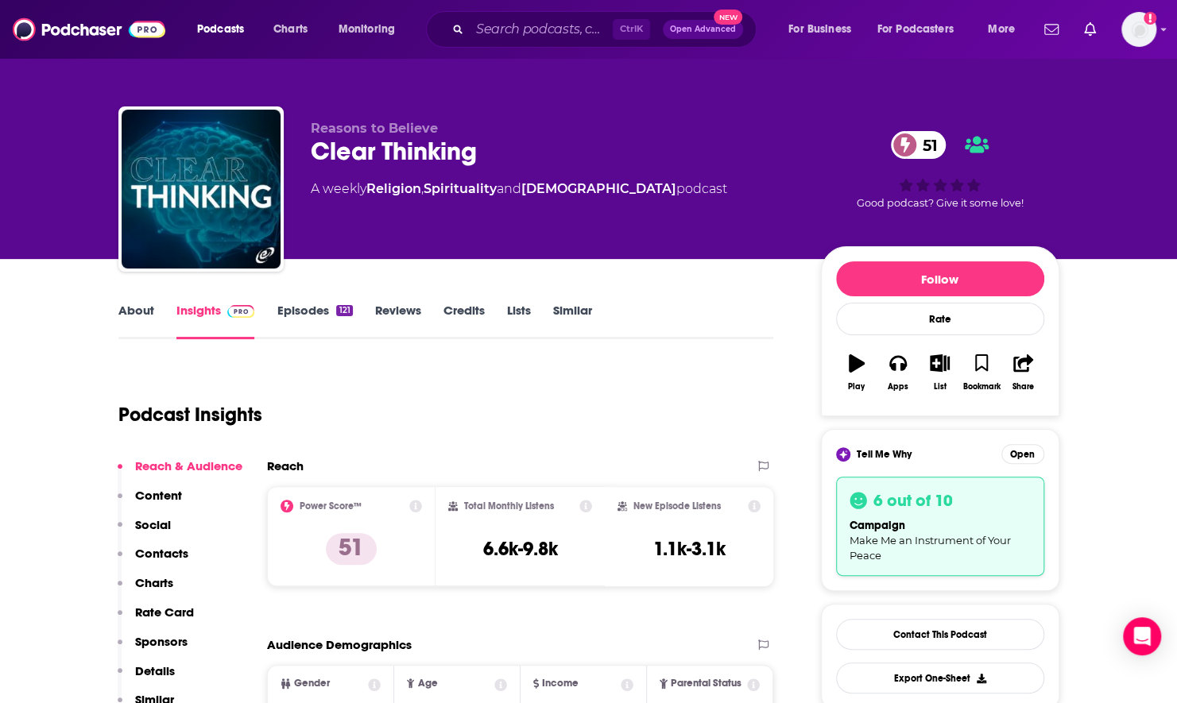
click at [143, 301] on div "About Insights Episodes 121 Reviews Credits Lists Similar" at bounding box center [445, 319] width 655 height 39
click at [153, 316] on div "About" at bounding box center [147, 321] width 58 height 37
click at [143, 311] on link "About" at bounding box center [136, 321] width 36 height 37
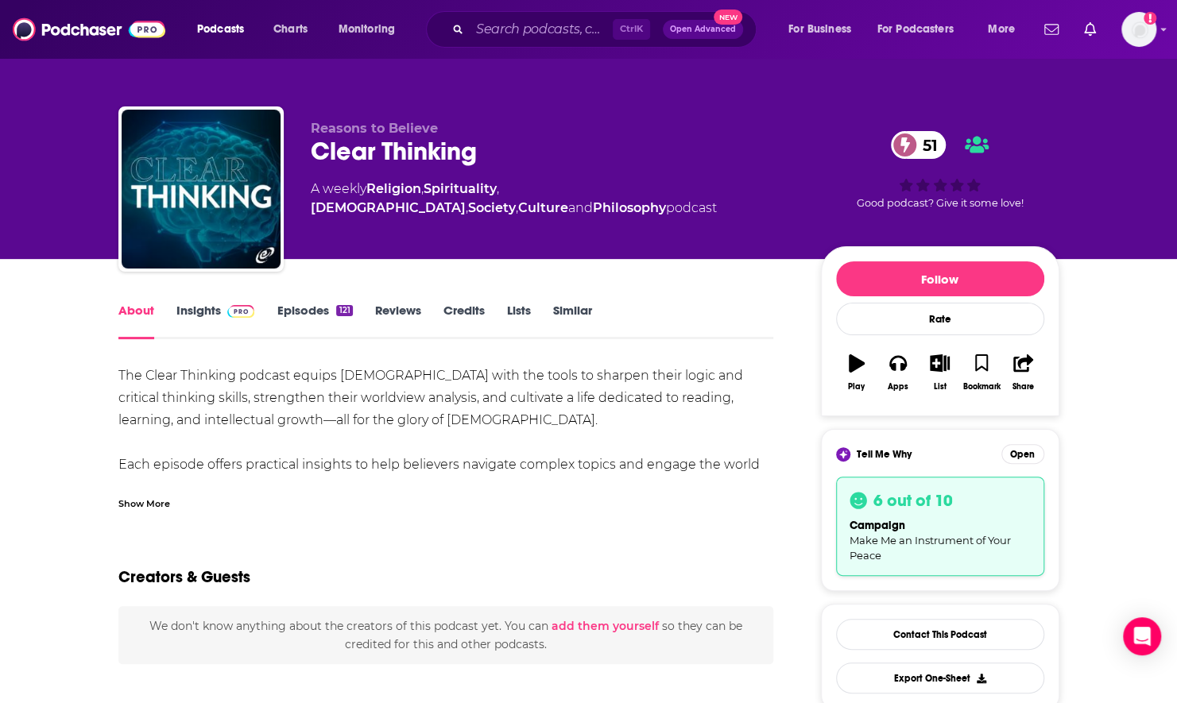
click at [143, 499] on div "Show More" at bounding box center [144, 502] width 52 height 15
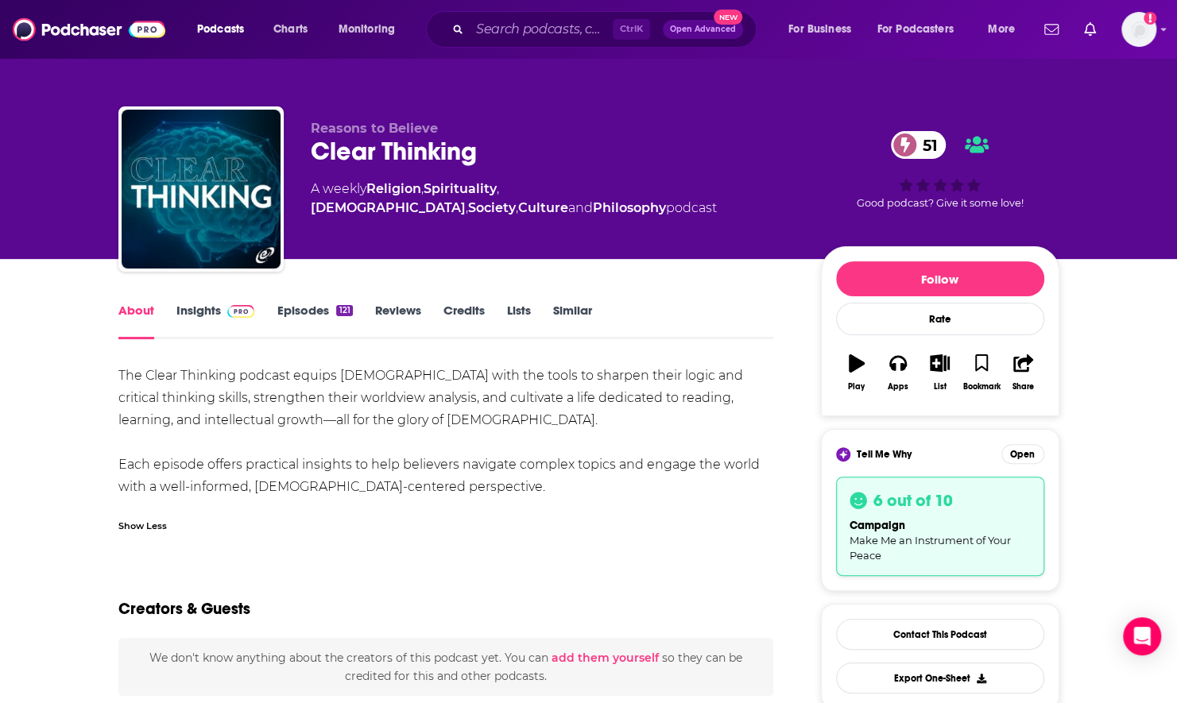
click at [201, 304] on link "Insights" at bounding box center [215, 321] width 79 height 37
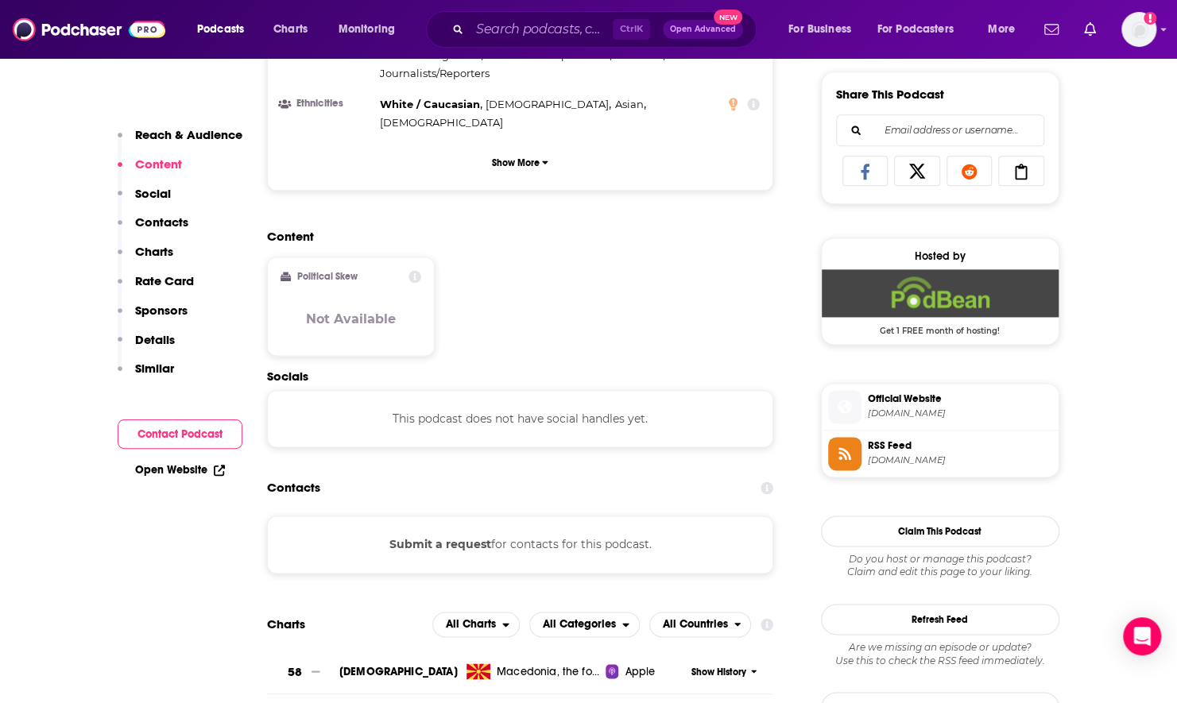
scroll to position [1192, 0]
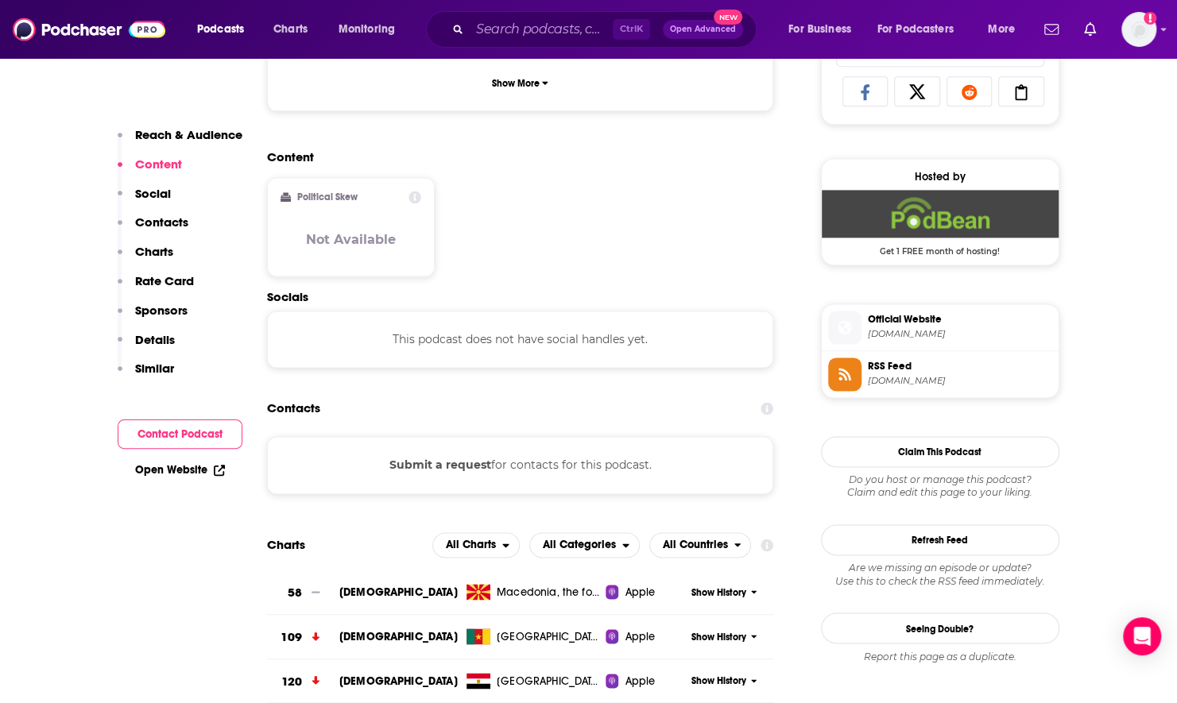
click at [909, 315] on span "Official Website" at bounding box center [960, 319] width 184 height 14
click at [466, 456] on button "Submit a request" at bounding box center [439, 464] width 102 height 17
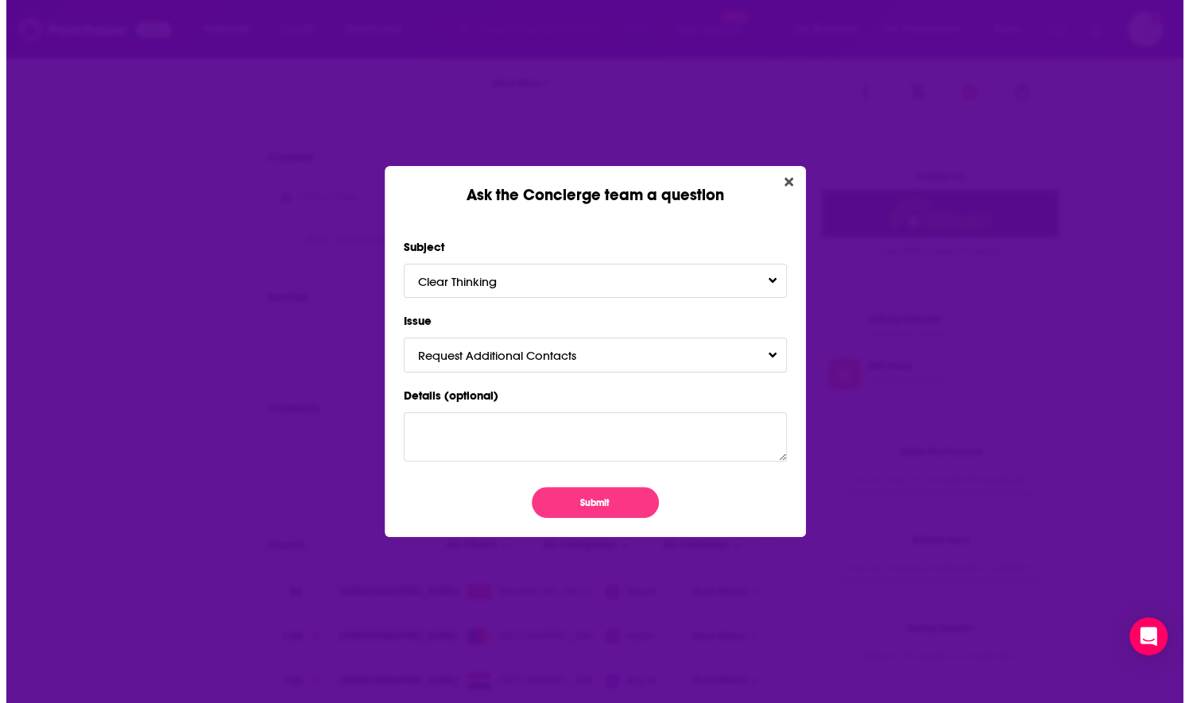
scroll to position [0, 0]
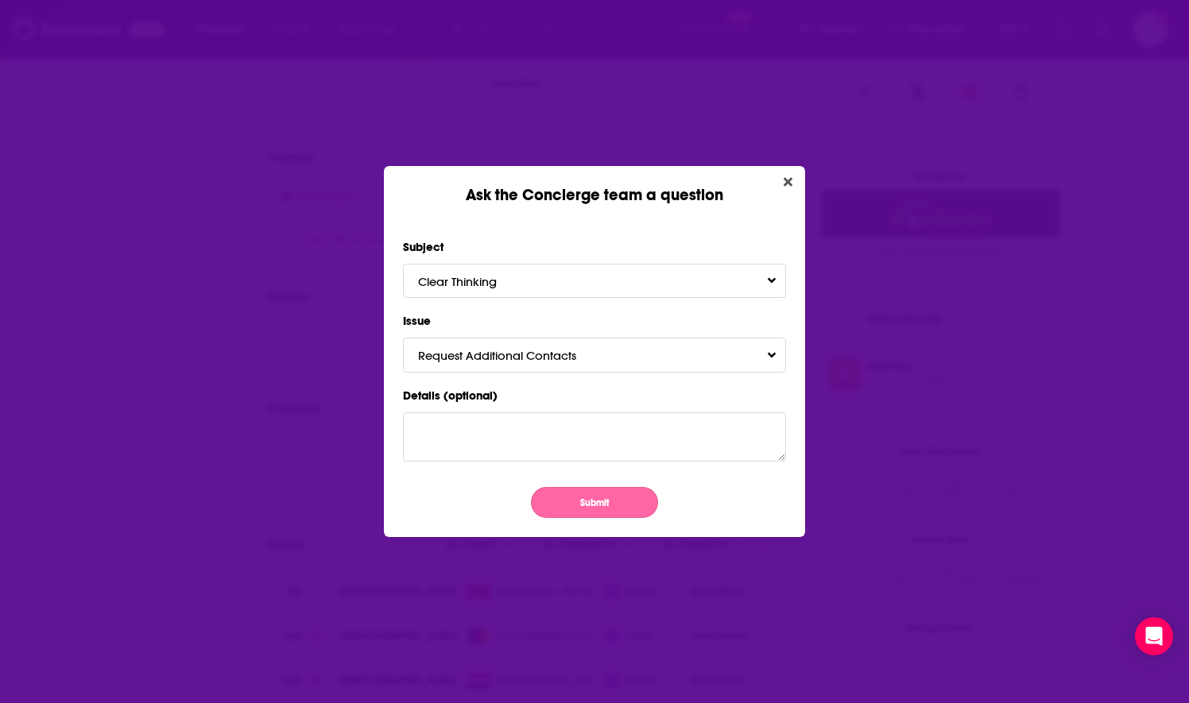
click at [586, 496] on button "Submit" at bounding box center [594, 502] width 127 height 31
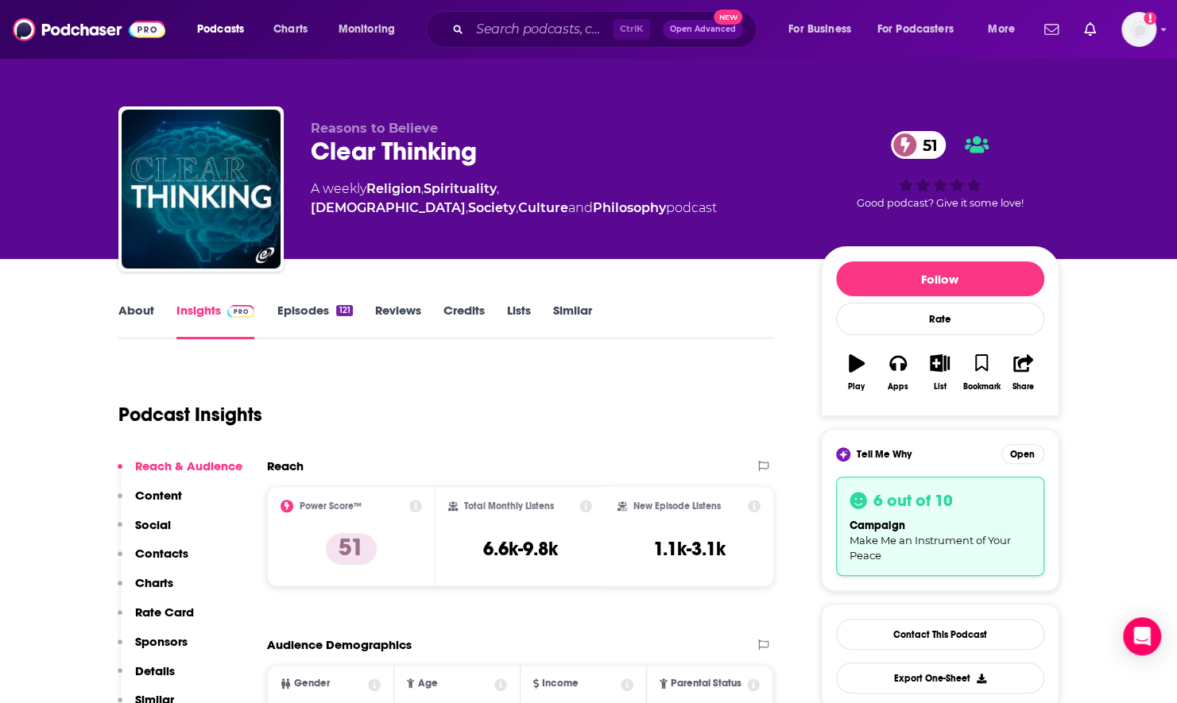
click at [118, 320] on link "About" at bounding box center [136, 321] width 36 height 37
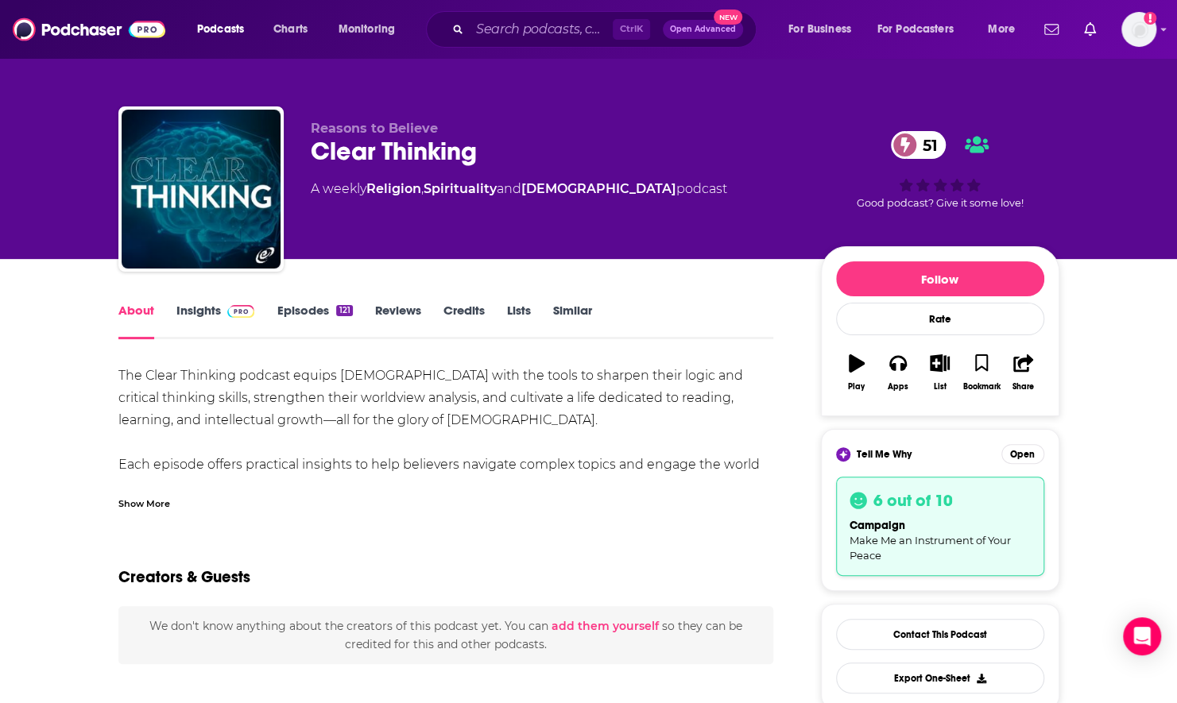
click at [160, 510] on div "Show More" at bounding box center [144, 502] width 52 height 15
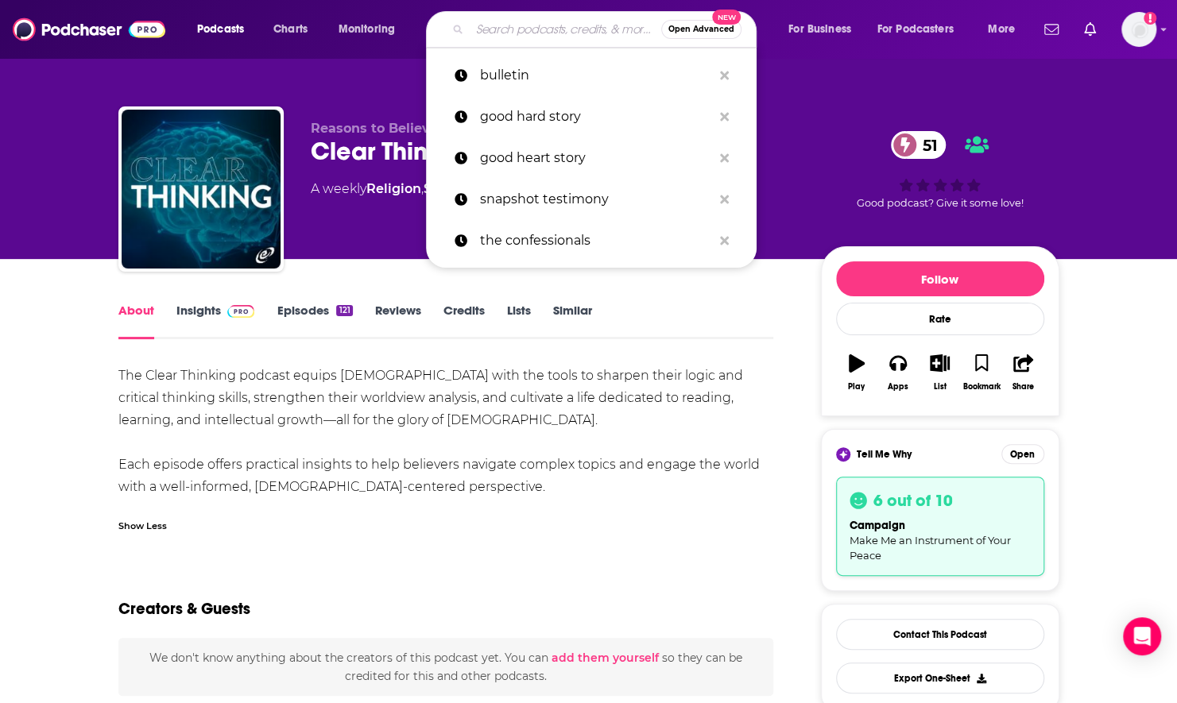
click at [501, 29] on input "Search podcasts, credits, & more..." at bounding box center [565, 29] width 191 height 25
click at [938, 364] on icon "button" at bounding box center [940, 362] width 20 height 17
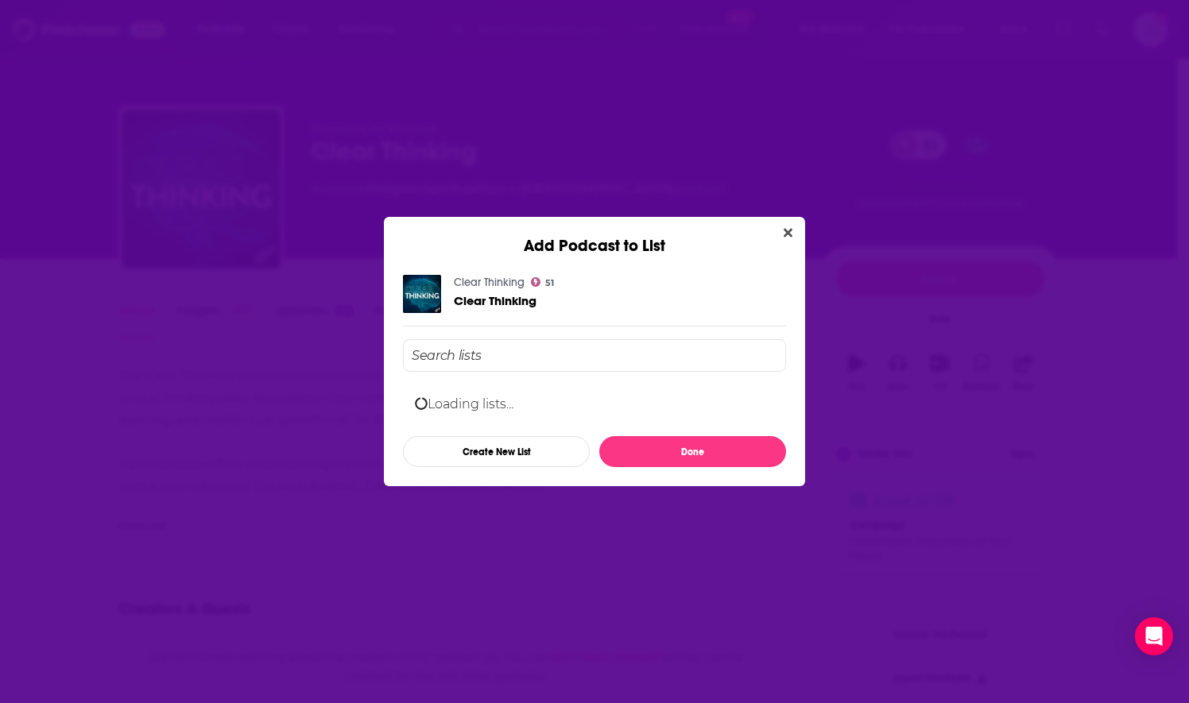
click at [479, 350] on input "Add Podcast To List" at bounding box center [594, 355] width 383 height 33
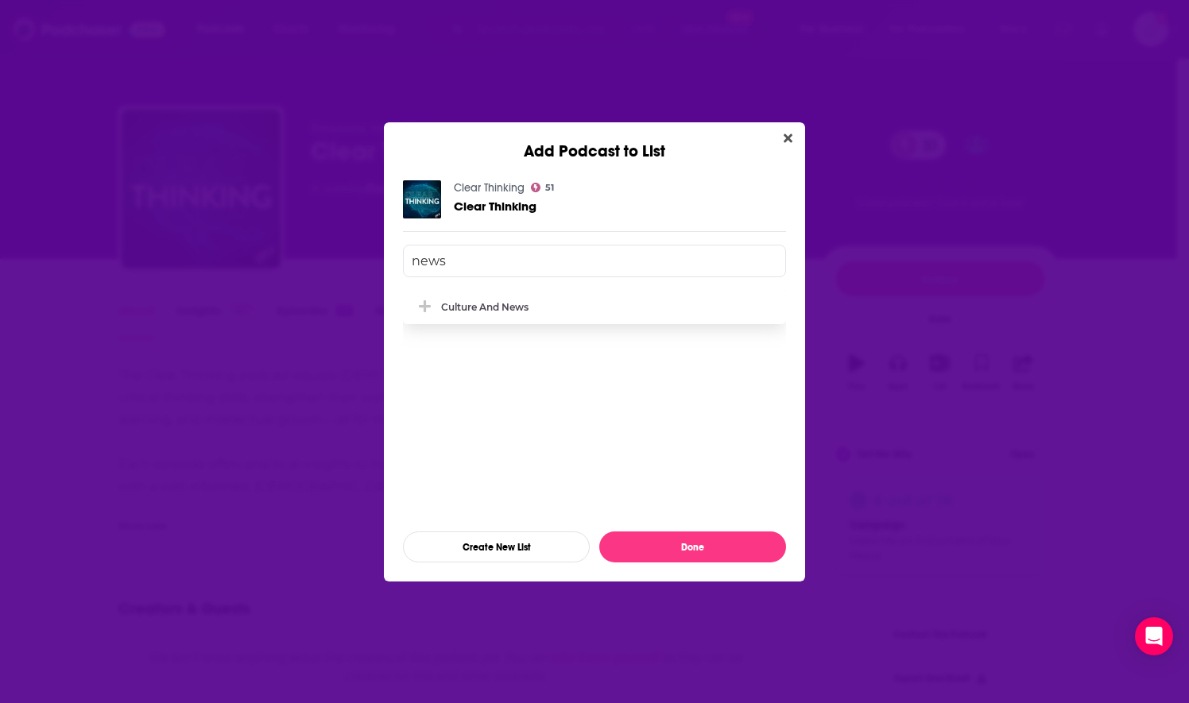
click at [486, 316] on div "Culture and News" at bounding box center [594, 306] width 383 height 35
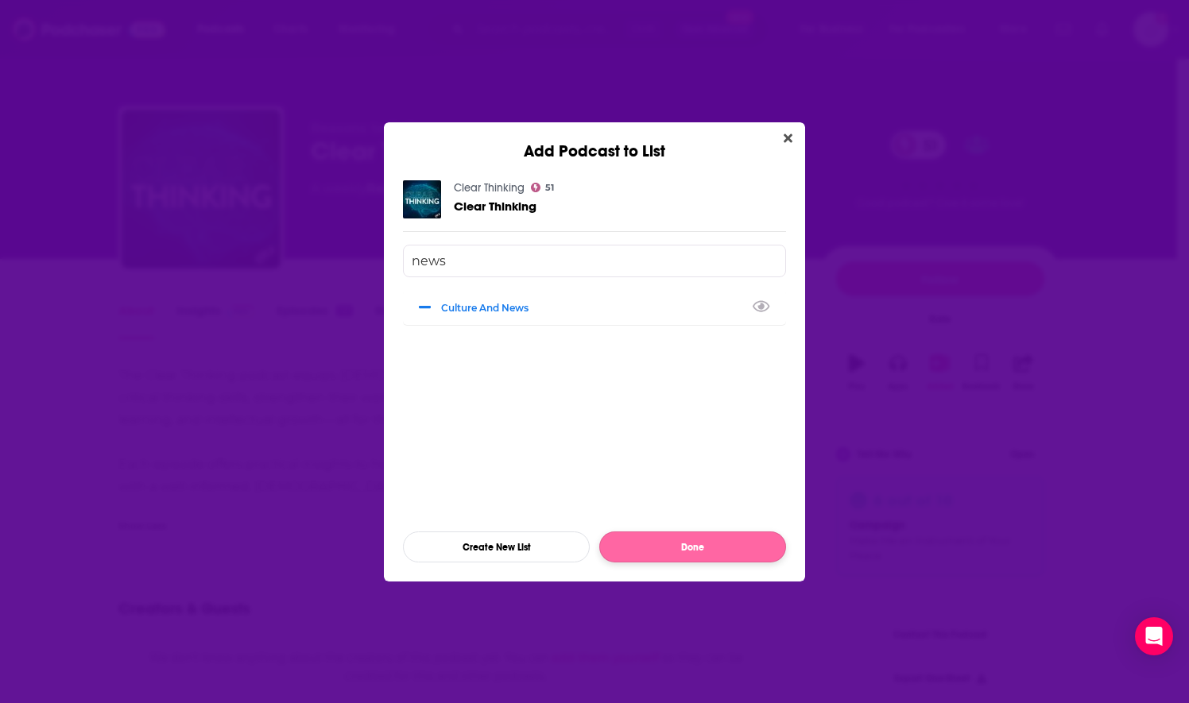
type input "news"
click at [655, 536] on button "Done" at bounding box center [692, 546] width 187 height 31
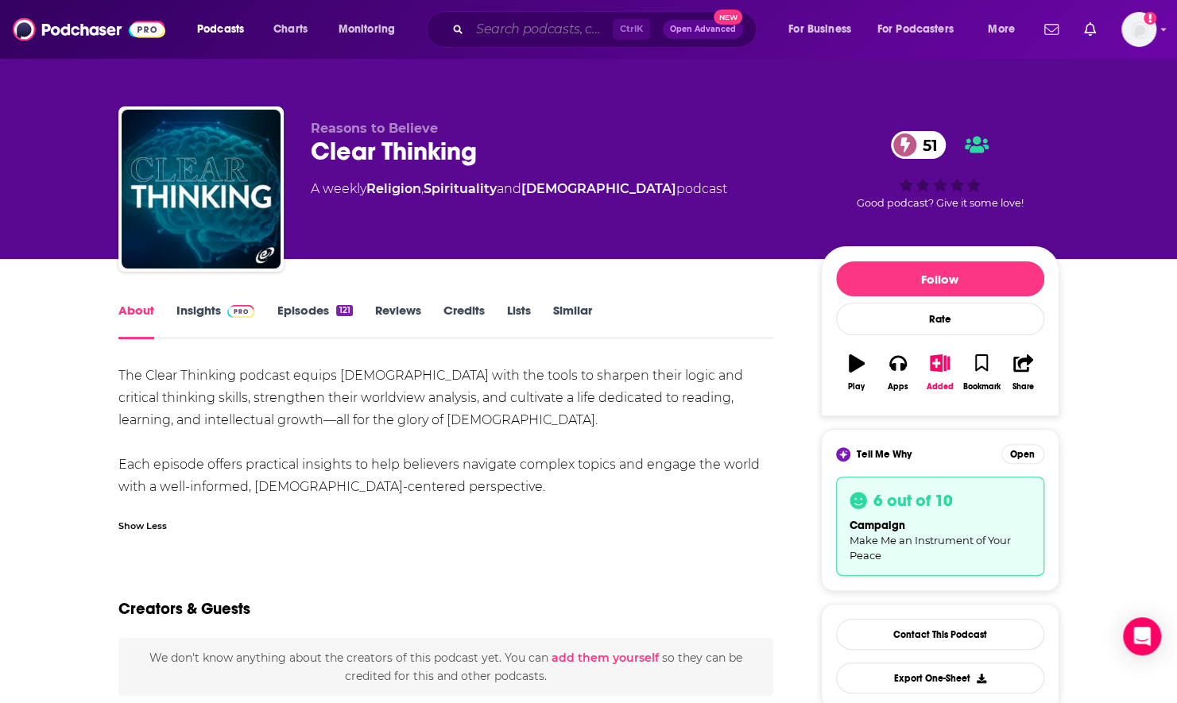
click at [492, 40] on input "Search podcasts, credits, & more..." at bounding box center [541, 29] width 143 height 25
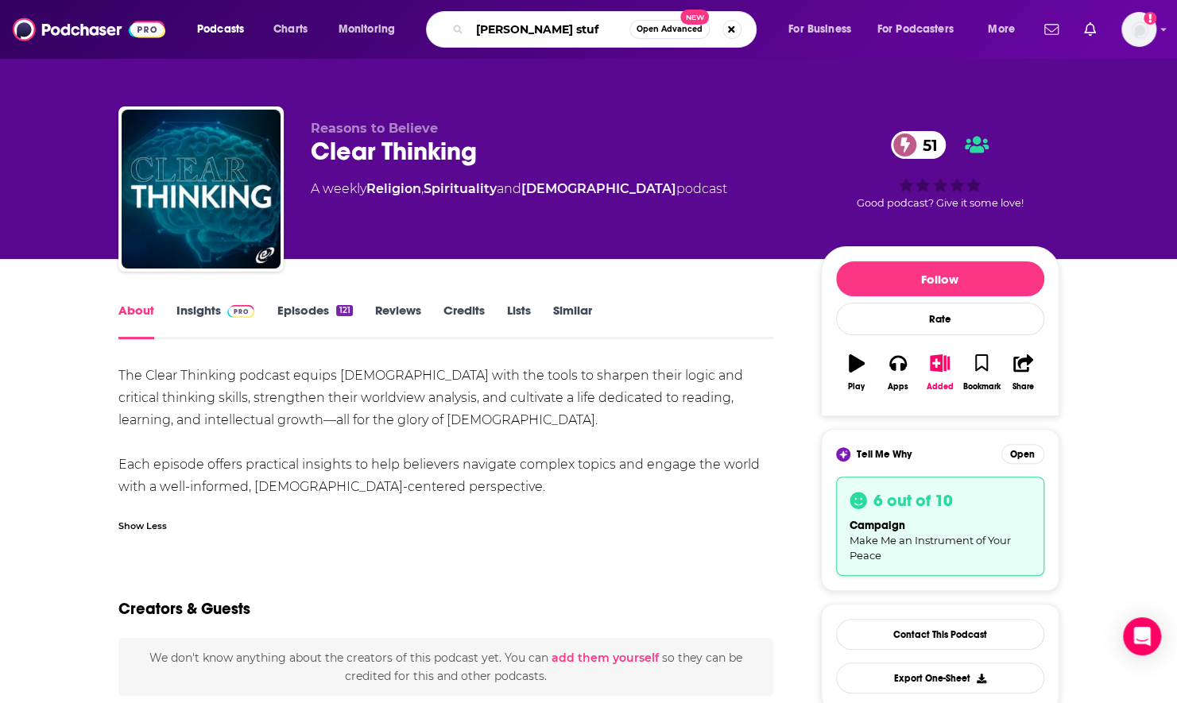
type input "cooper stuff"
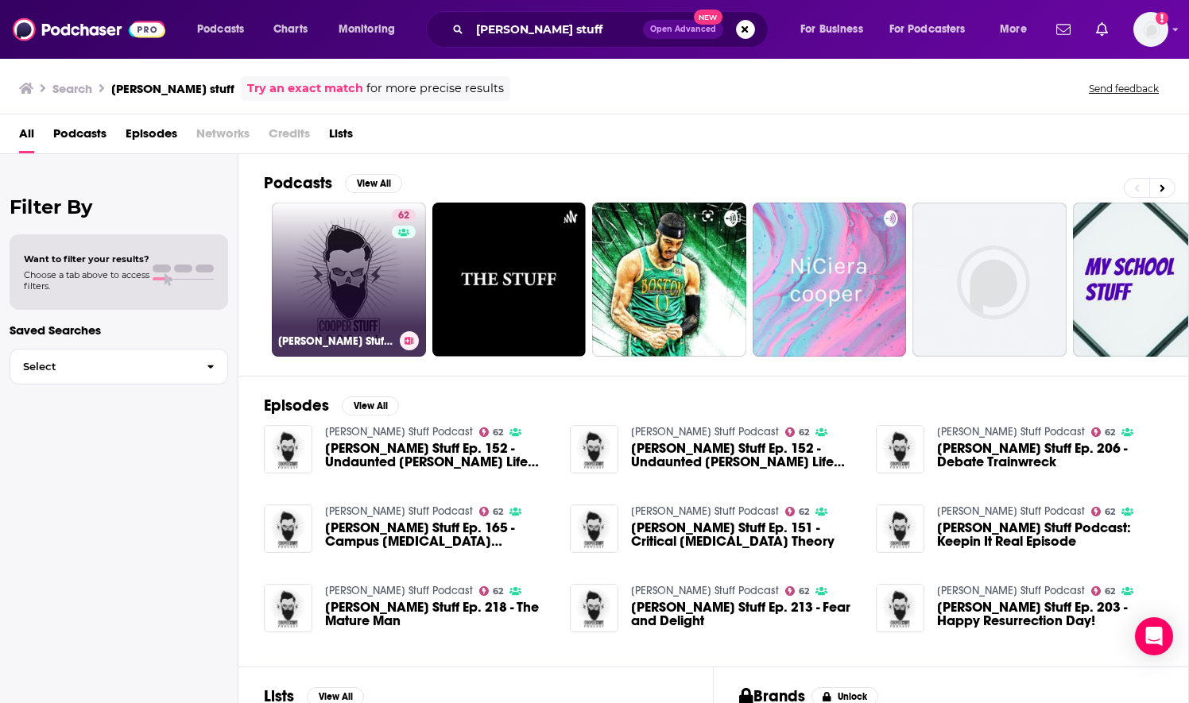
click at [334, 292] on link "62 Cooper Stuff Podcast" at bounding box center [349, 280] width 154 height 154
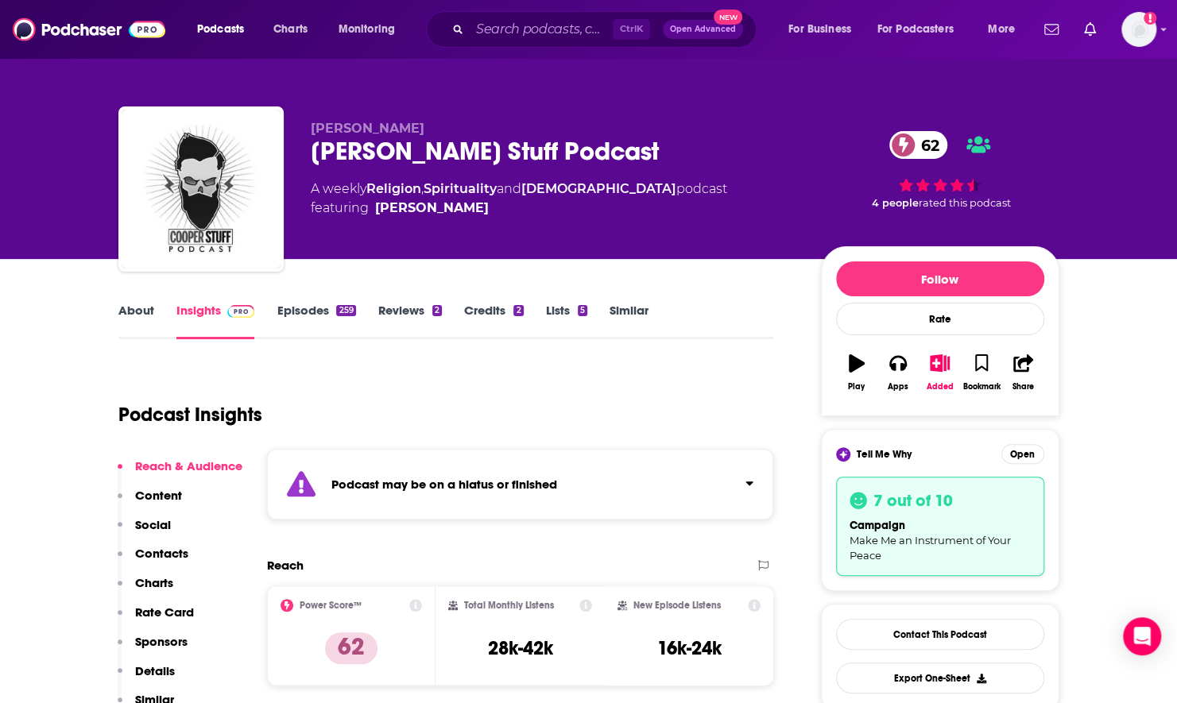
click at [938, 517] on div "campaign Make Me an Instrument of Your Peace" at bounding box center [939, 539] width 181 height 45
click at [132, 305] on link "About" at bounding box center [136, 321] width 36 height 37
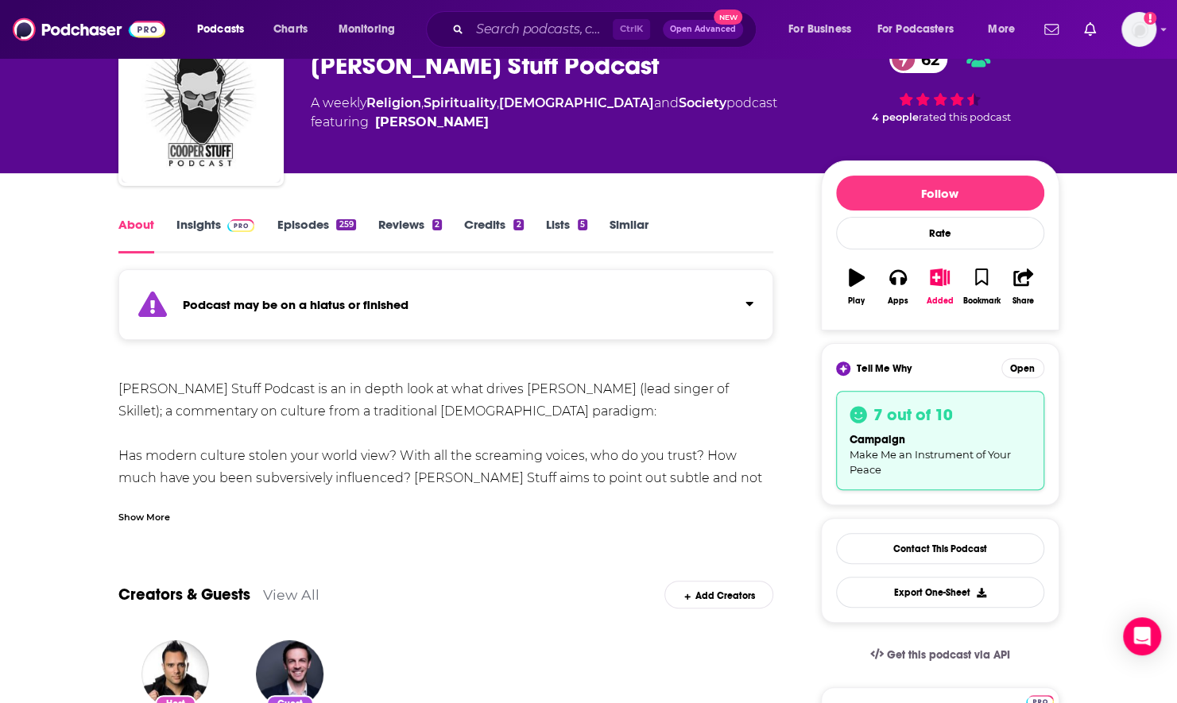
scroll to position [79, 0]
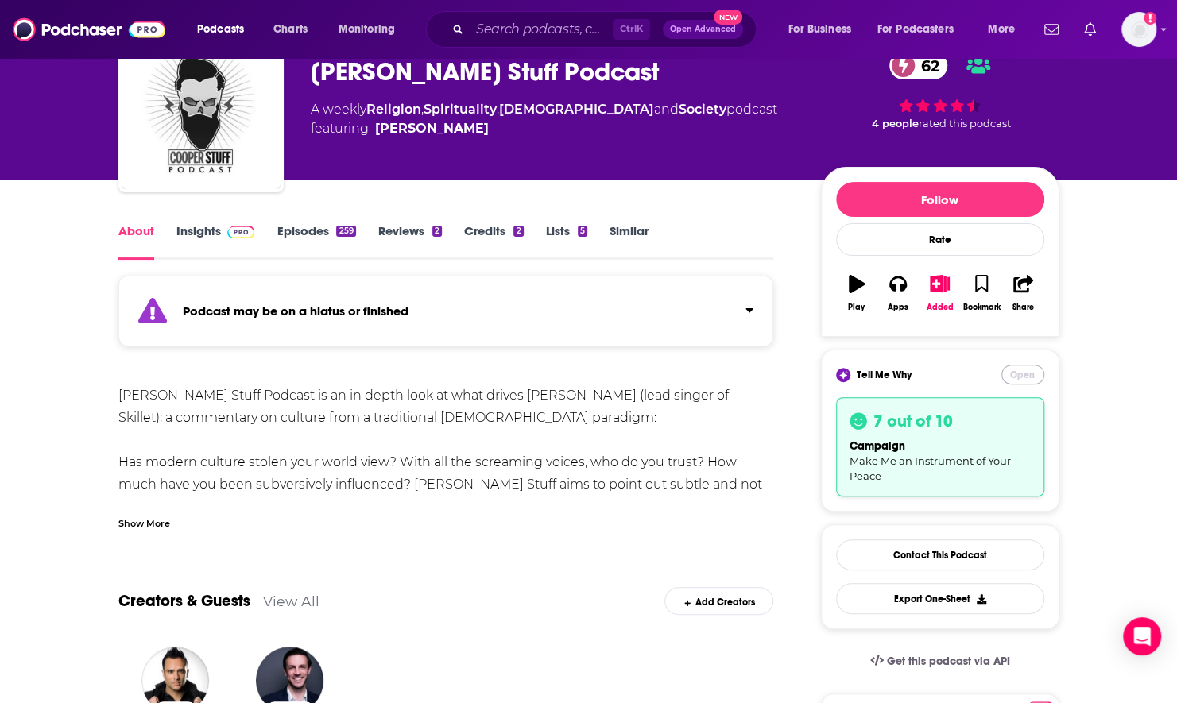
click at [1024, 377] on button "Open" at bounding box center [1022, 375] width 43 height 20
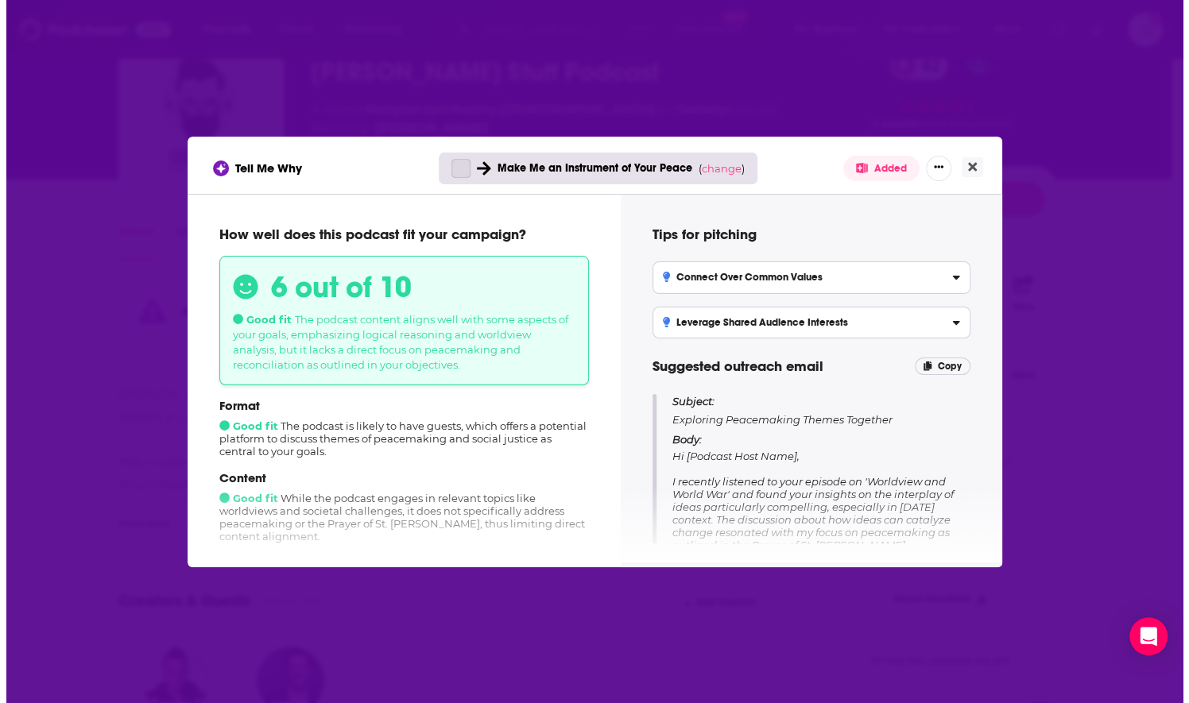
scroll to position [0, 0]
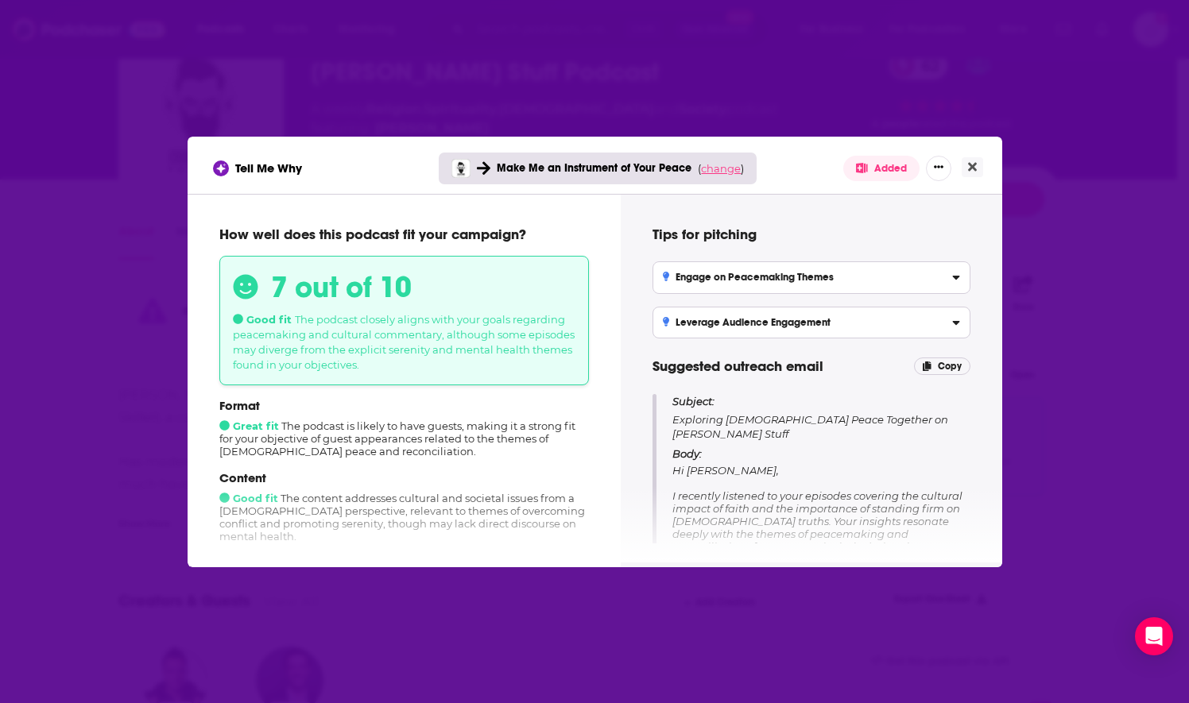
click at [725, 168] on span "change" at bounding box center [721, 168] width 40 height 13
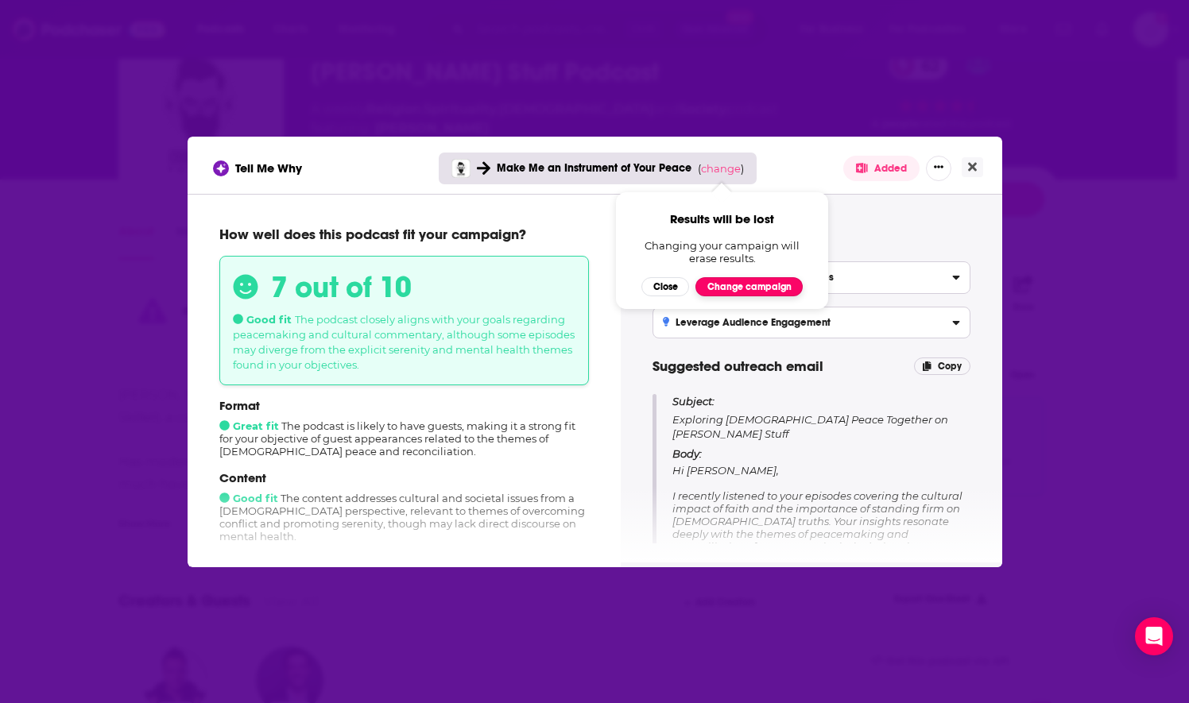
click at [737, 286] on button "Change campaign" at bounding box center [748, 286] width 107 height 19
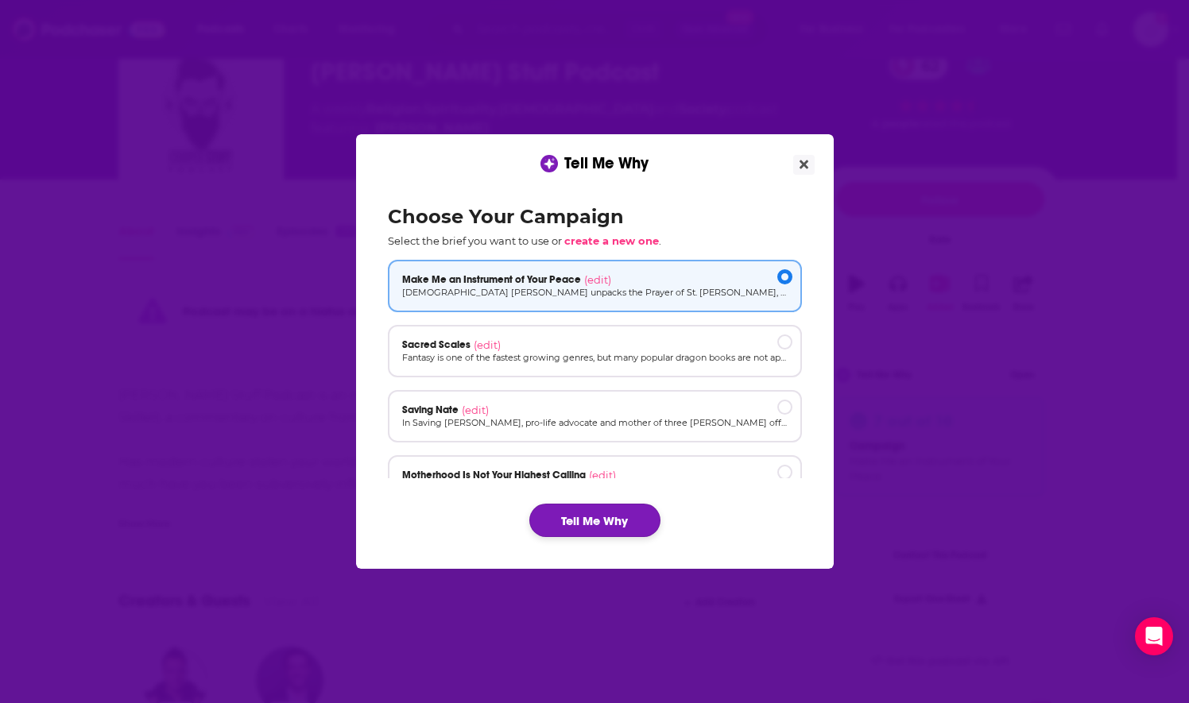
click at [570, 532] on button "Tell Me Why" at bounding box center [594, 520] width 131 height 33
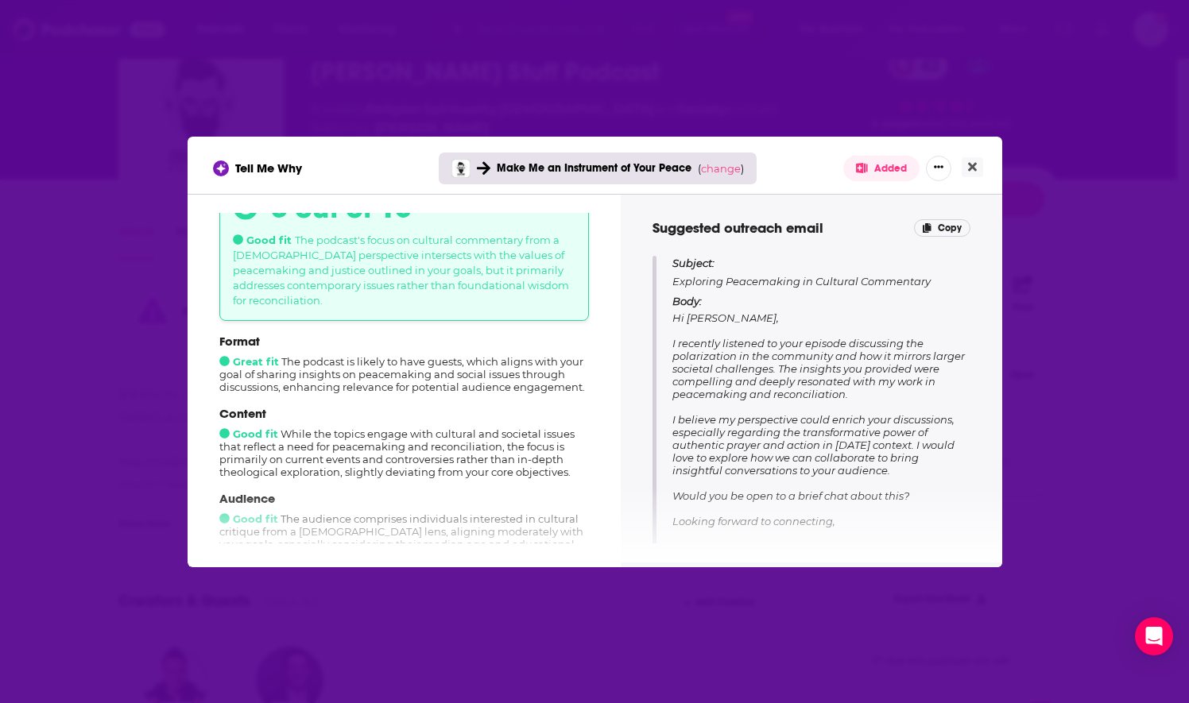
scroll to position [159, 0]
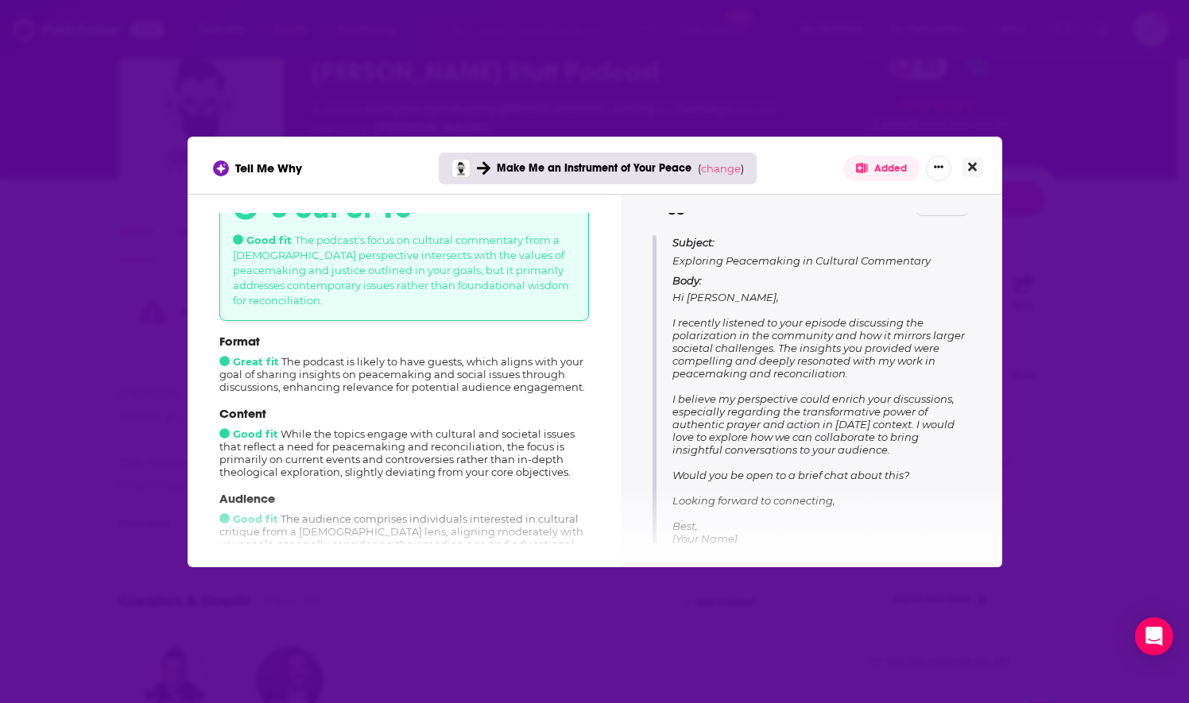
click at [970, 170] on icon "Close" at bounding box center [972, 166] width 9 height 13
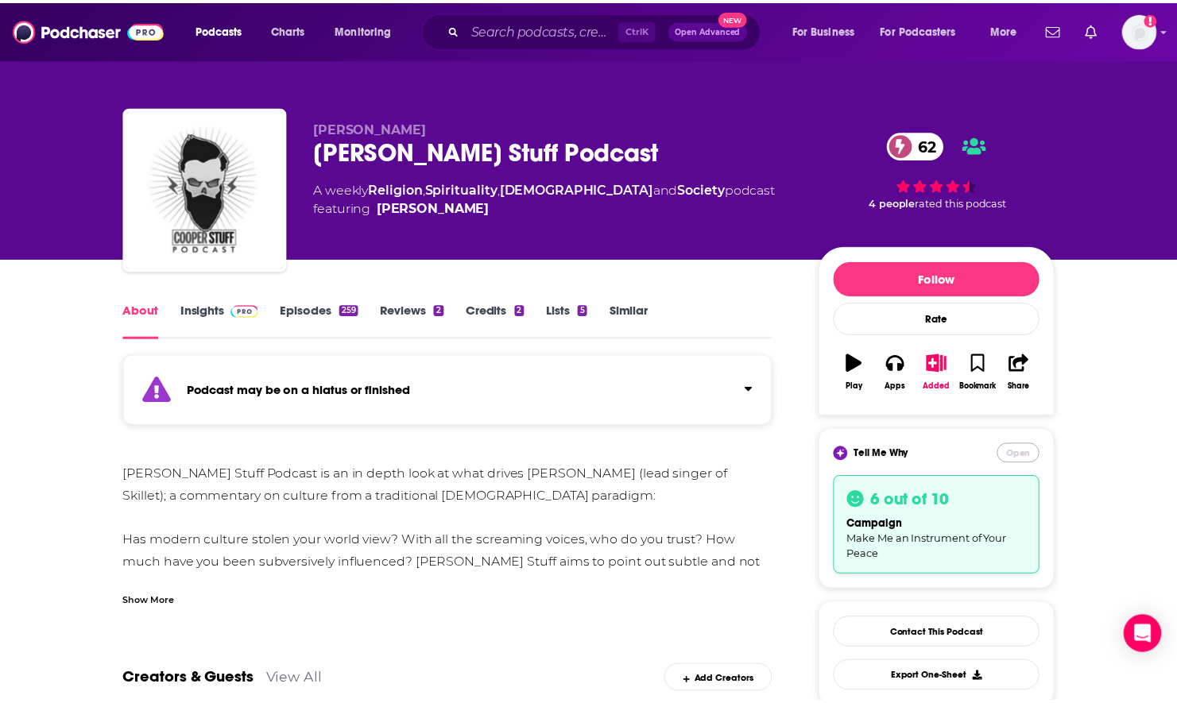
scroll to position [79, 0]
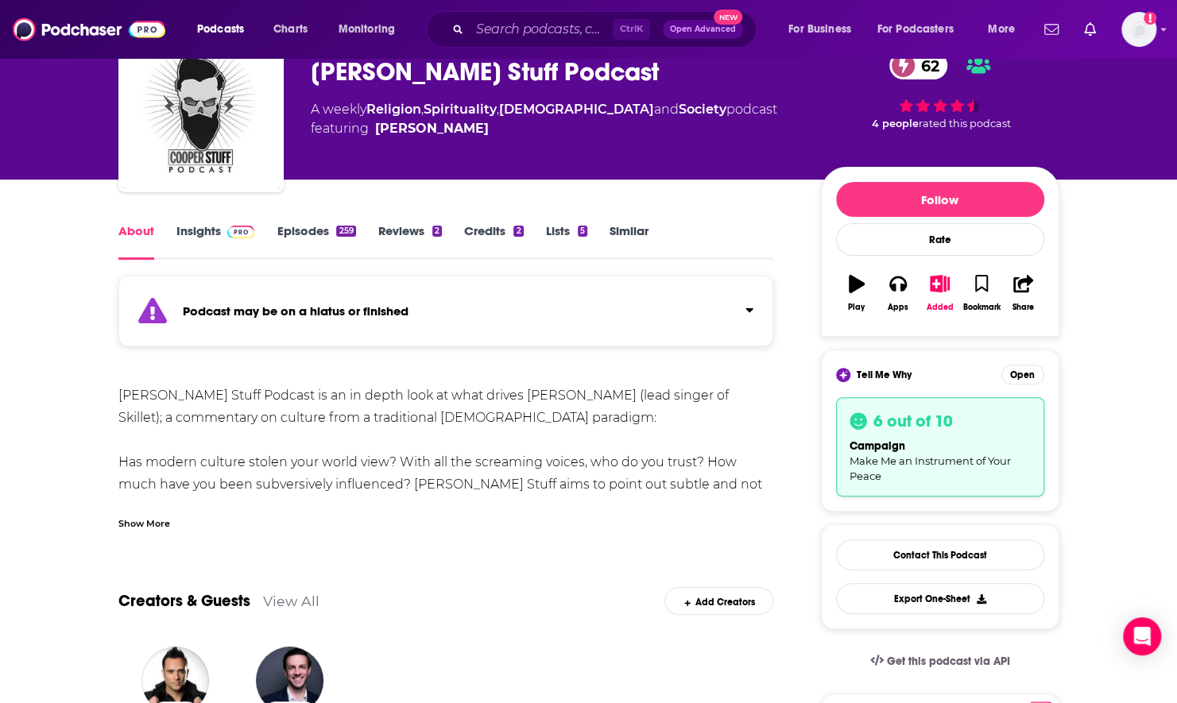
click at [296, 232] on link "Episodes 259" at bounding box center [315, 241] width 79 height 37
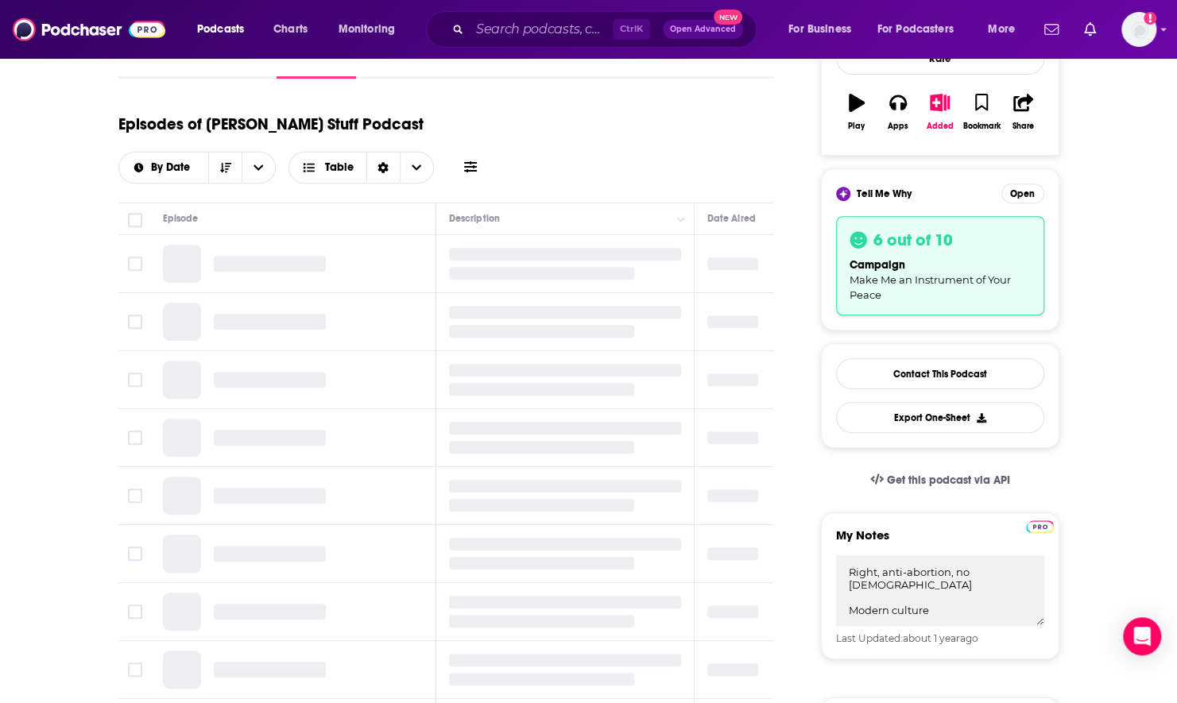
scroll to position [159, 0]
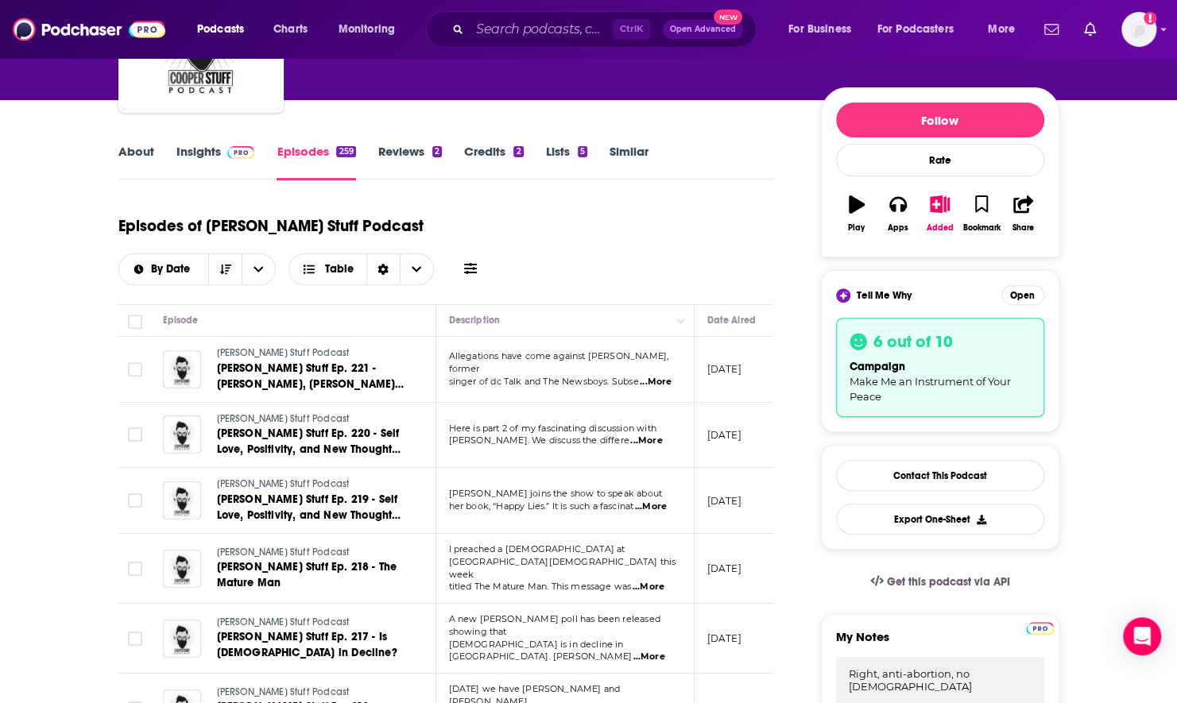
click at [656, 376] on span "...More" at bounding box center [656, 382] width 32 height 13
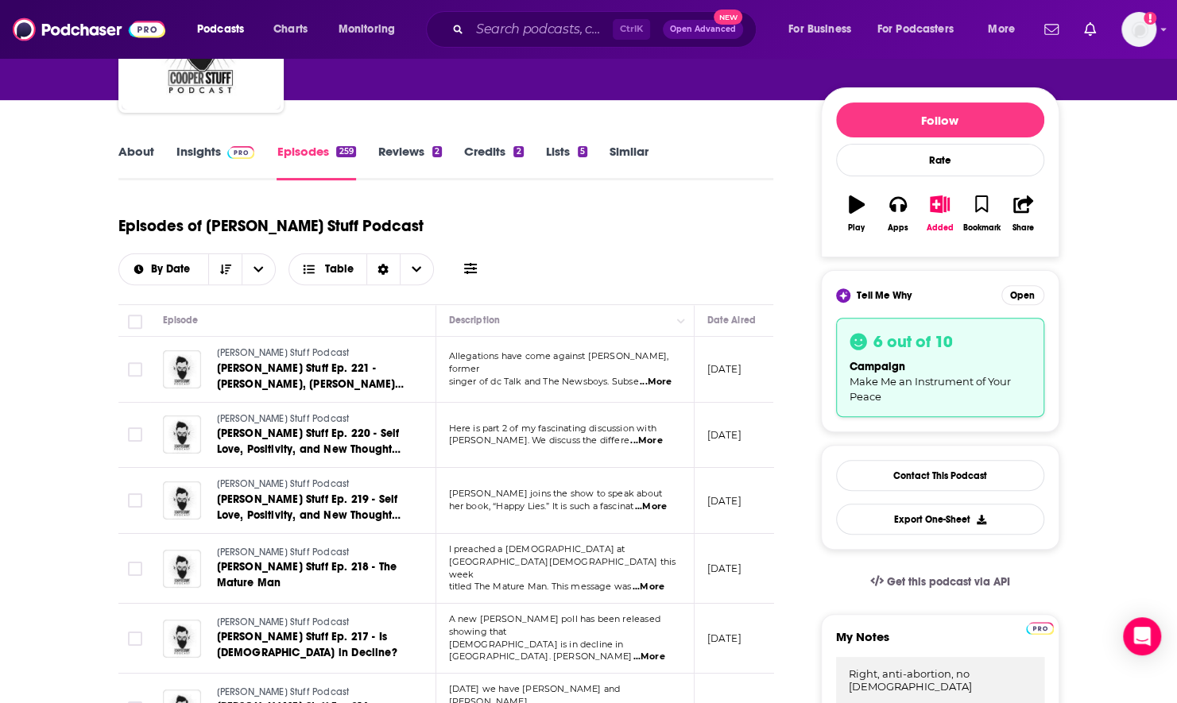
click at [656, 435] on span "...More" at bounding box center [646, 441] width 32 height 13
click at [481, 261] on button at bounding box center [470, 269] width 22 height 17
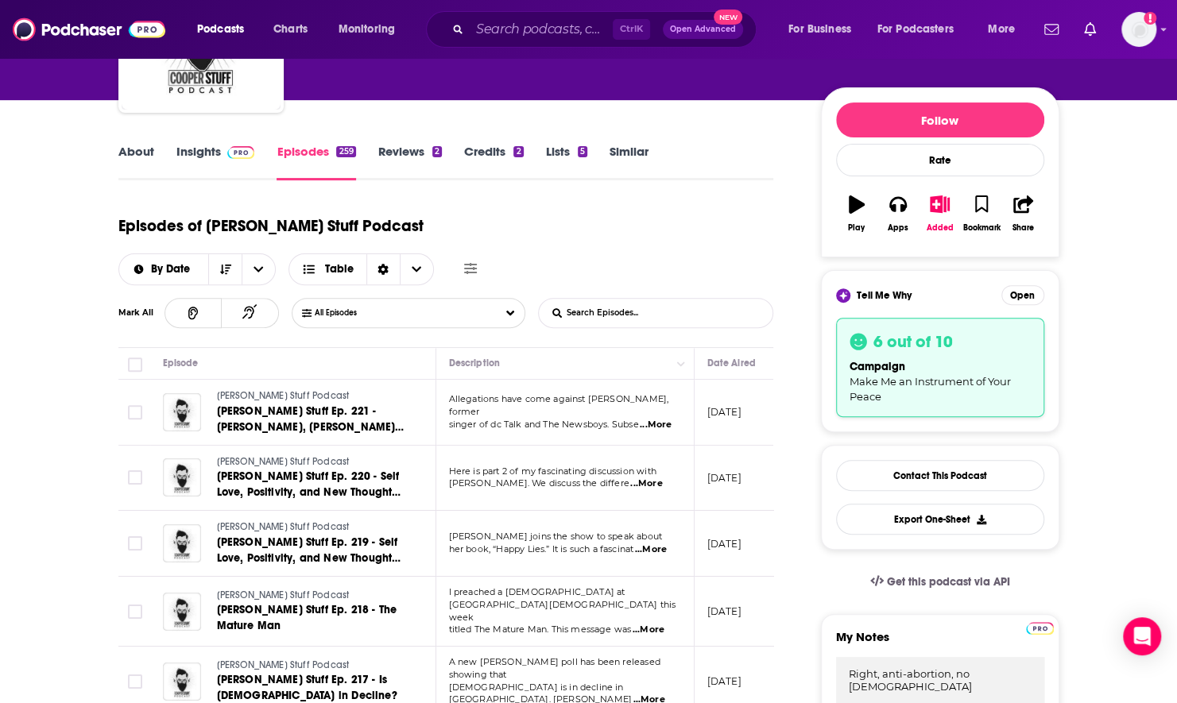
click at [669, 299] on input "List Search Input" at bounding box center [622, 313] width 166 height 29
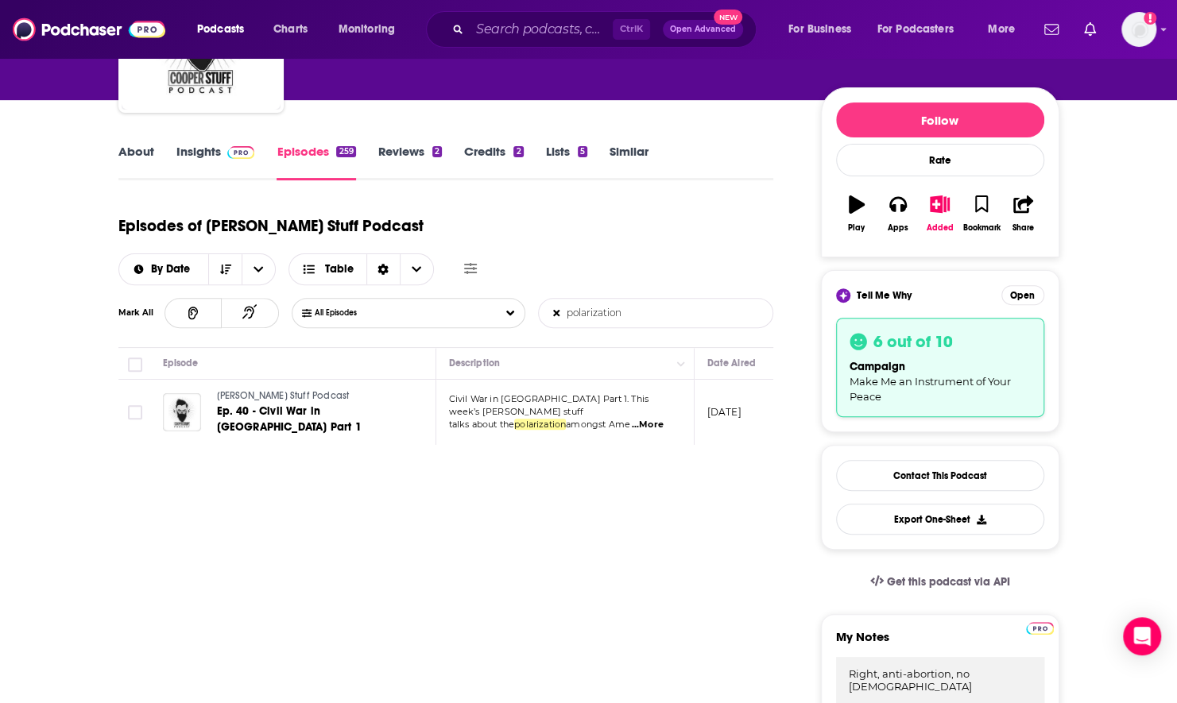
type input "polarization"
click at [493, 32] on input "Search podcasts, credits, & more..." at bounding box center [541, 29] width 143 height 25
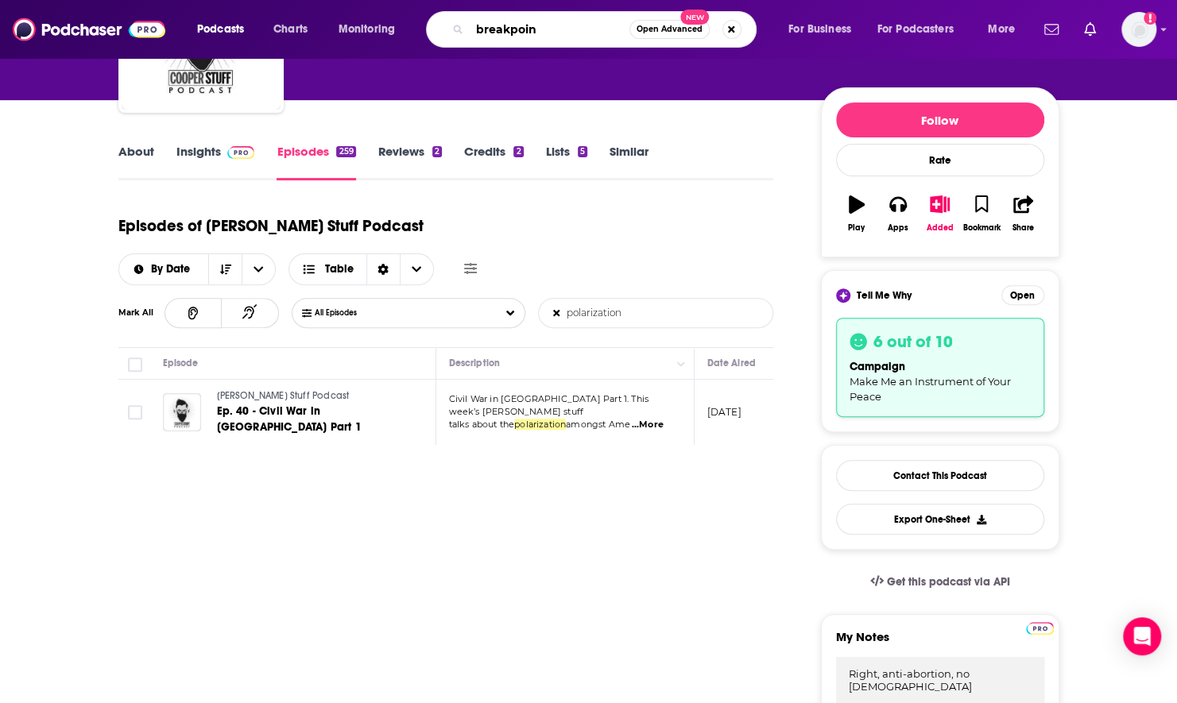
type input "breakpoint"
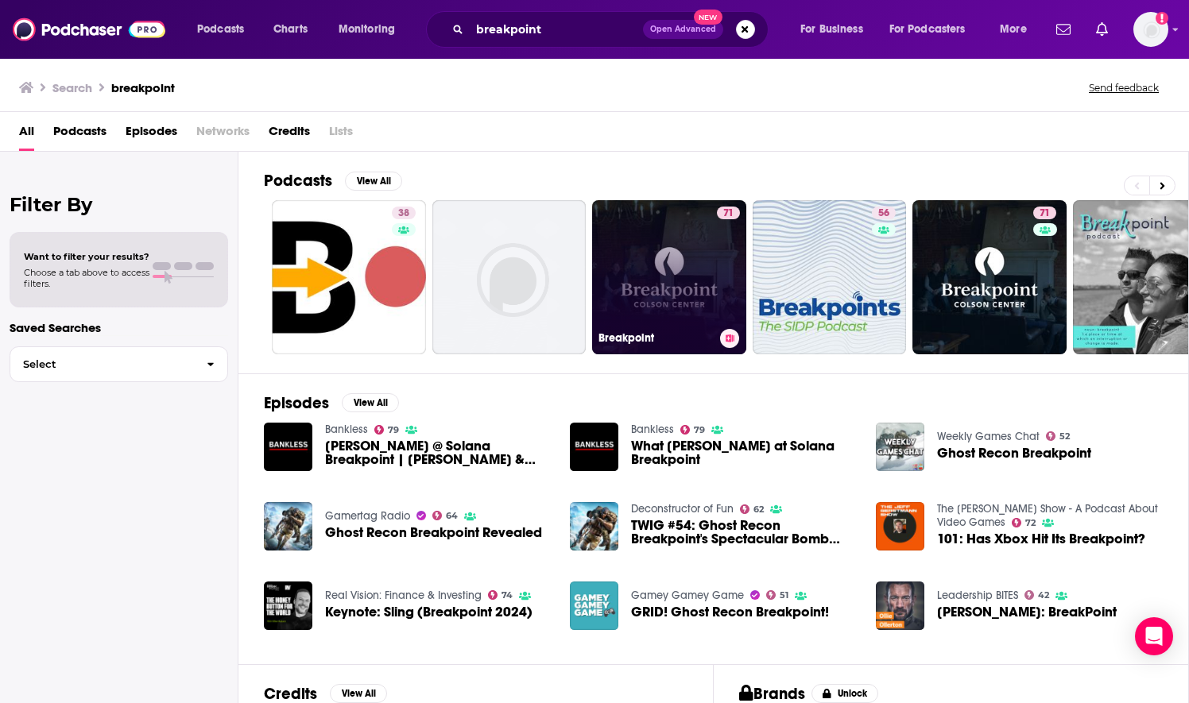
click at [637, 266] on link "71 Breakpoint" at bounding box center [669, 277] width 154 height 154
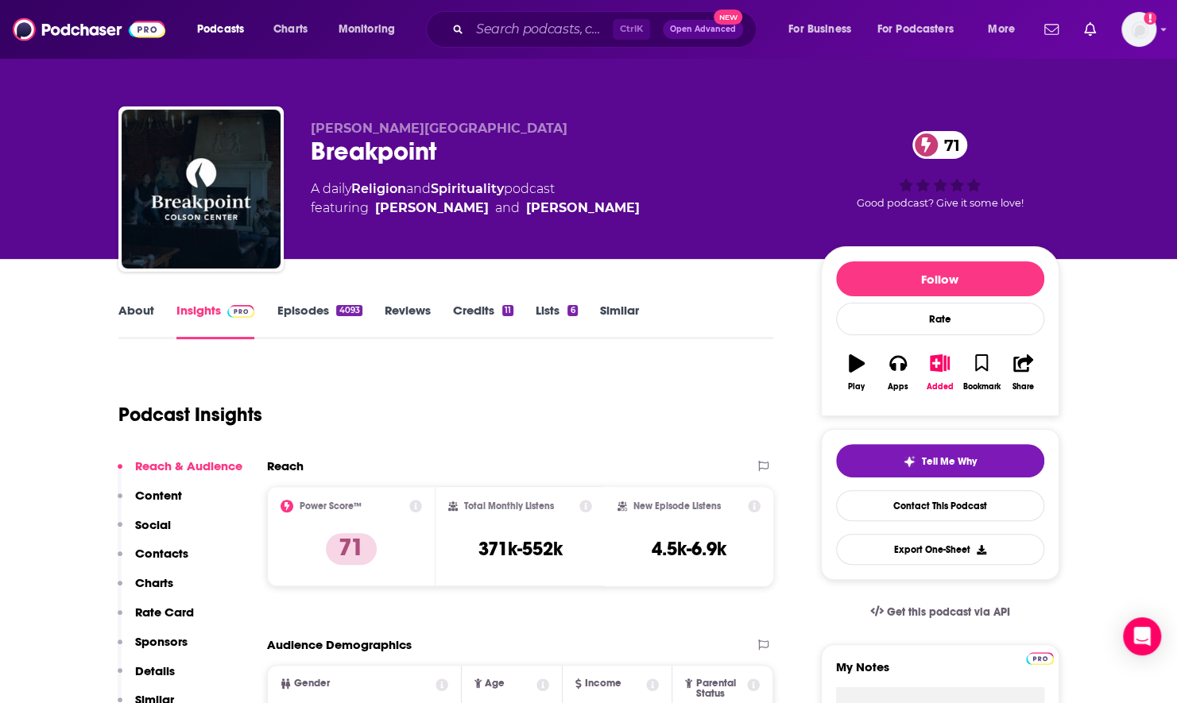
click at [140, 306] on link "About" at bounding box center [136, 321] width 36 height 37
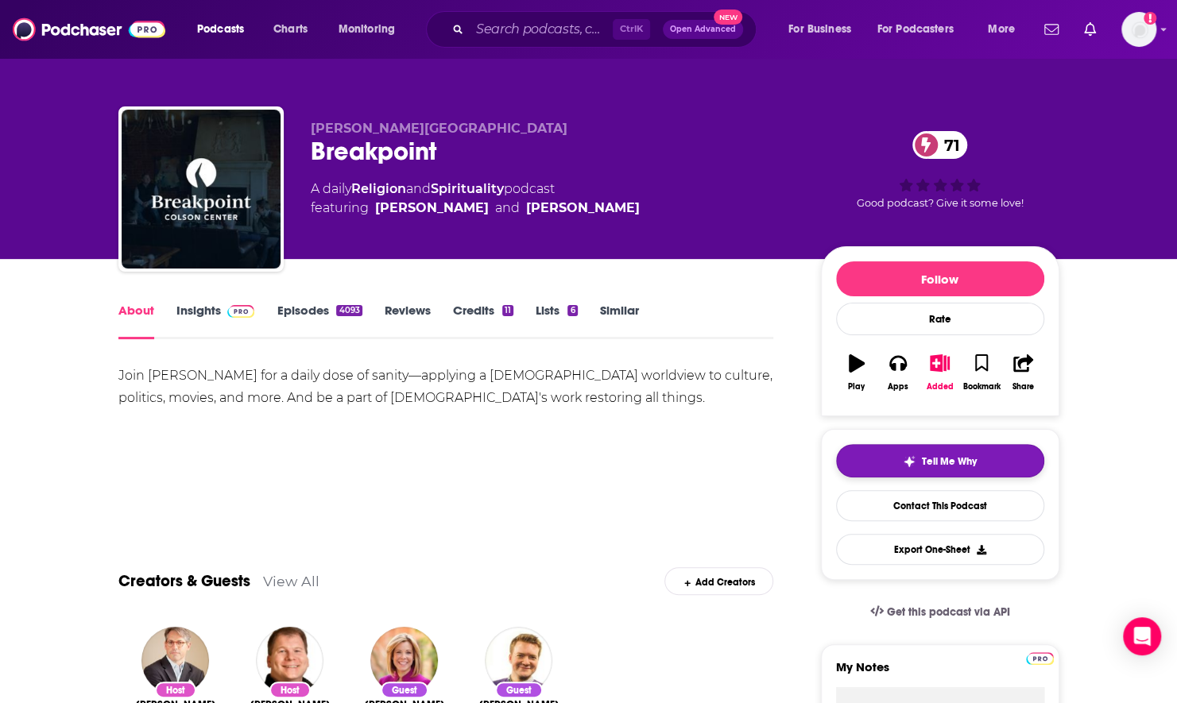
click at [899, 458] on button "Tell Me Why" at bounding box center [940, 460] width 208 height 33
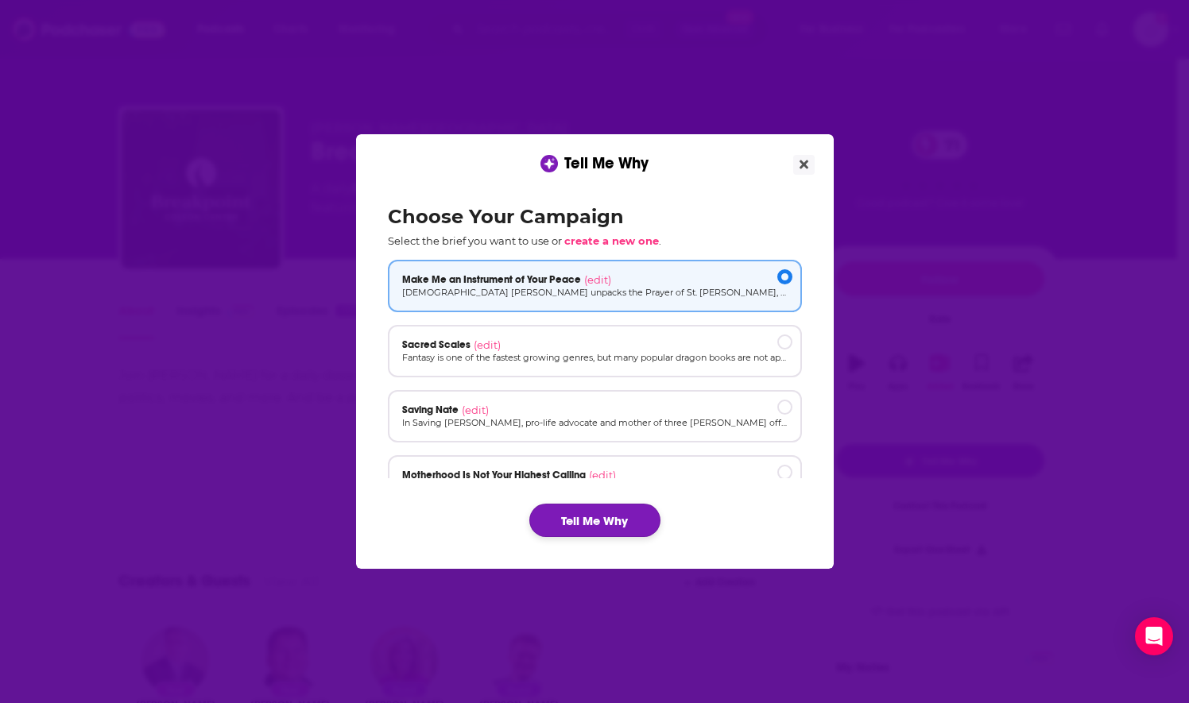
click at [582, 520] on button "Tell Me Why" at bounding box center [594, 520] width 131 height 33
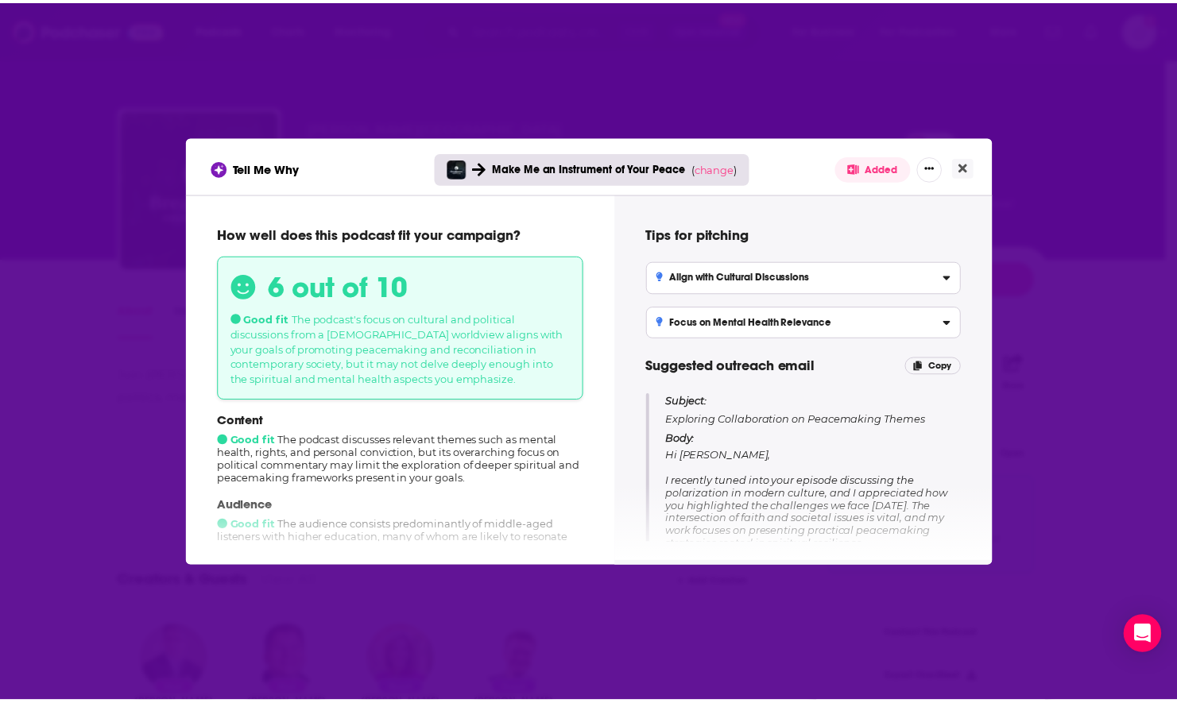
scroll to position [79, 0]
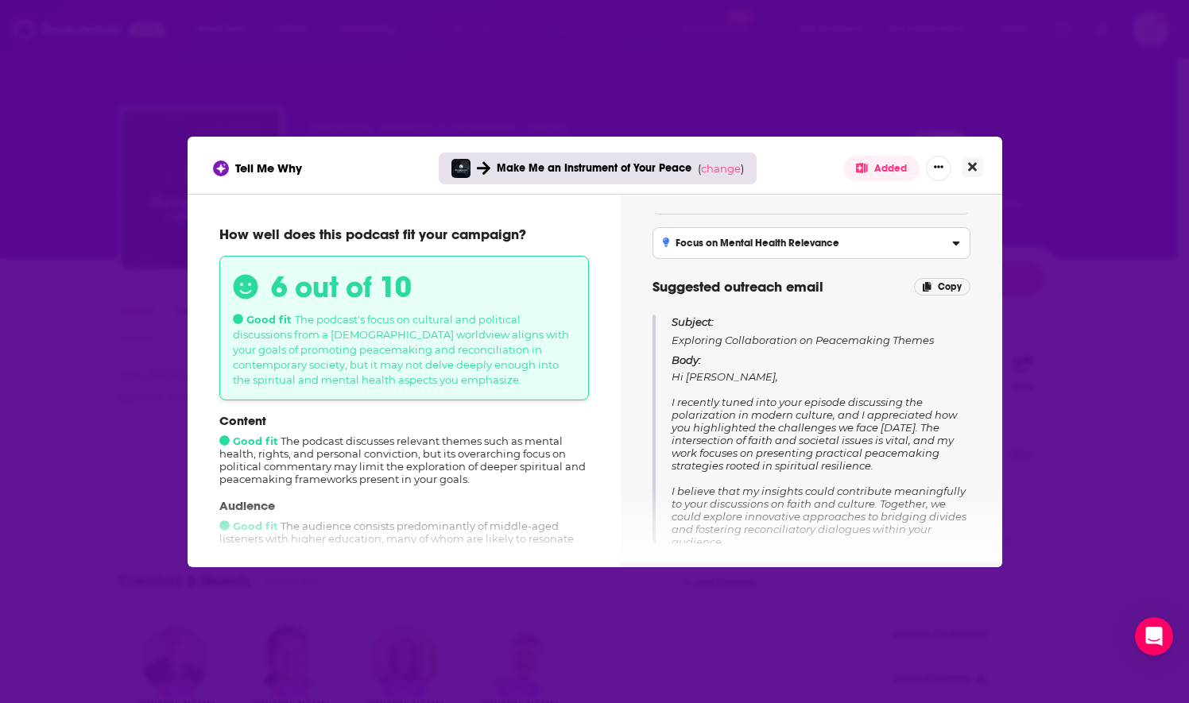
click at [966, 167] on button "Close" at bounding box center [971, 167] width 21 height 20
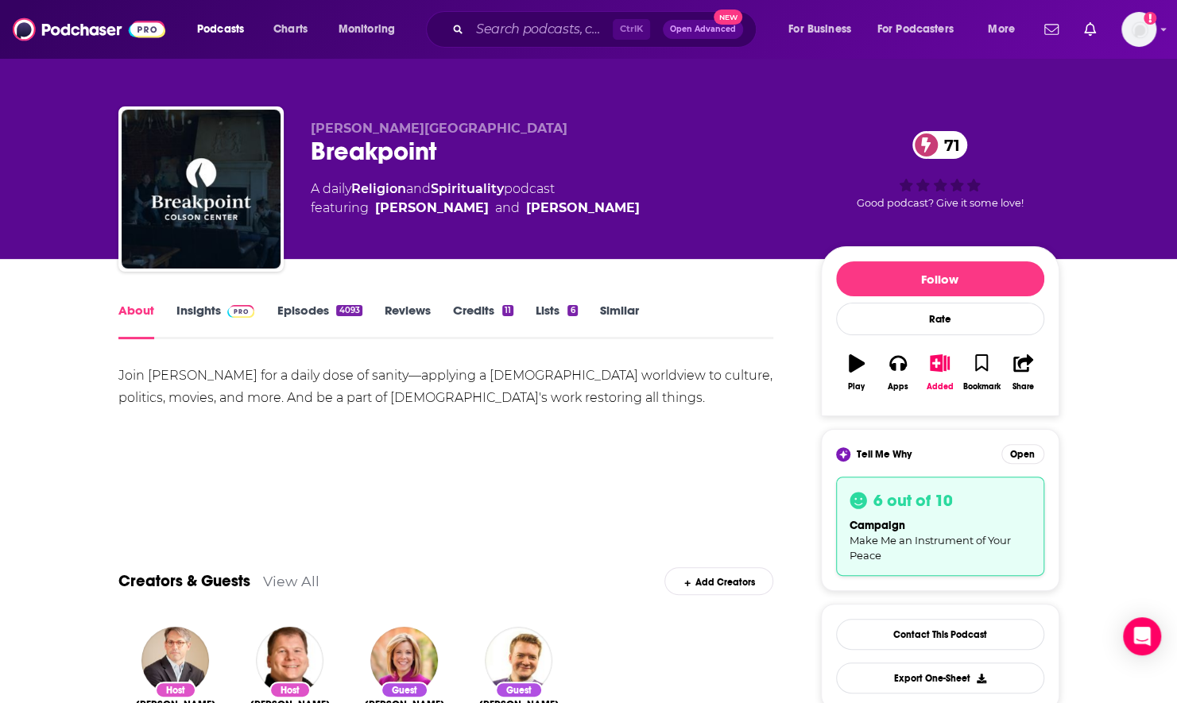
click at [278, 311] on link "Episodes 4093" at bounding box center [318, 321] width 85 height 37
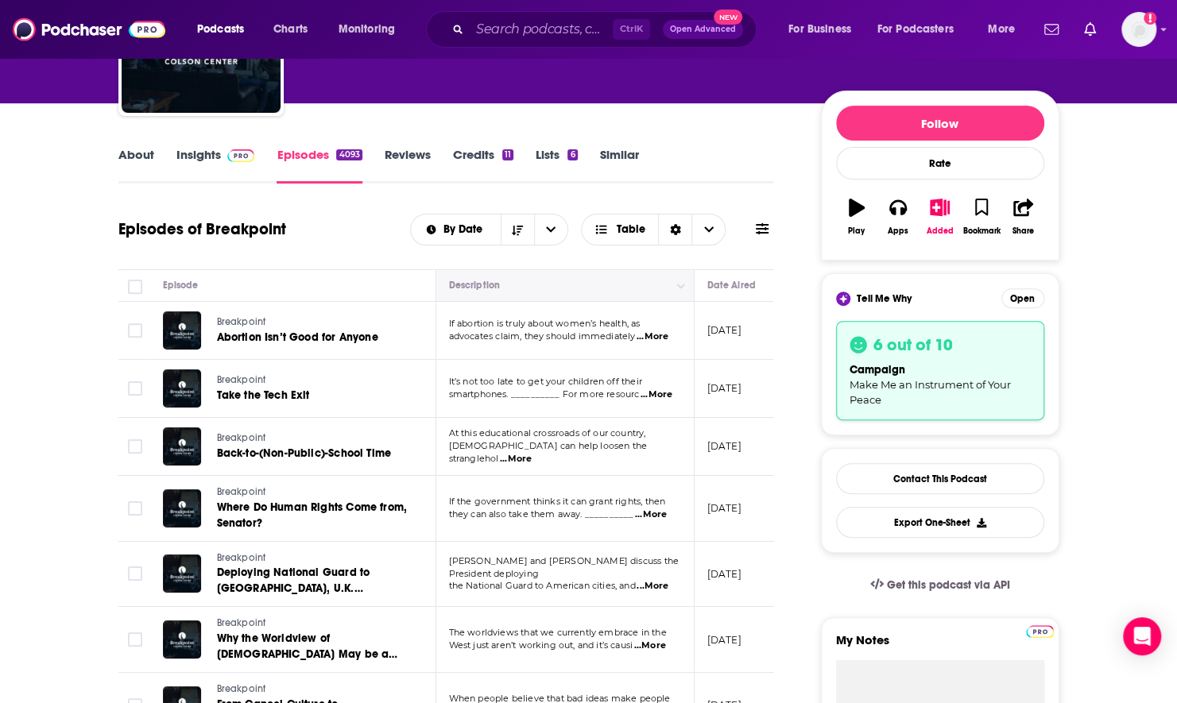
scroll to position [159, 0]
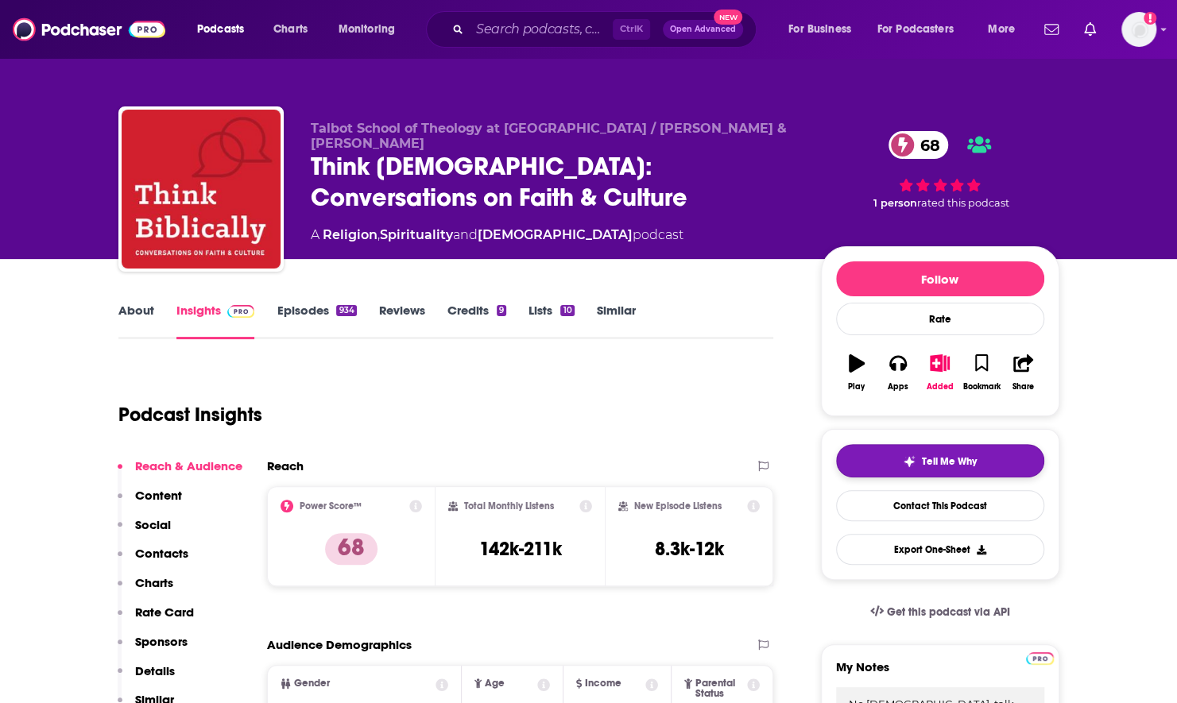
click at [853, 449] on button "Tell Me Why" at bounding box center [940, 460] width 208 height 33
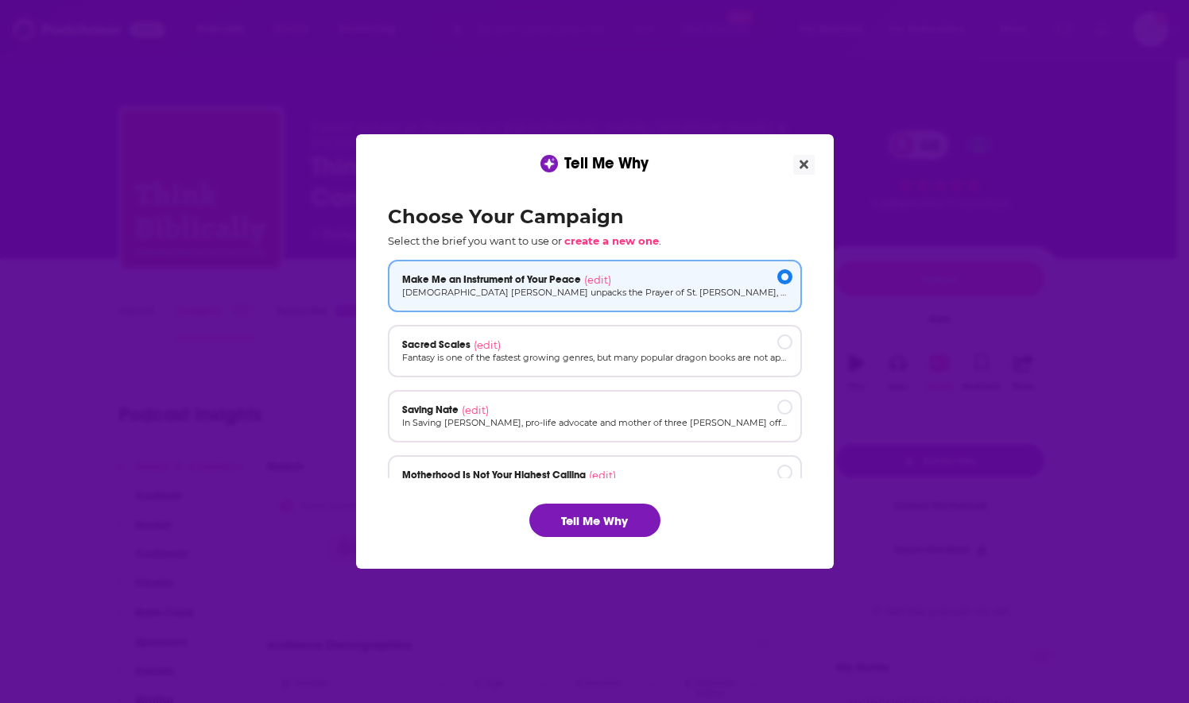
click at [597, 502] on div "Choose Your Campaign Select the brief you want to use or create a new one . Mak…" at bounding box center [594, 371] width 439 height 358
click at [597, 510] on button "Tell Me Why" at bounding box center [594, 520] width 131 height 33
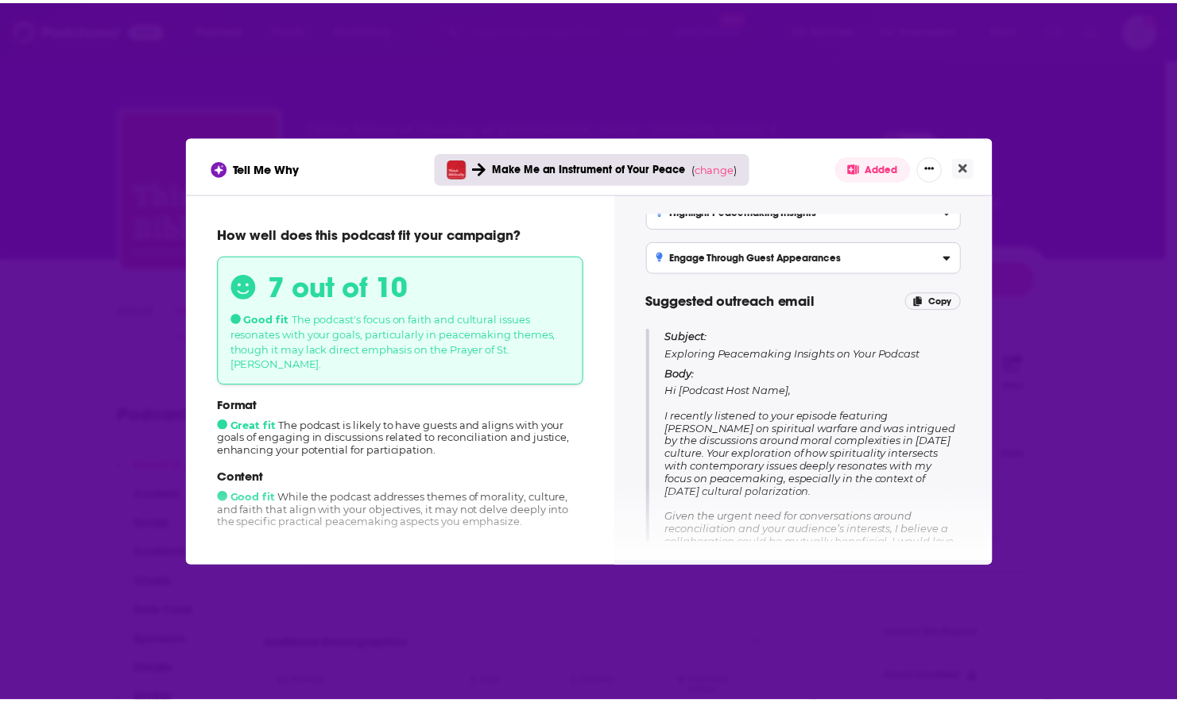
scroll to position [79, 0]
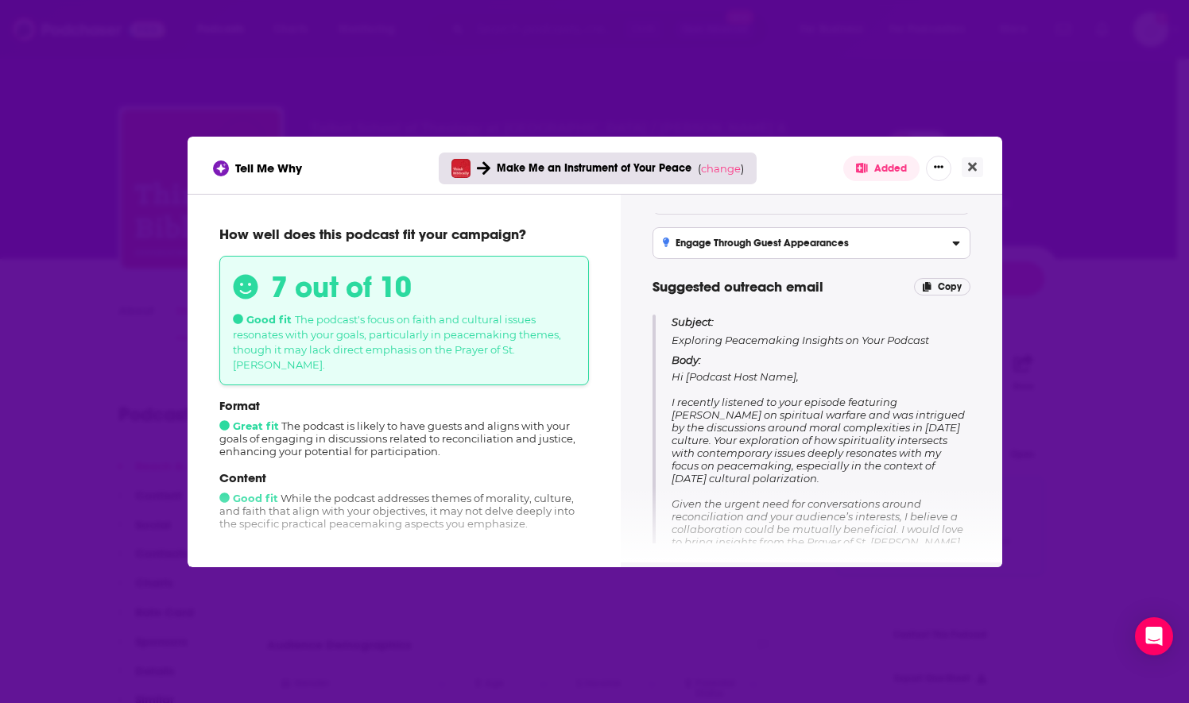
click at [740, 410] on span "Hi [Podcast Host Name], I recently listened to your episode featuring Clint Arn…" at bounding box center [817, 522] width 293 height 305
drag, startPoint x: 671, startPoint y: 399, endPoint x: 797, endPoint y: 472, distance: 145.9
click at [797, 472] on div "Subject: Exploring Peacemaking Insights on Your Podcast Body: Hi [Podcast Host …" at bounding box center [811, 495] width 318 height 361
click at [790, 471] on p "Body: Hi [Podcast Host Name], I recently listened to your episode featuring Cli…" at bounding box center [820, 515] width 299 height 322
click at [966, 170] on button "Close" at bounding box center [971, 167] width 21 height 20
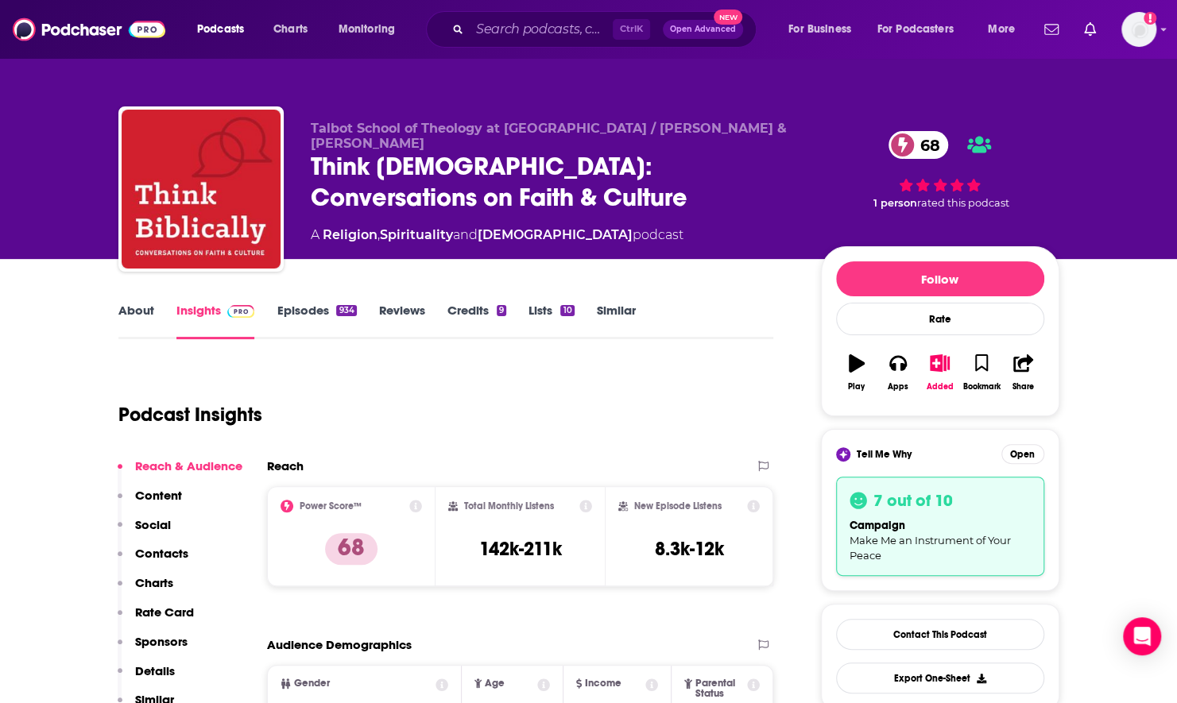
click at [311, 311] on link "Episodes 934" at bounding box center [315, 321] width 79 height 37
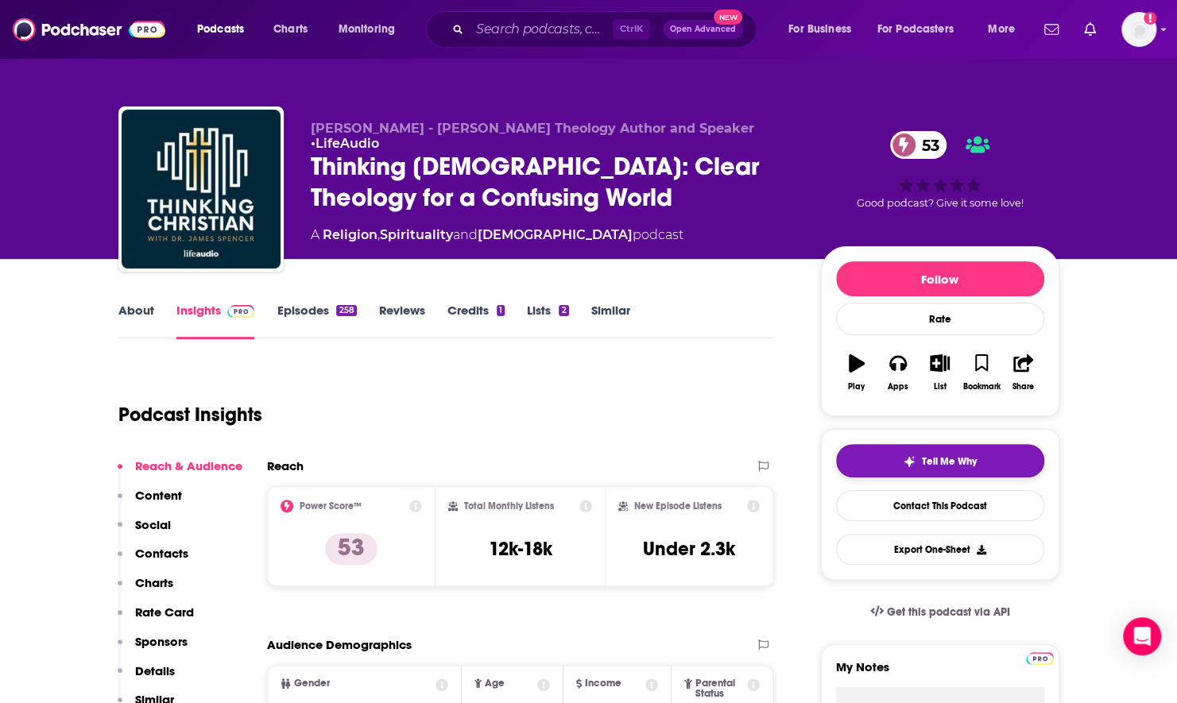
click at [909, 459] on img "button" at bounding box center [909, 461] width 13 height 13
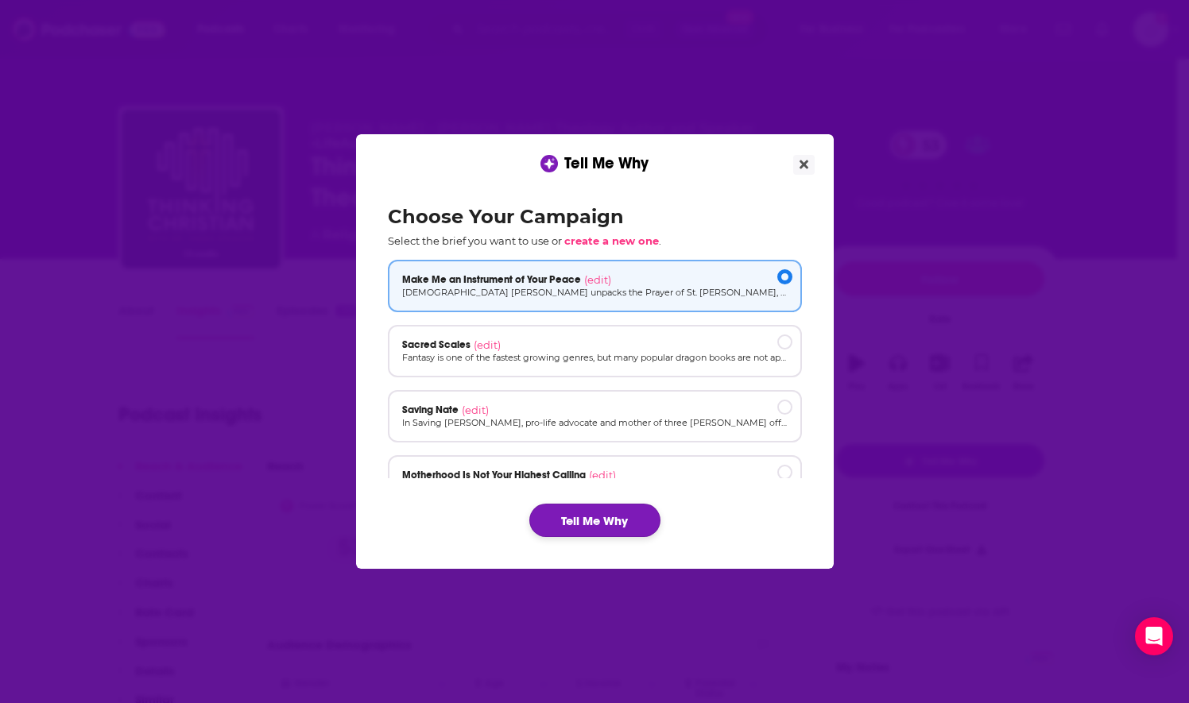
click at [586, 525] on button "Tell Me Why" at bounding box center [594, 520] width 131 height 33
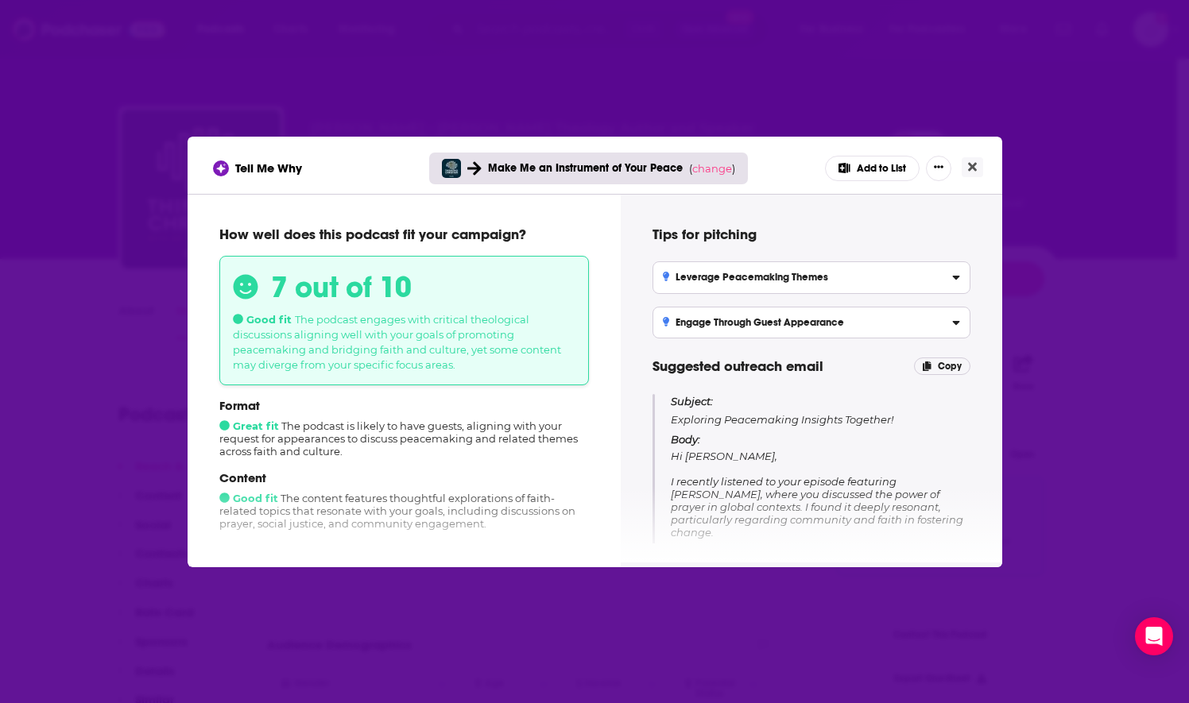
scroll to position [79, 0]
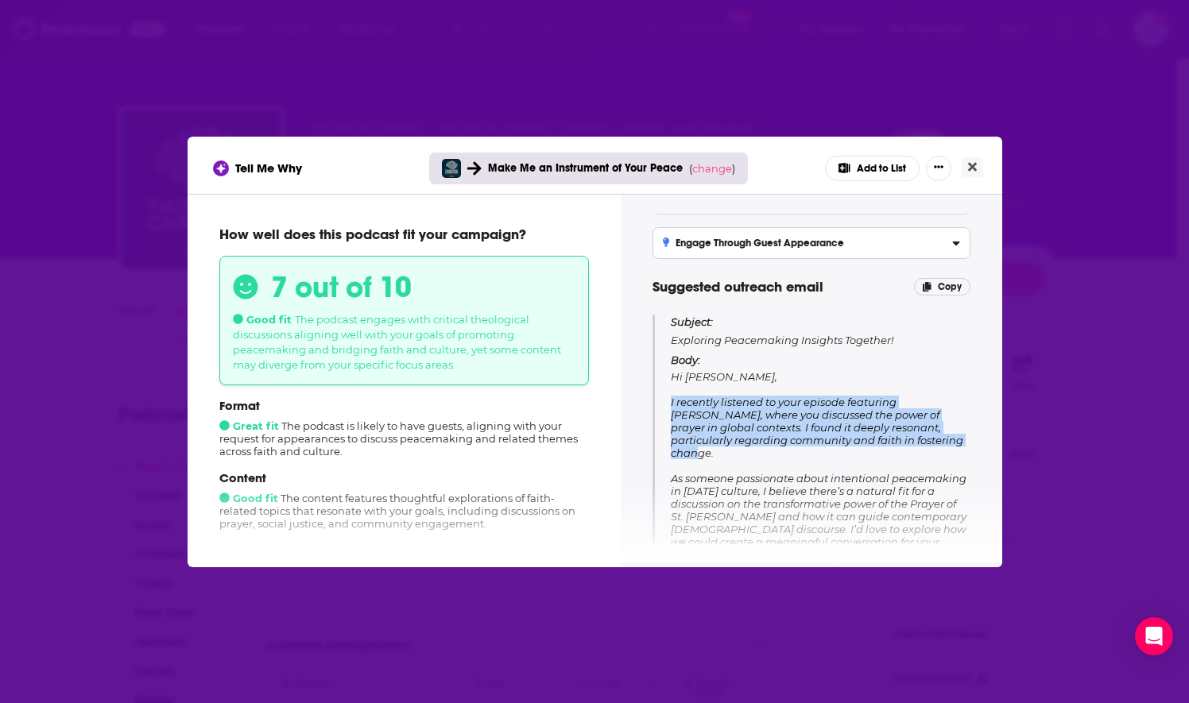
drag, startPoint x: 669, startPoint y: 396, endPoint x: 987, endPoint y: 439, distance: 320.6
click at [987, 439] on div "Tips for pitching Leverage Peacemaking Themes Highlight your expertise on conte…" at bounding box center [810, 378] width 381 height 369
copy span "I recently listened to your episode featuring [PERSON_NAME], where you discusse…"
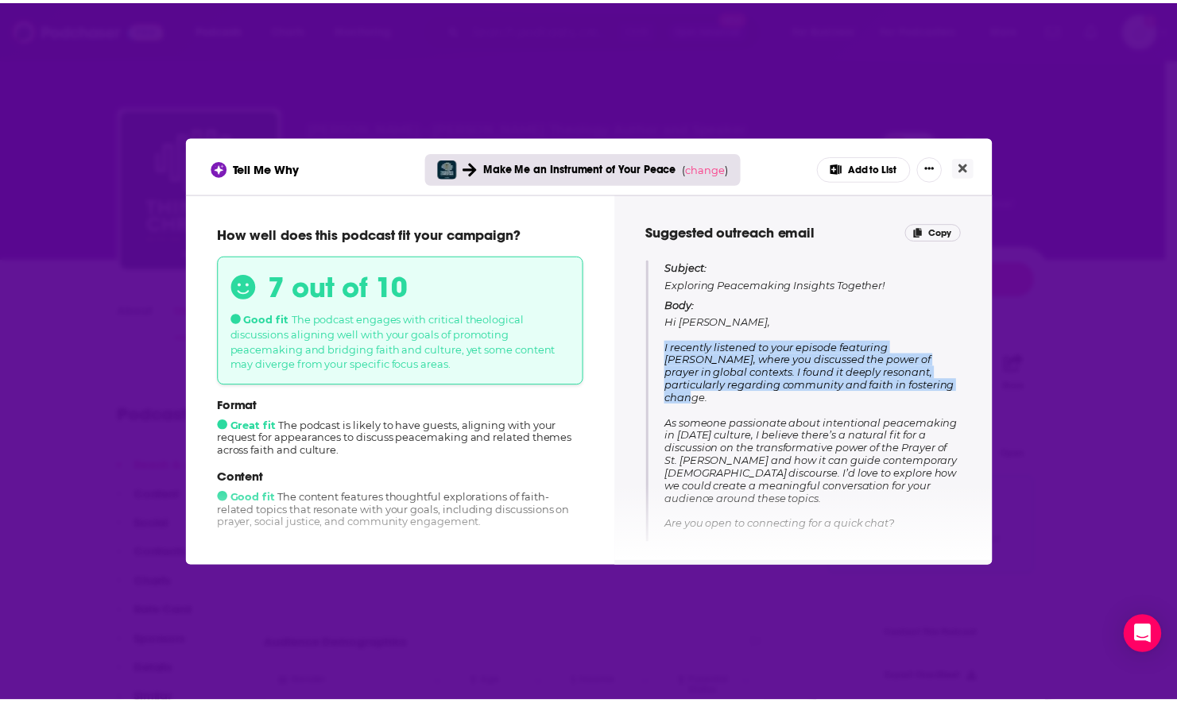
scroll to position [159, 0]
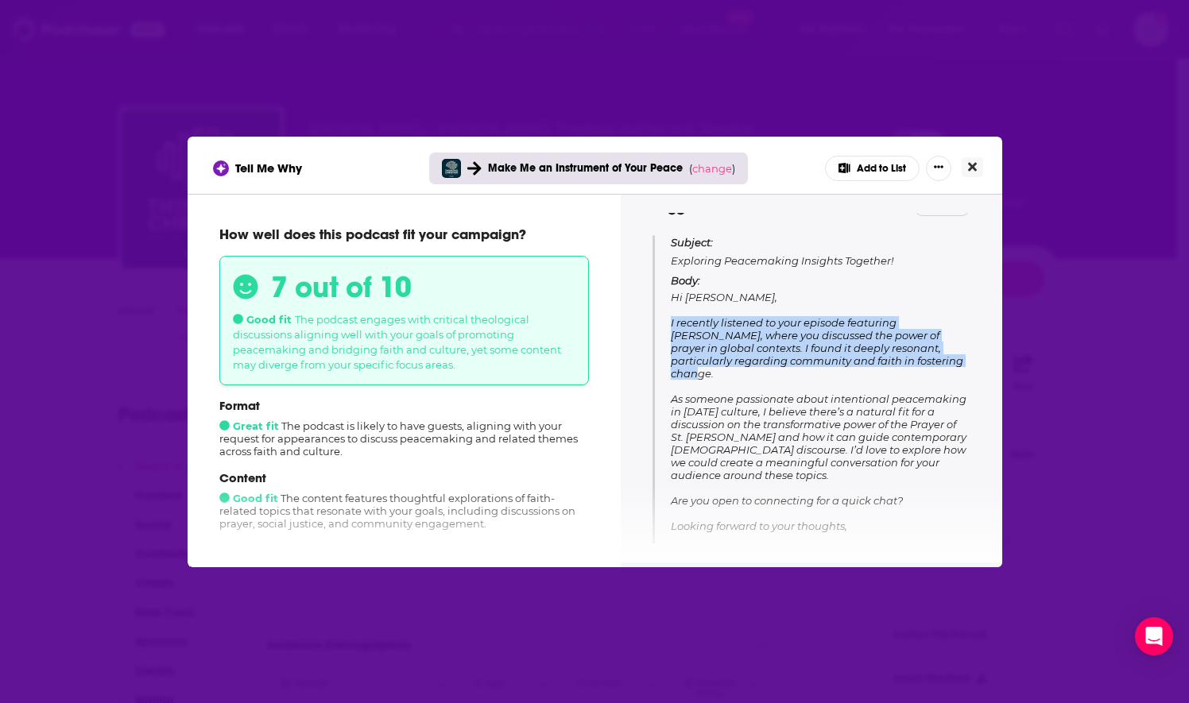
click at [972, 172] on icon "Close" at bounding box center [972, 166] width 9 height 13
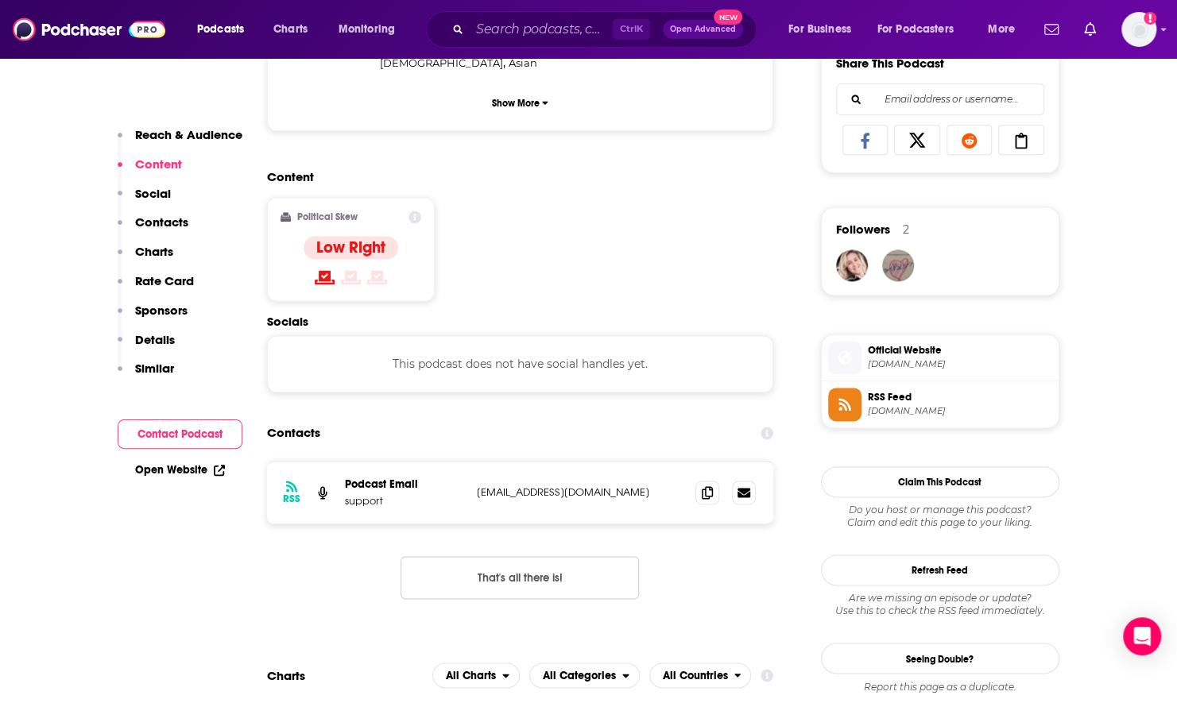
scroll to position [1192, 0]
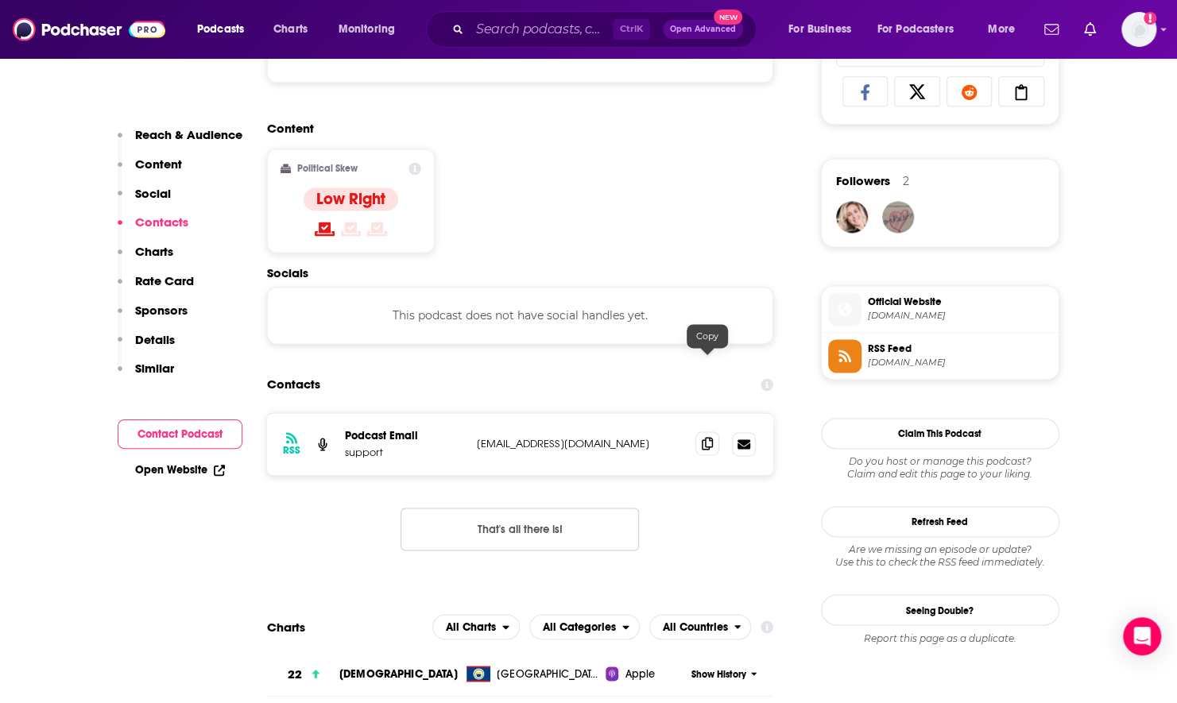
click at [705, 437] on icon at bounding box center [707, 443] width 11 height 13
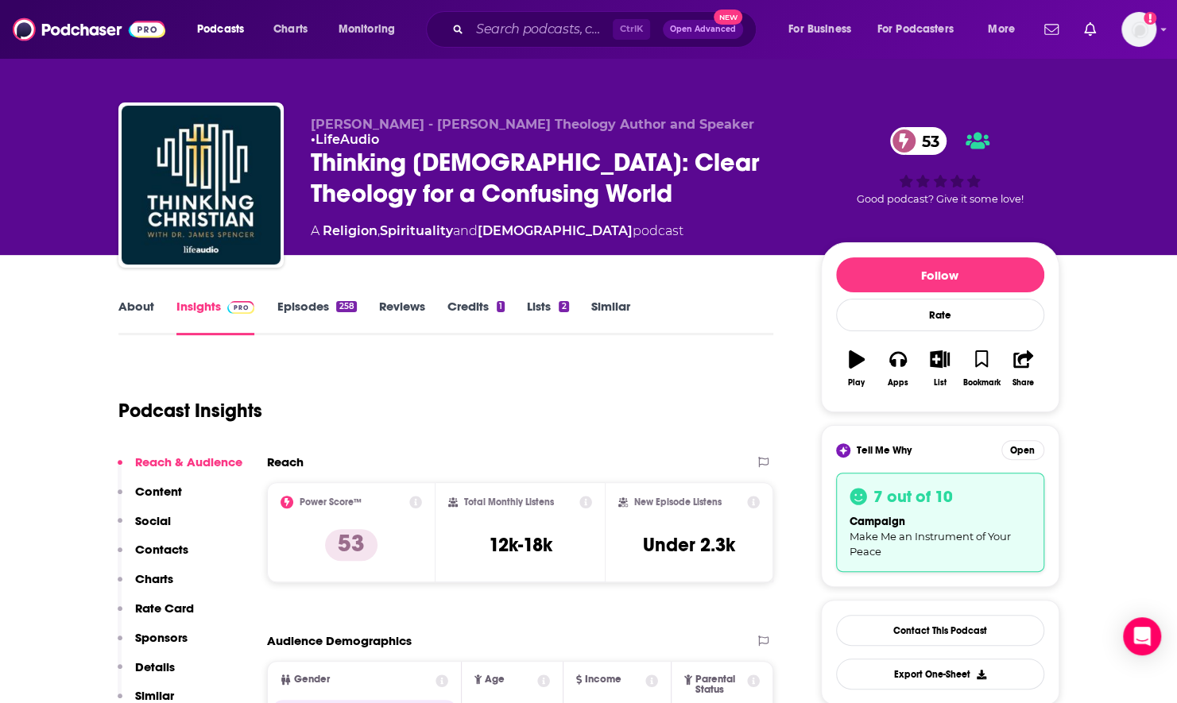
scroll to position [0, 0]
